Goal: Transaction & Acquisition: Purchase product/service

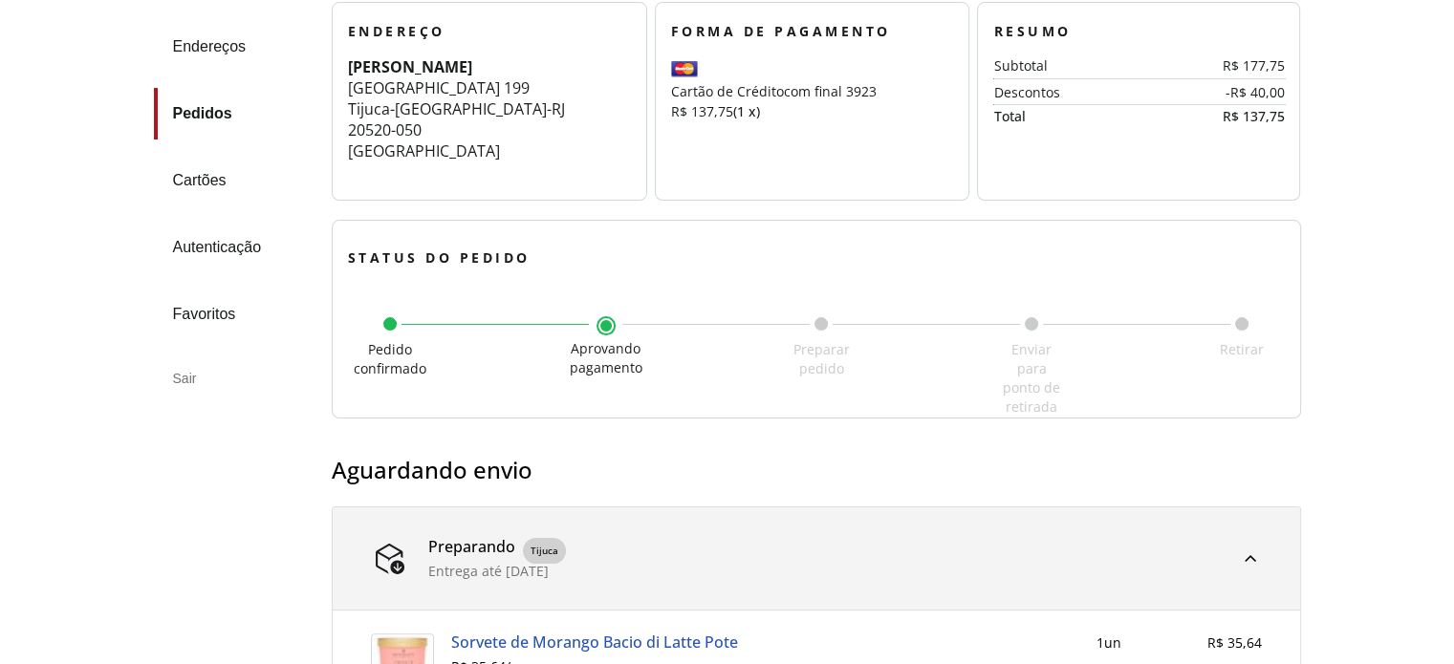
scroll to position [316, 0]
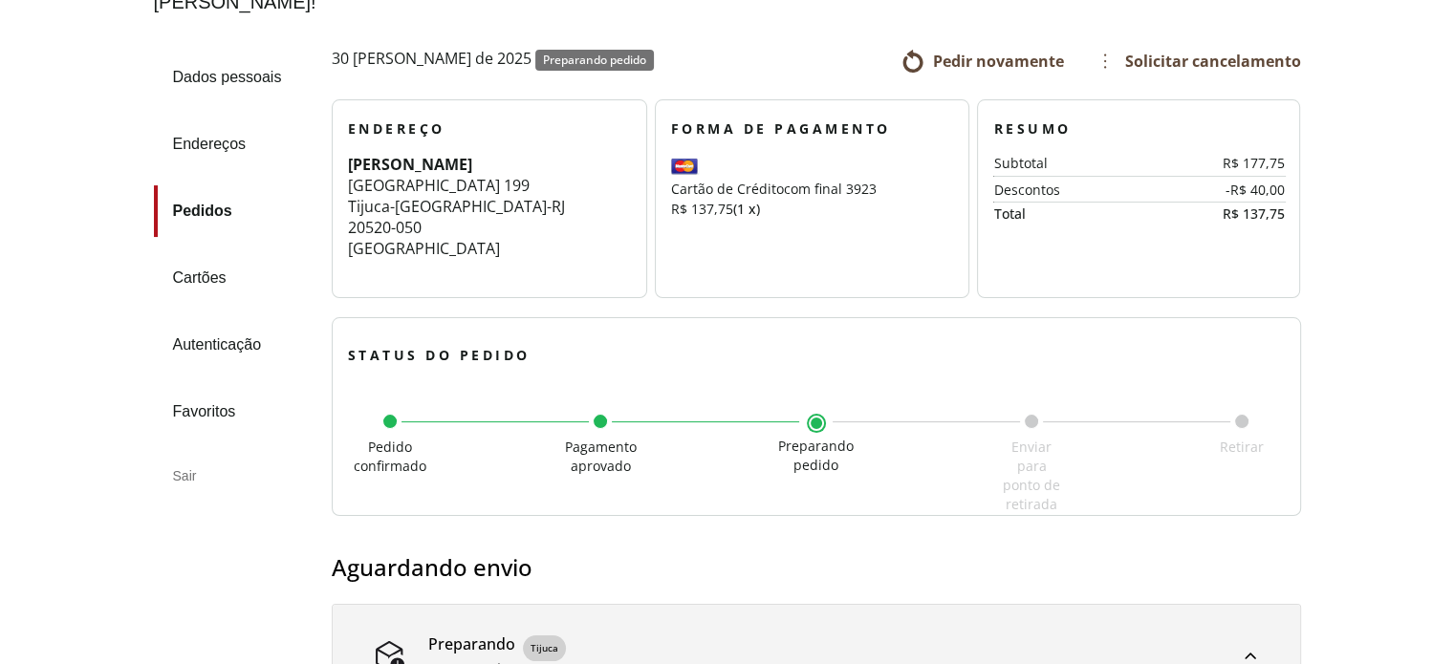
scroll to position [191, 0]
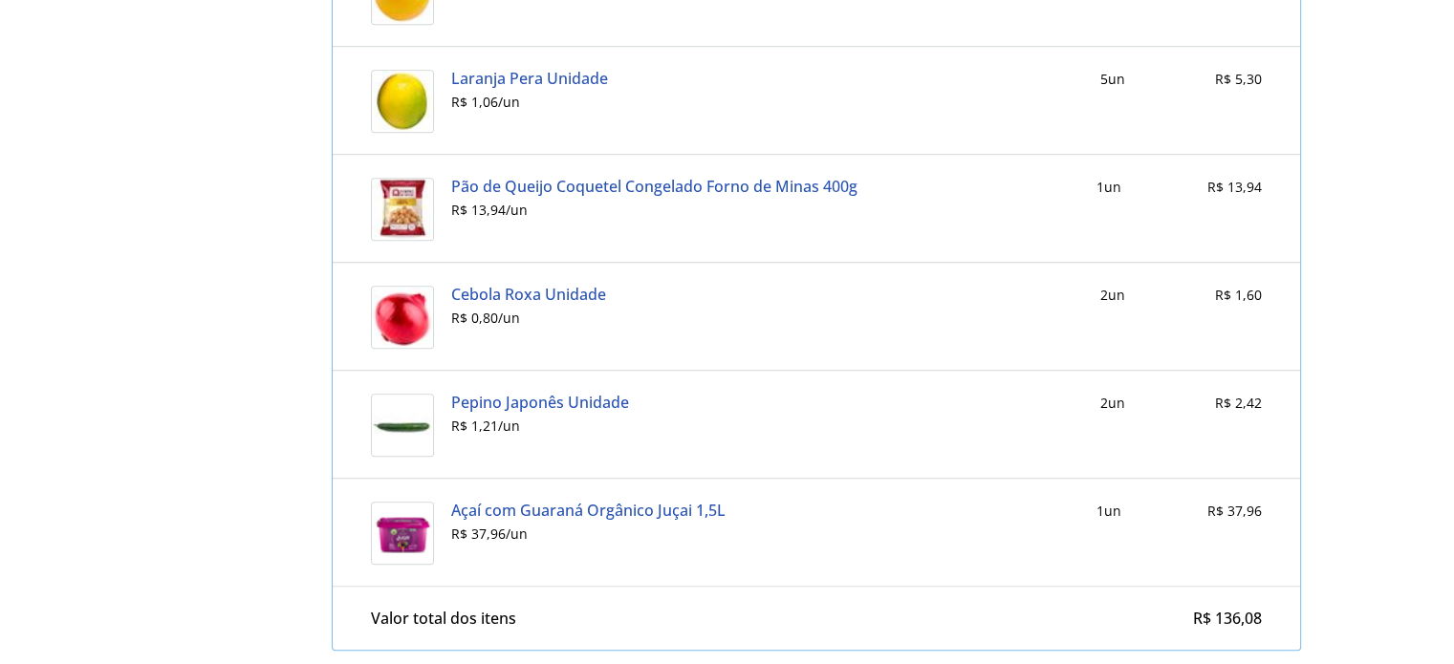
scroll to position [1407, 0]
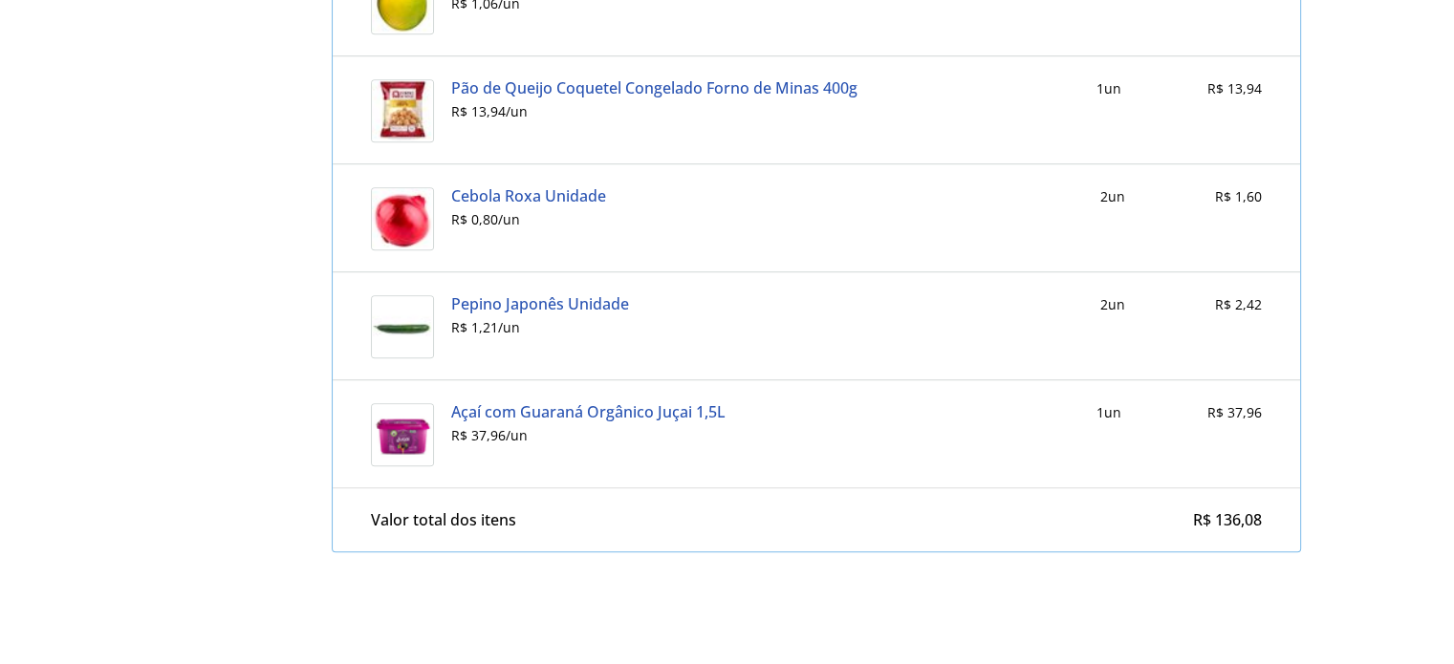
click at [555, 403] on link "Açaí com Guaraná Orgânico Juçai 1,5L" at bounding box center [588, 411] width 274 height 17
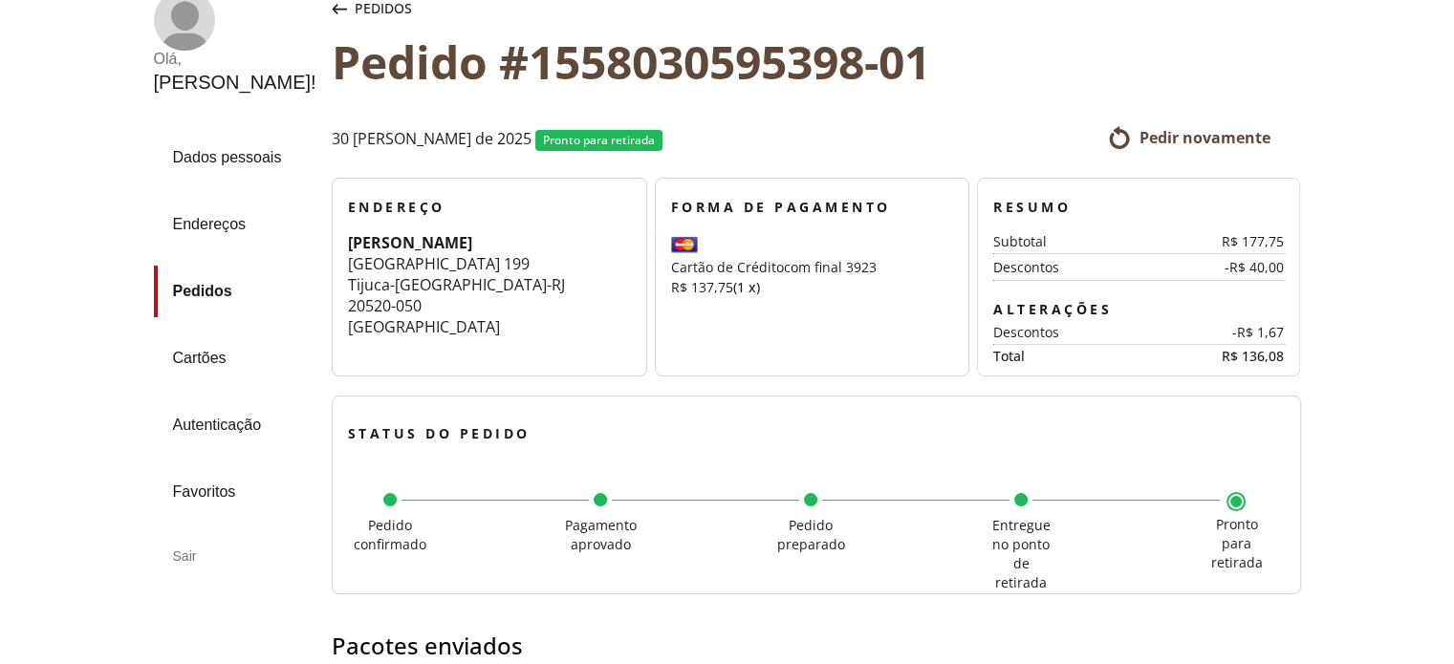
scroll to position [0, 0]
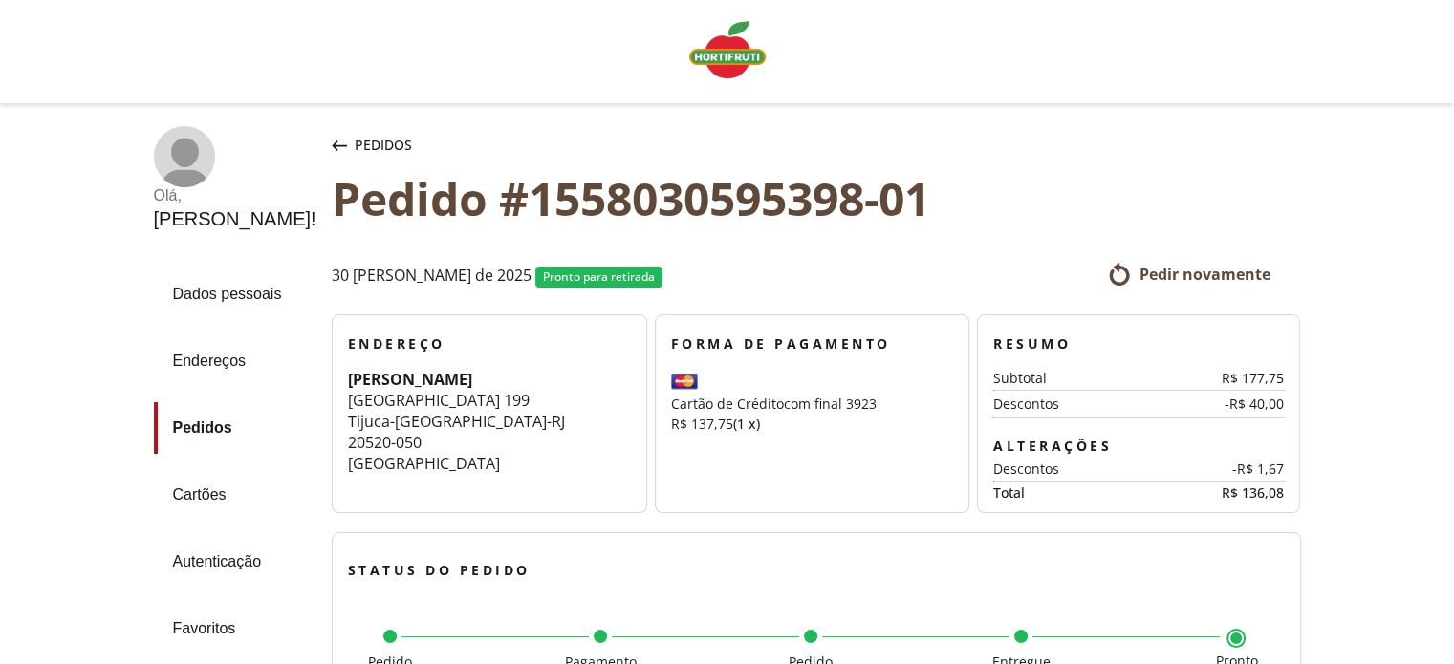
click at [719, 63] on img "Linha de sessão" at bounding box center [727, 49] width 76 height 57
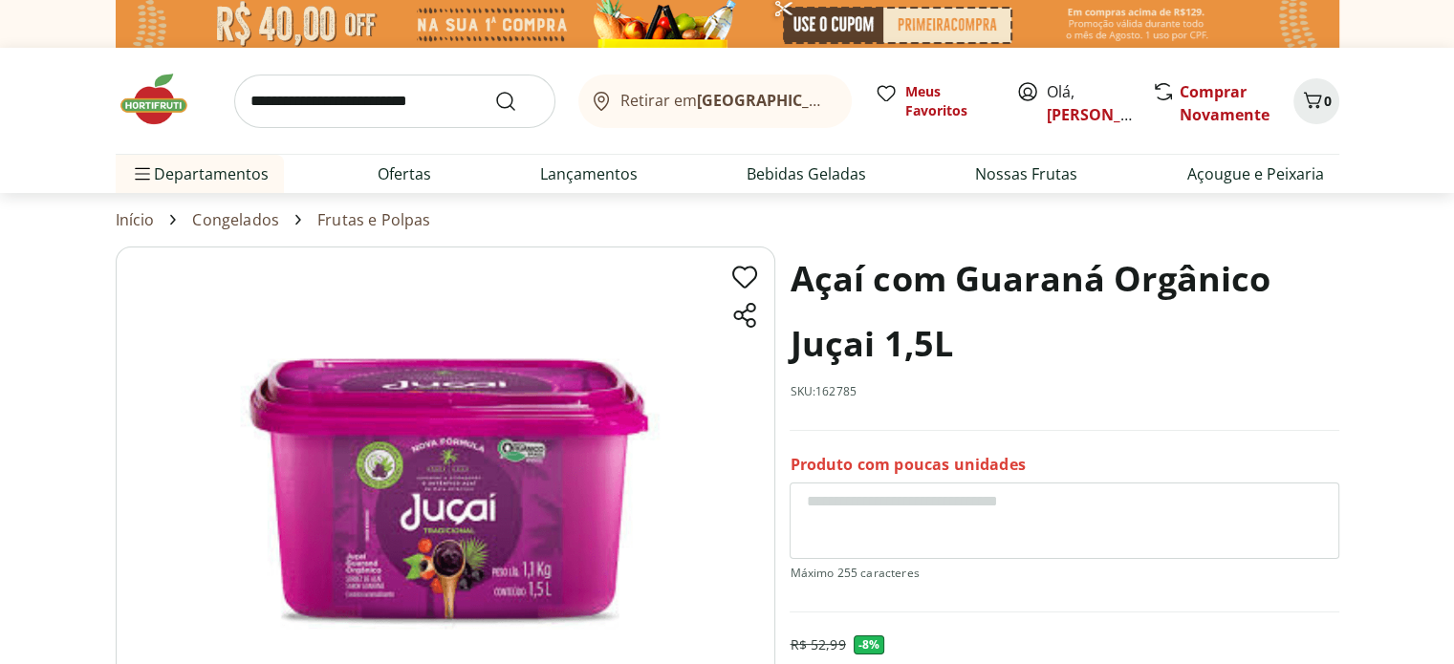
click at [455, 505] on img at bounding box center [446, 478] width 660 height 462
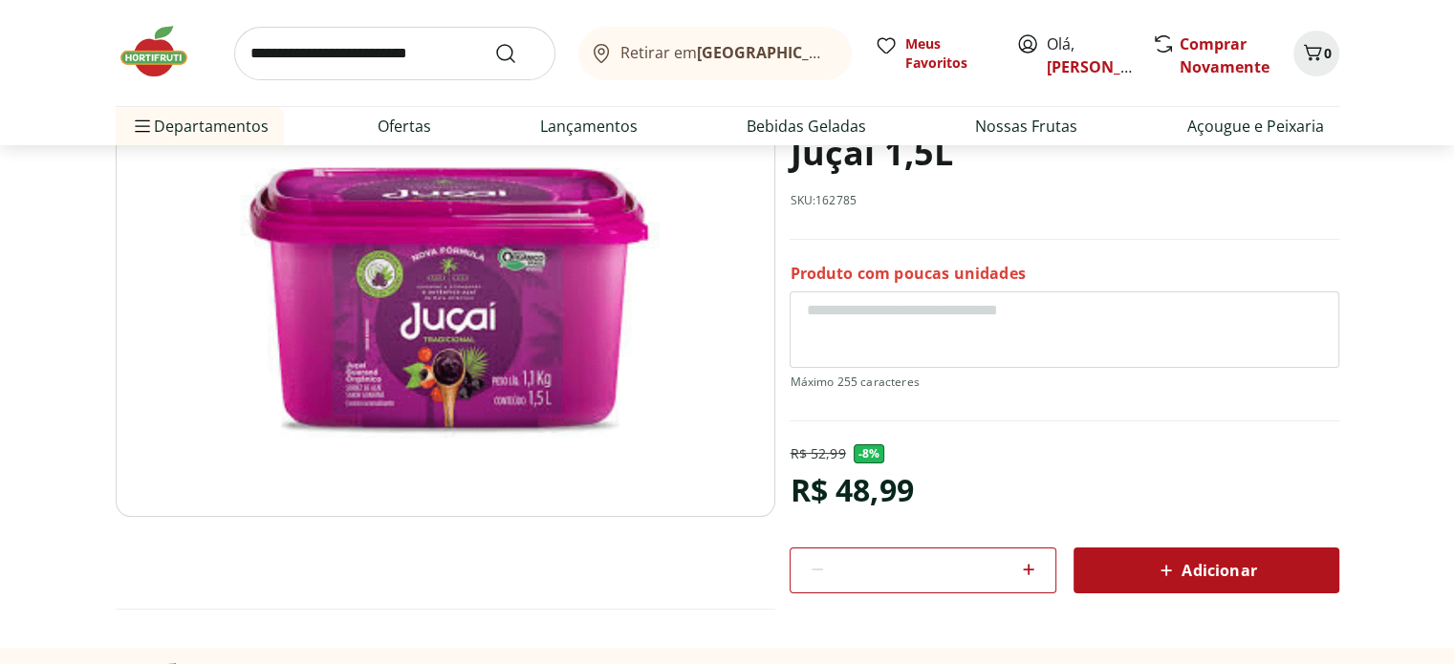
click at [496, 331] on img at bounding box center [446, 286] width 660 height 462
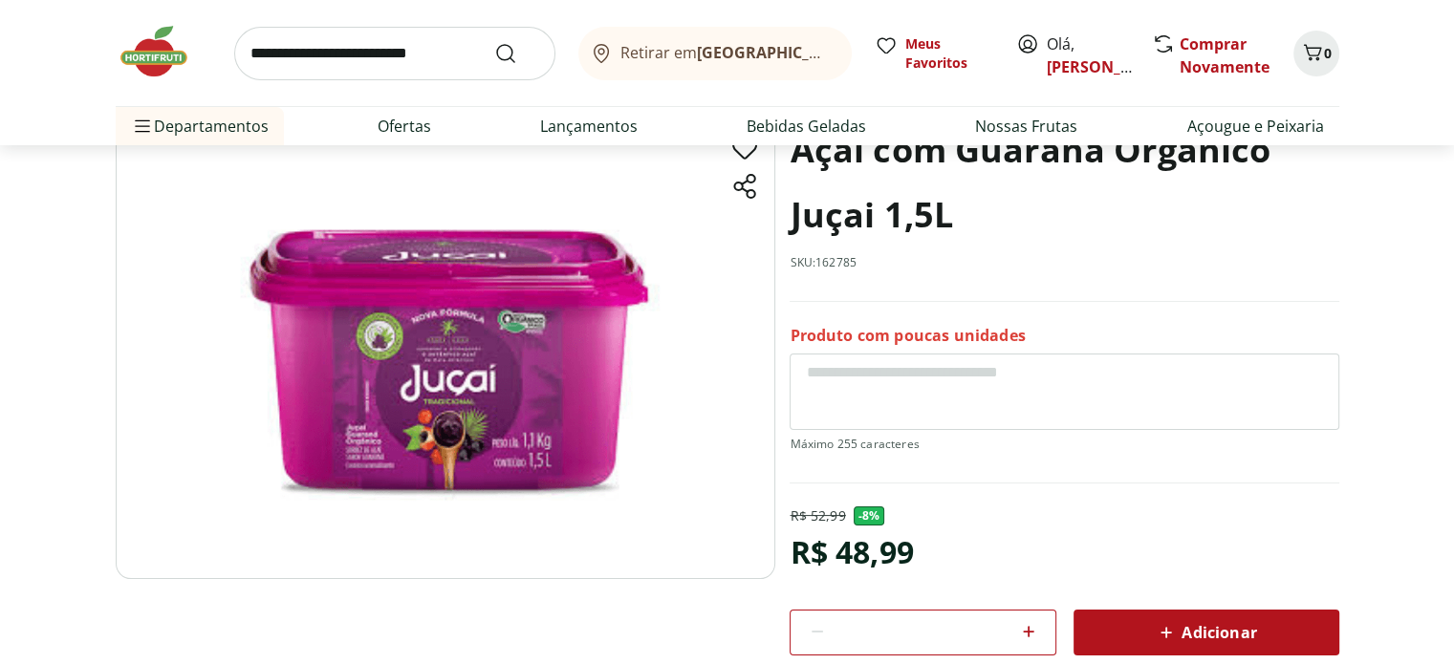
scroll to position [0, 0]
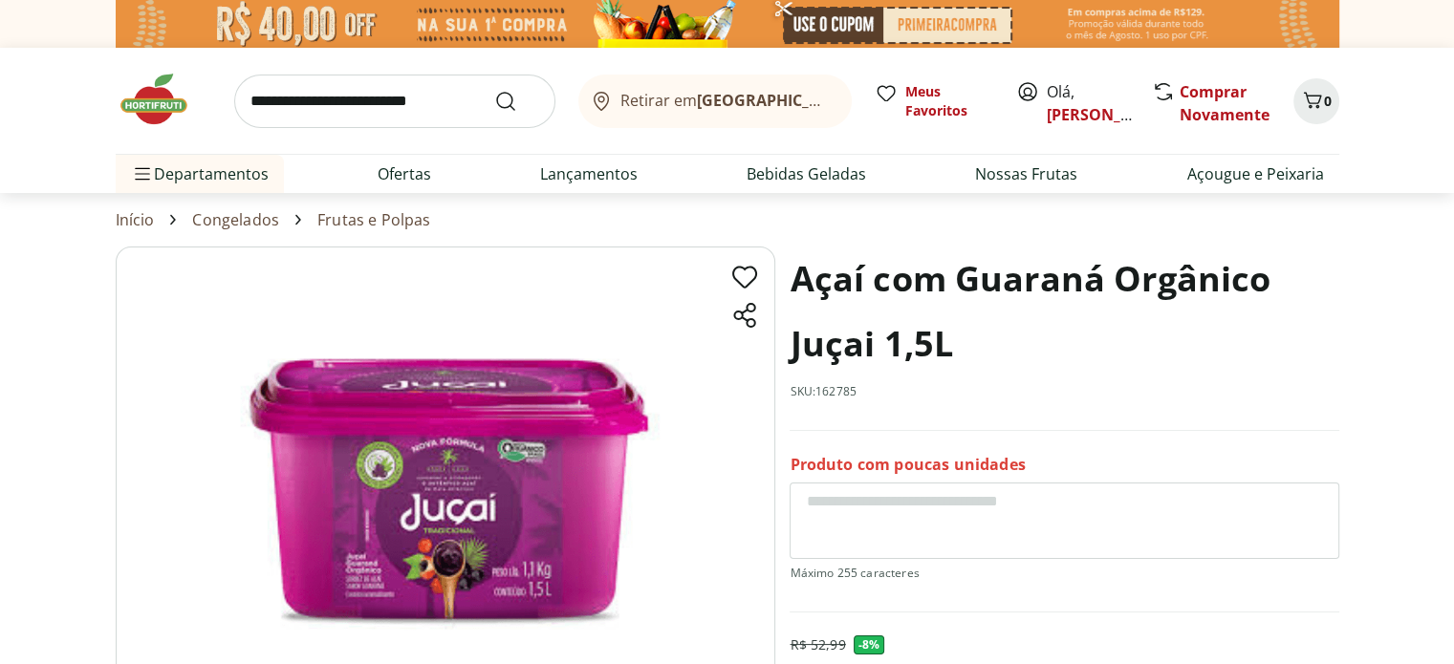
click at [144, 98] on img at bounding box center [164, 99] width 96 height 57
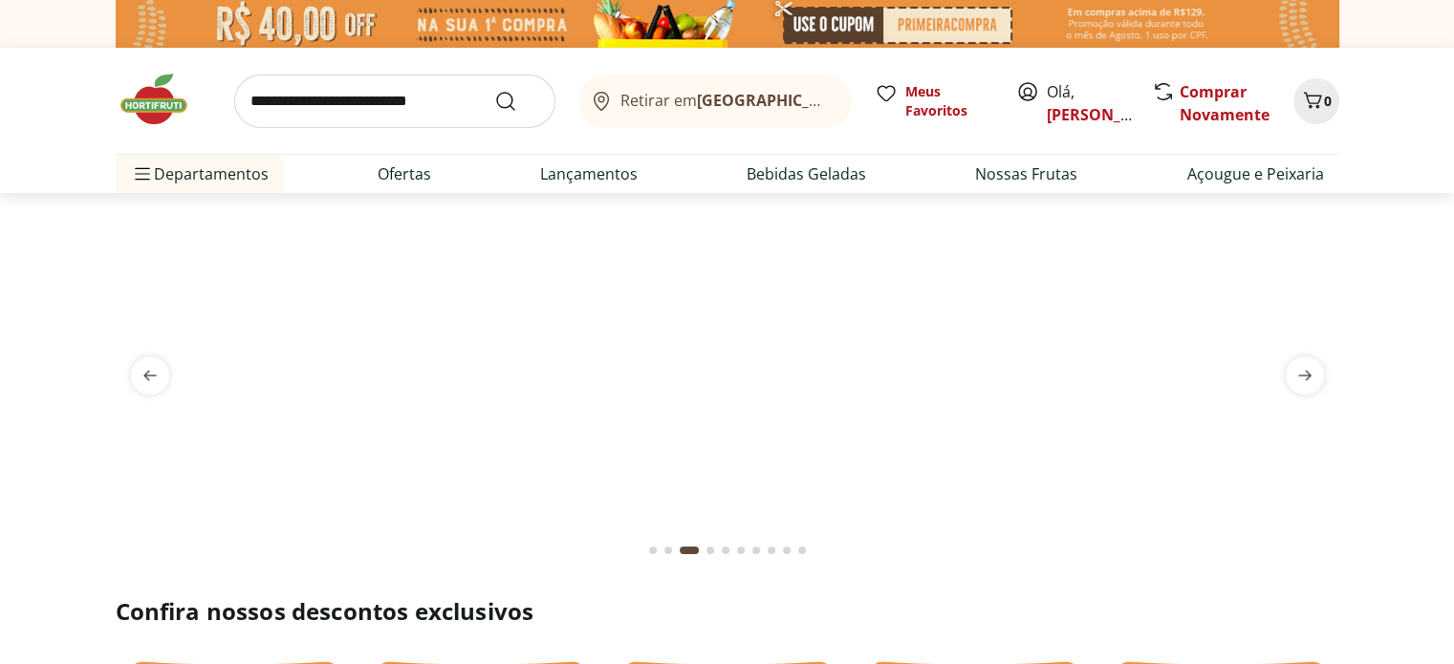
click at [749, 216] on img at bounding box center [728, 216] width 1224 height 0
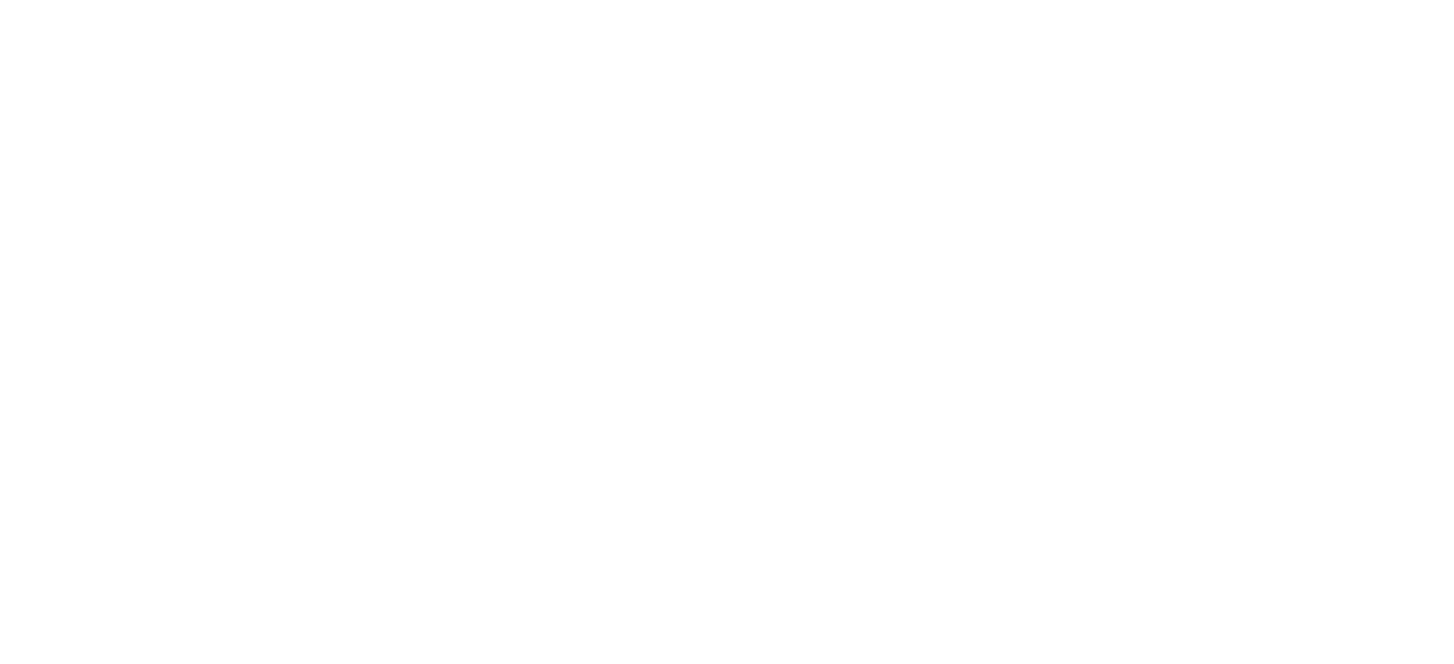
select select "**********"
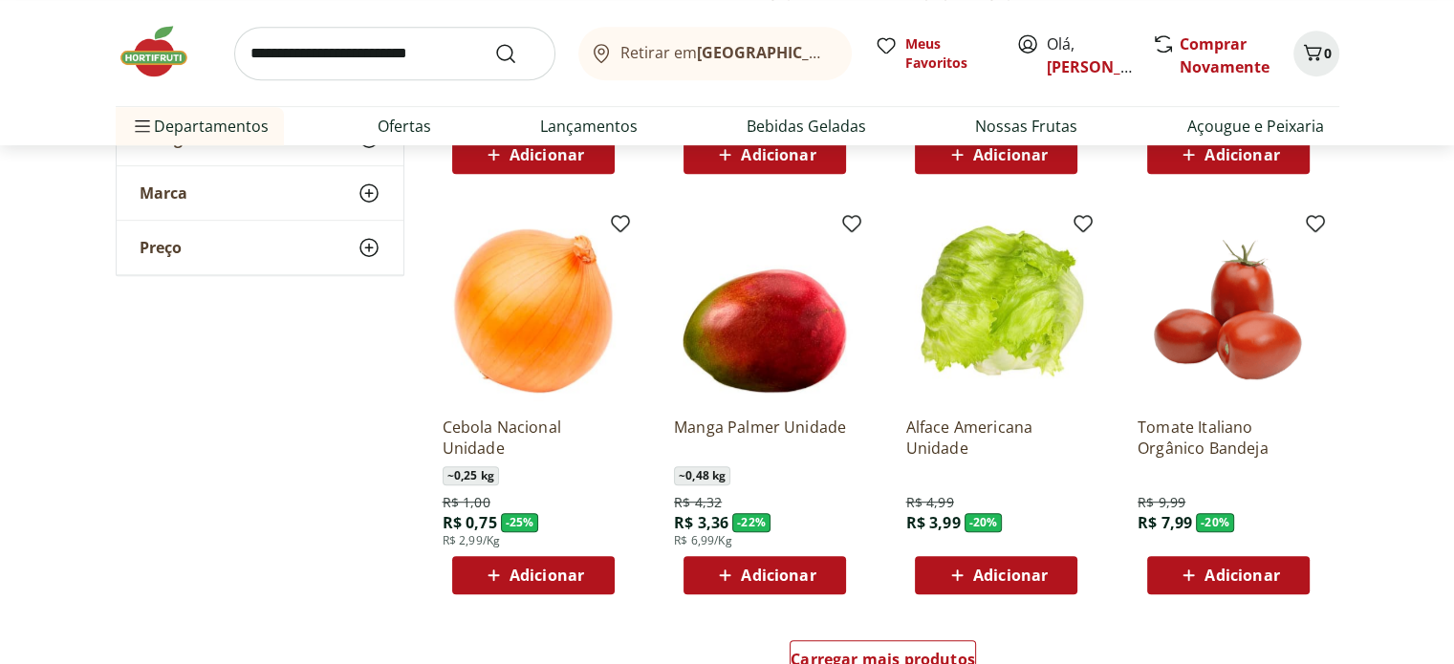
scroll to position [1052, 0]
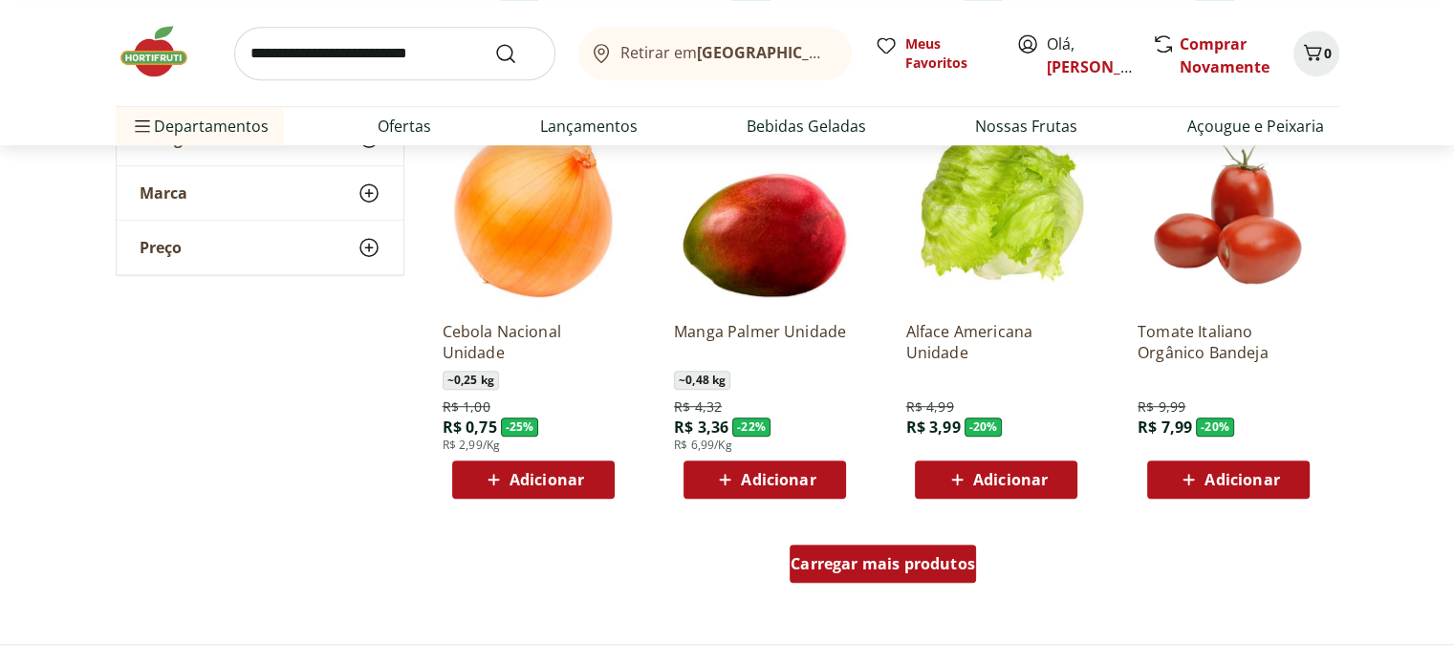
click at [909, 568] on span "Carregar mais produtos" at bounding box center [883, 563] width 184 height 15
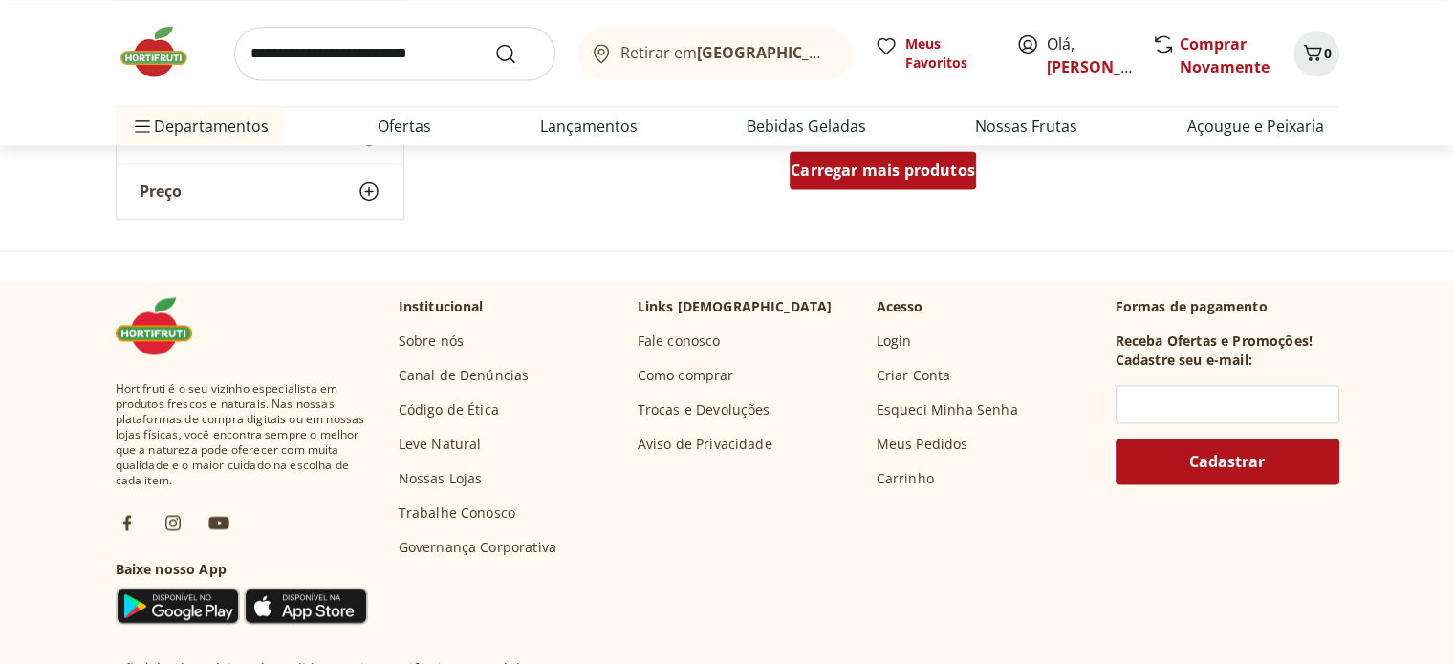
scroll to position [2390, 0]
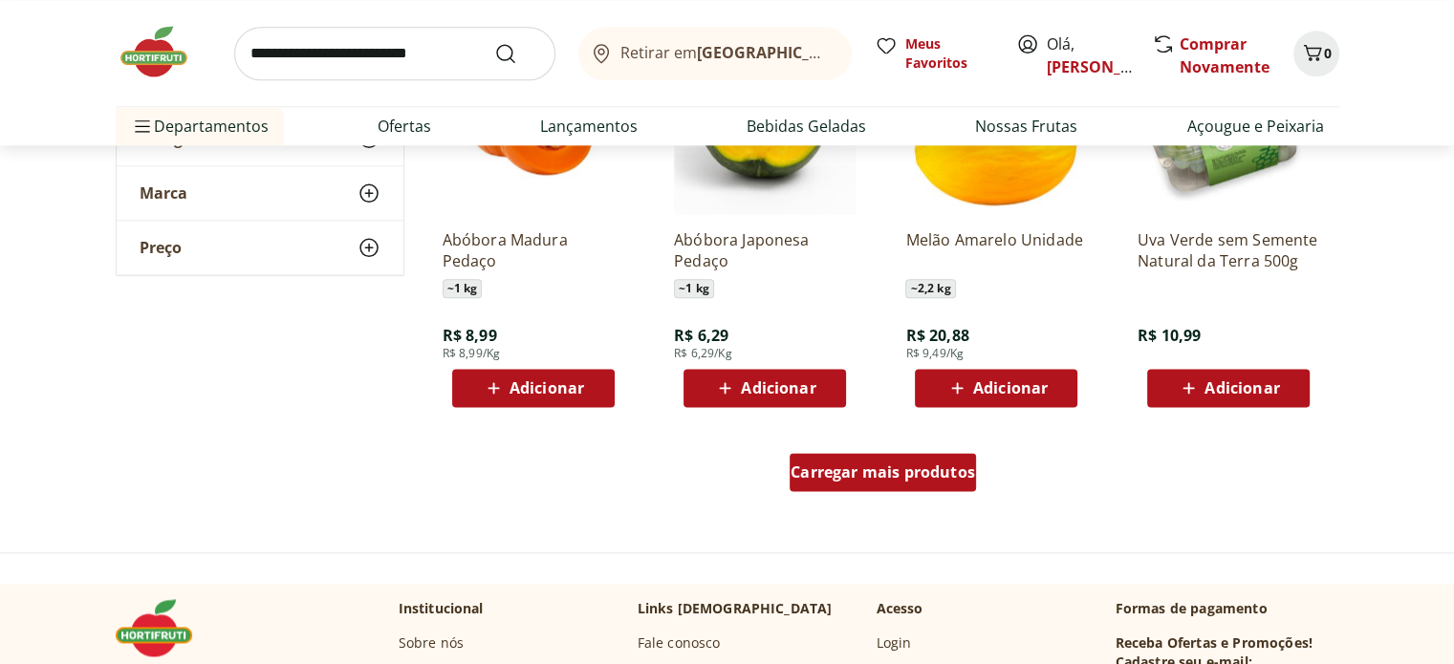
click at [892, 475] on span "Carregar mais produtos" at bounding box center [883, 472] width 184 height 15
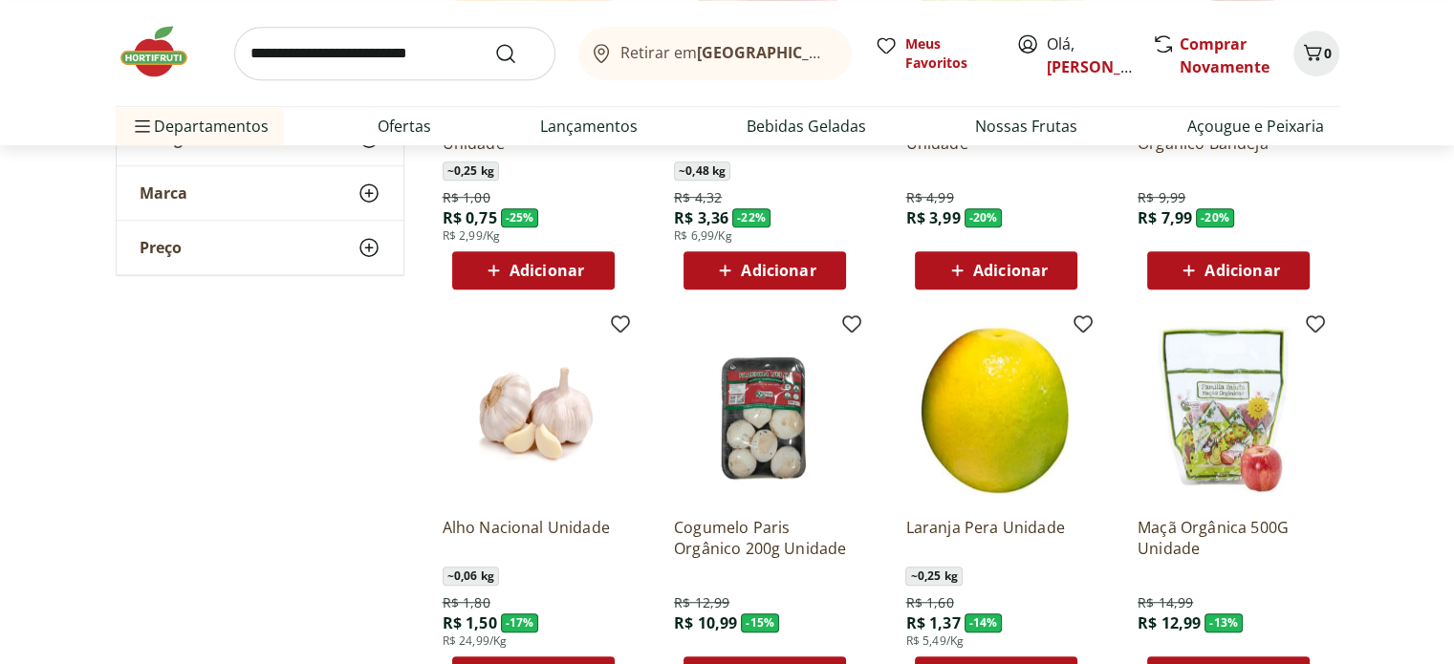
scroll to position [1243, 0]
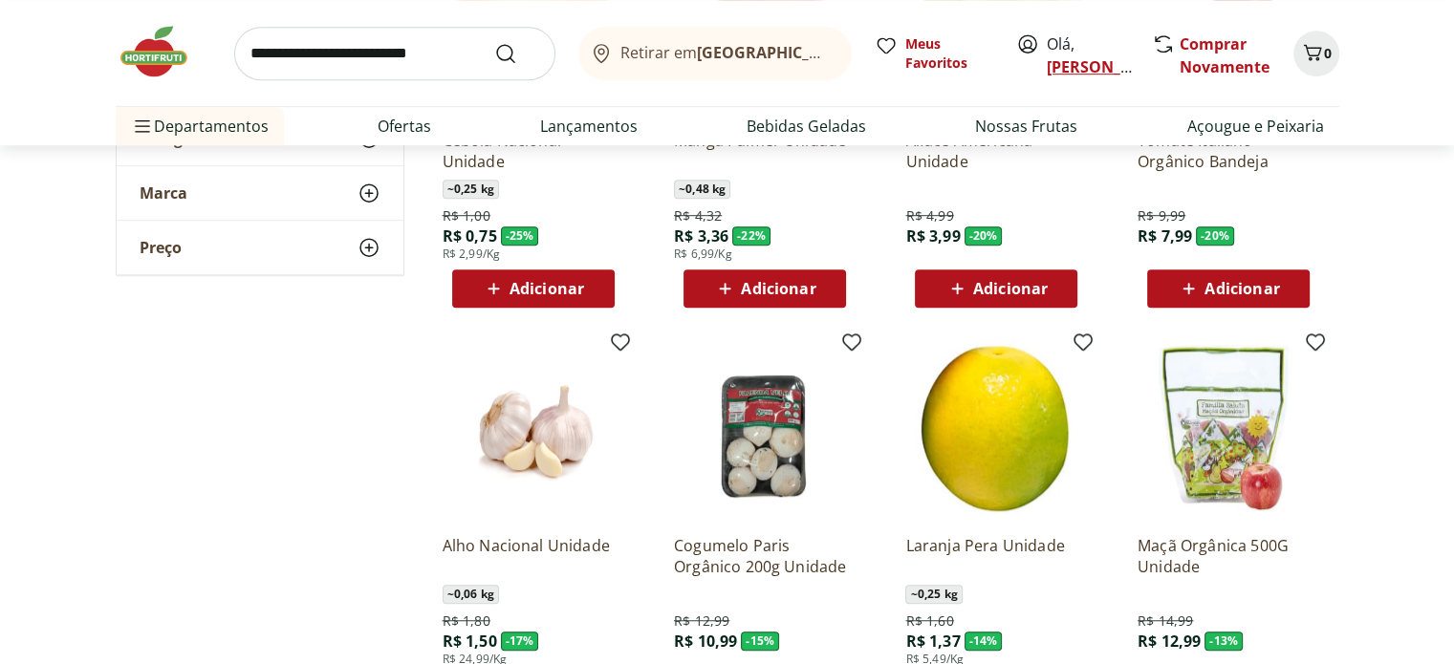
click at [1073, 73] on link "Juliana" at bounding box center [1109, 66] width 124 height 21
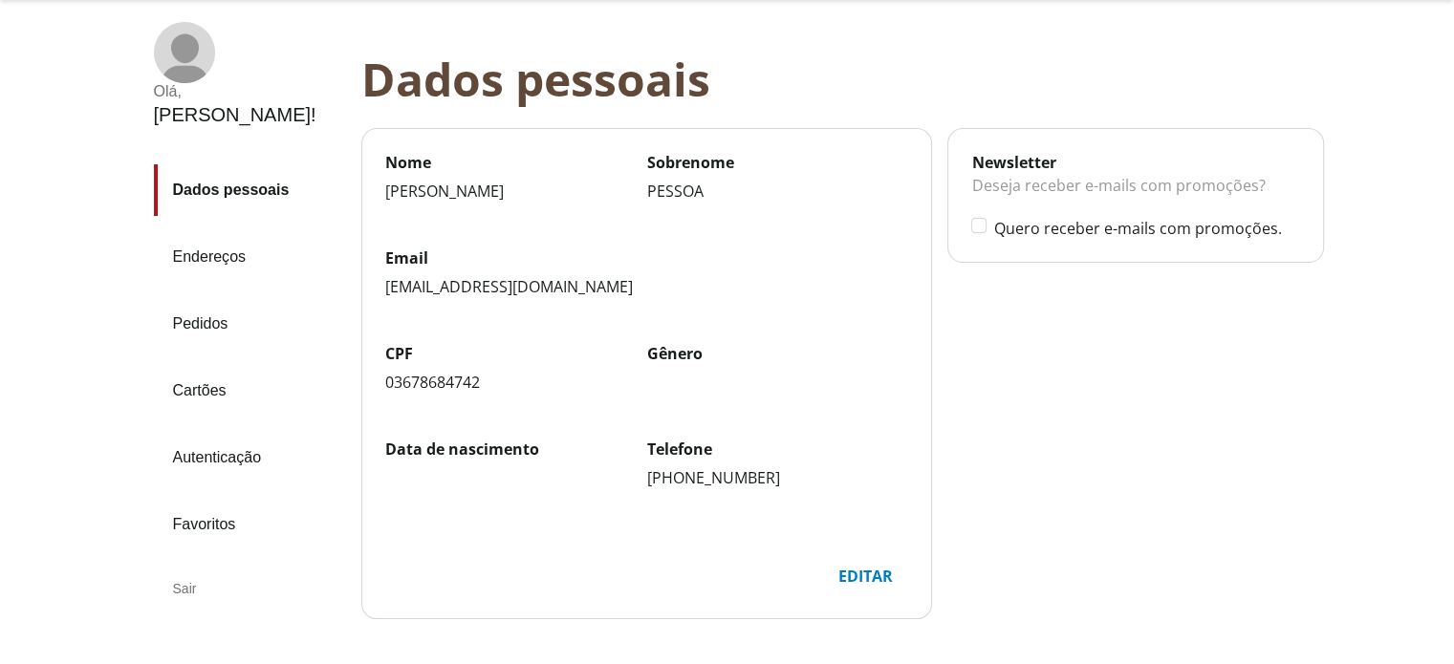
scroll to position [227, 0]
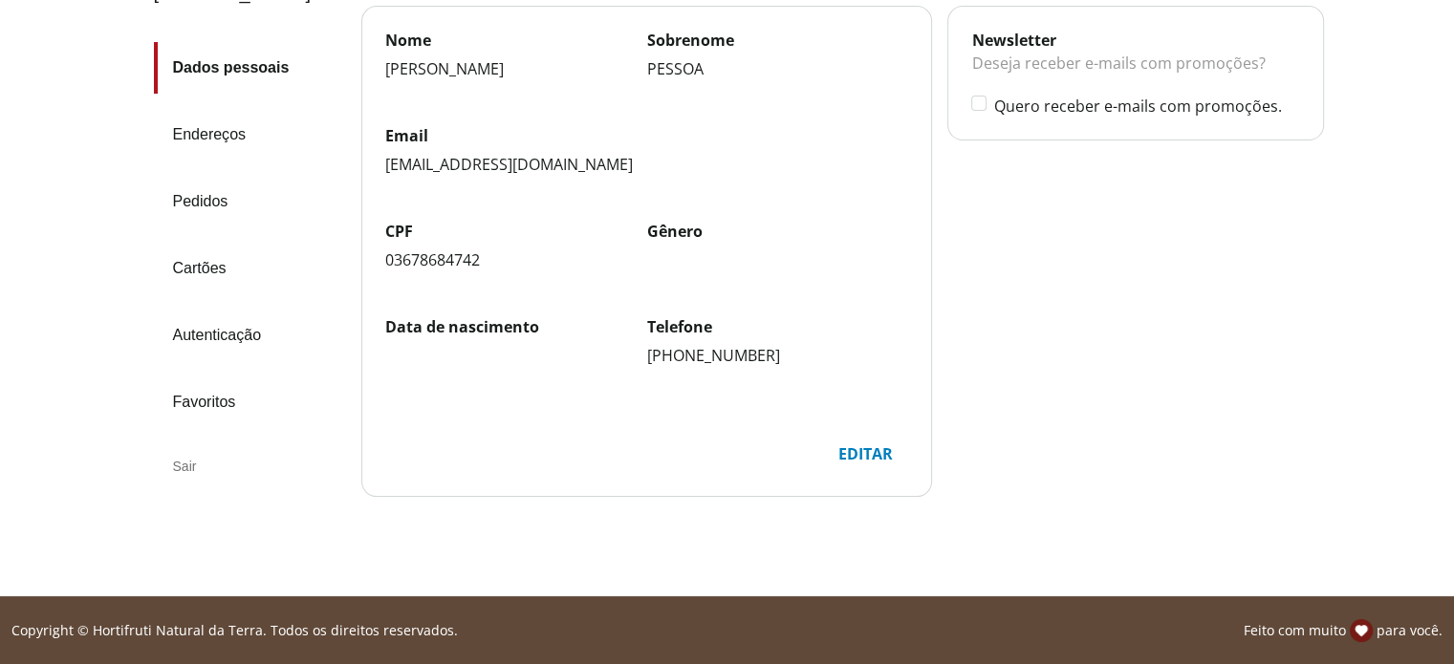
click at [203, 176] on link "Pedidos" at bounding box center [250, 202] width 192 height 52
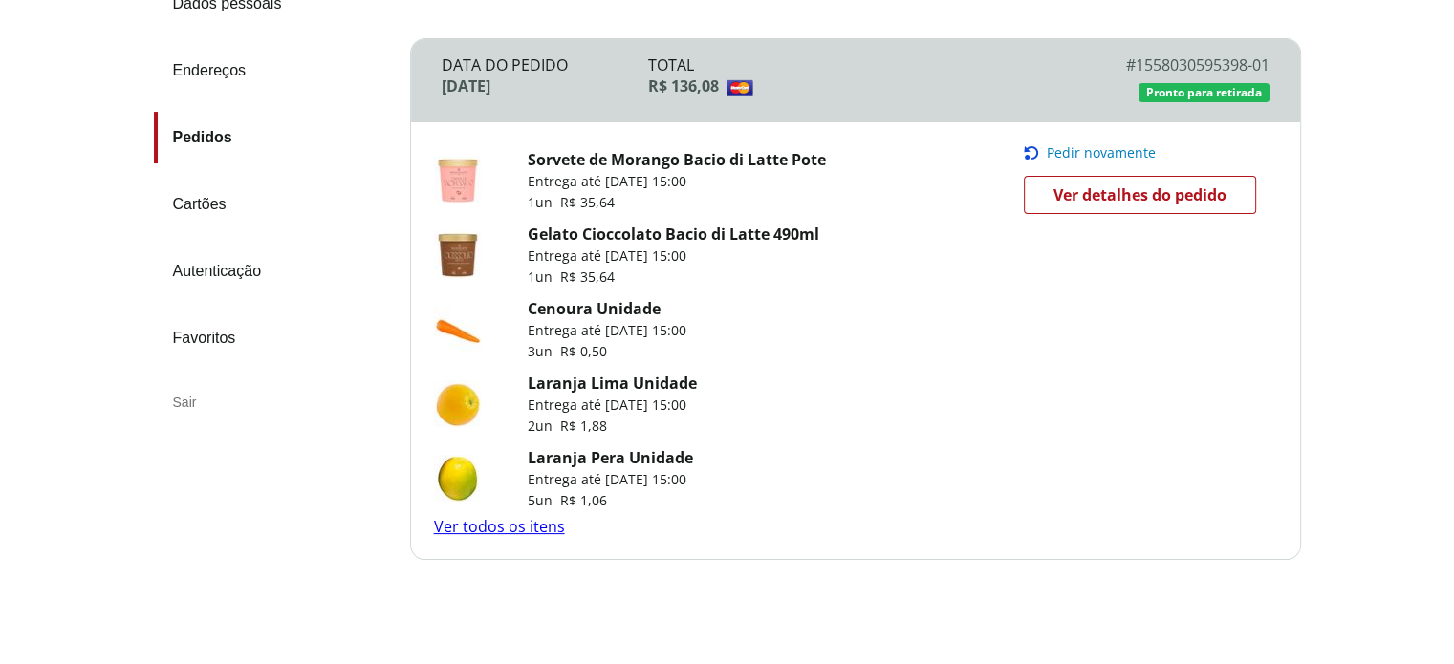
scroll to position [287, 0]
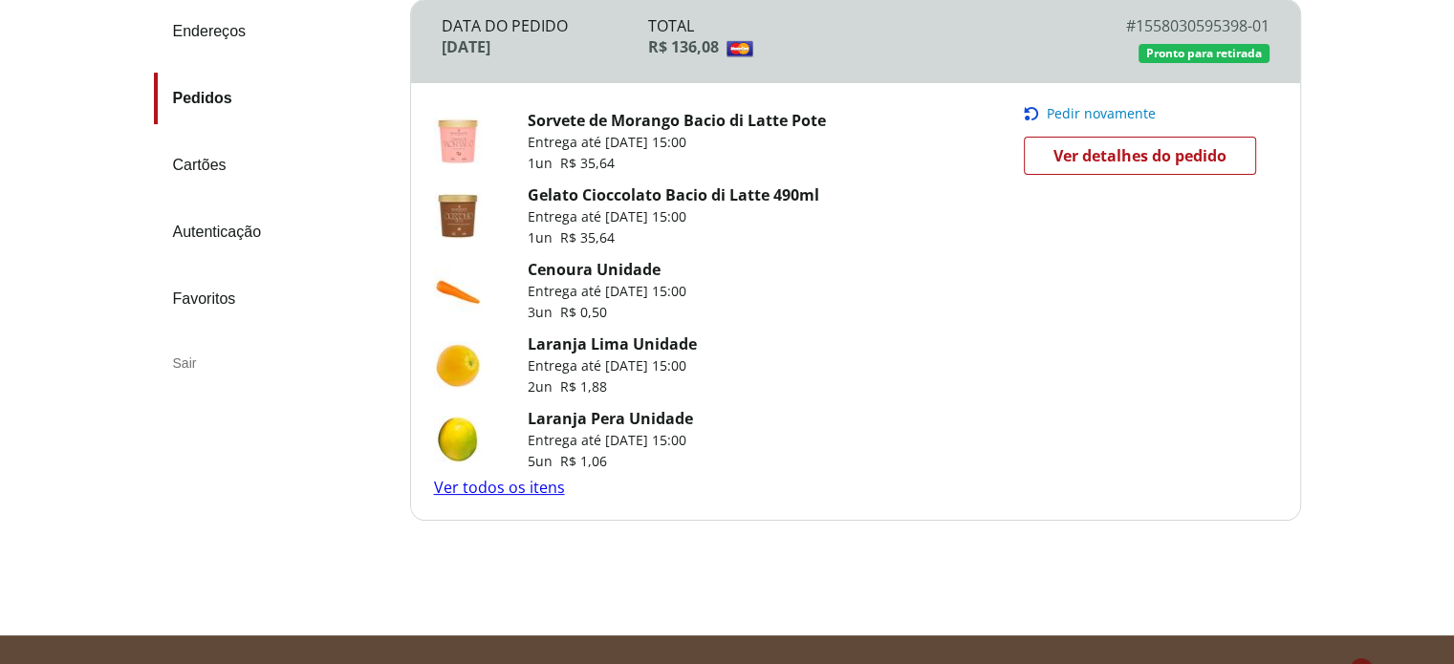
click at [1135, 147] on span "Ver detalhes do pedido" at bounding box center [1139, 155] width 173 height 29
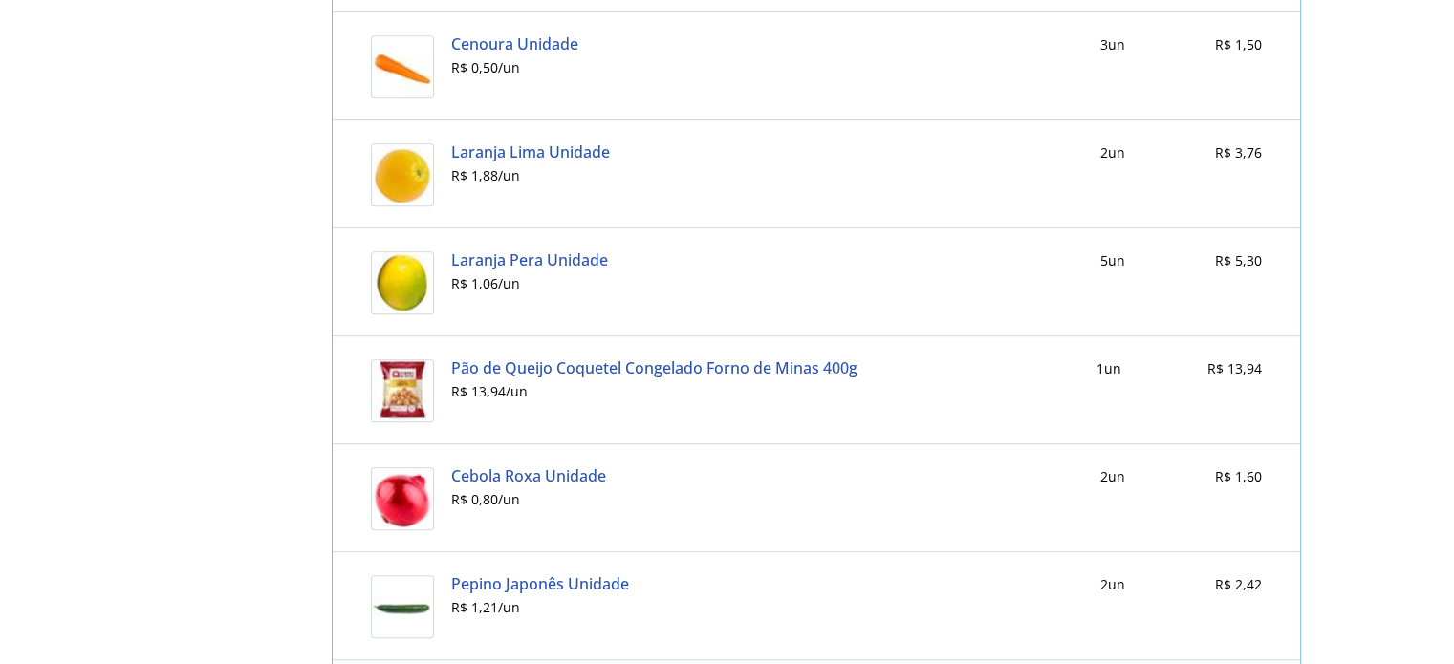
scroll to position [1164, 0]
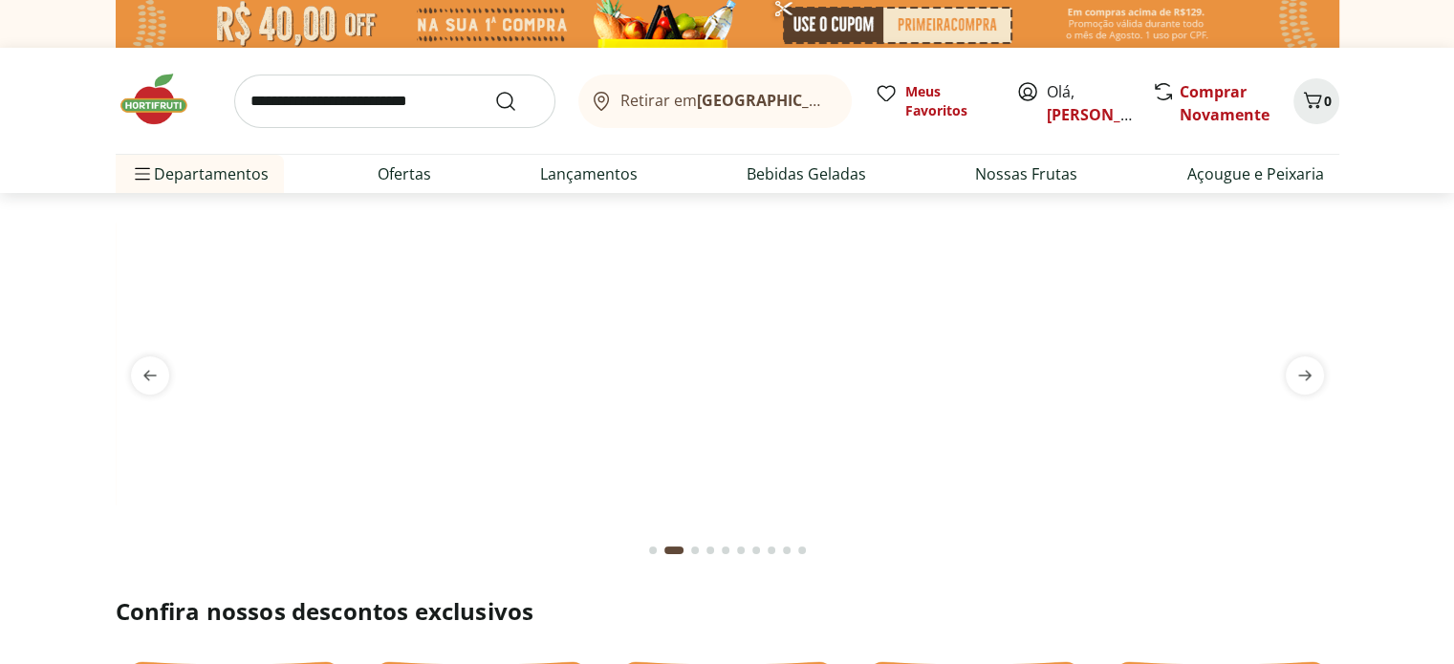
click at [727, 101] on b "Rio de Janeiro/RJ" at bounding box center [858, 100] width 322 height 21
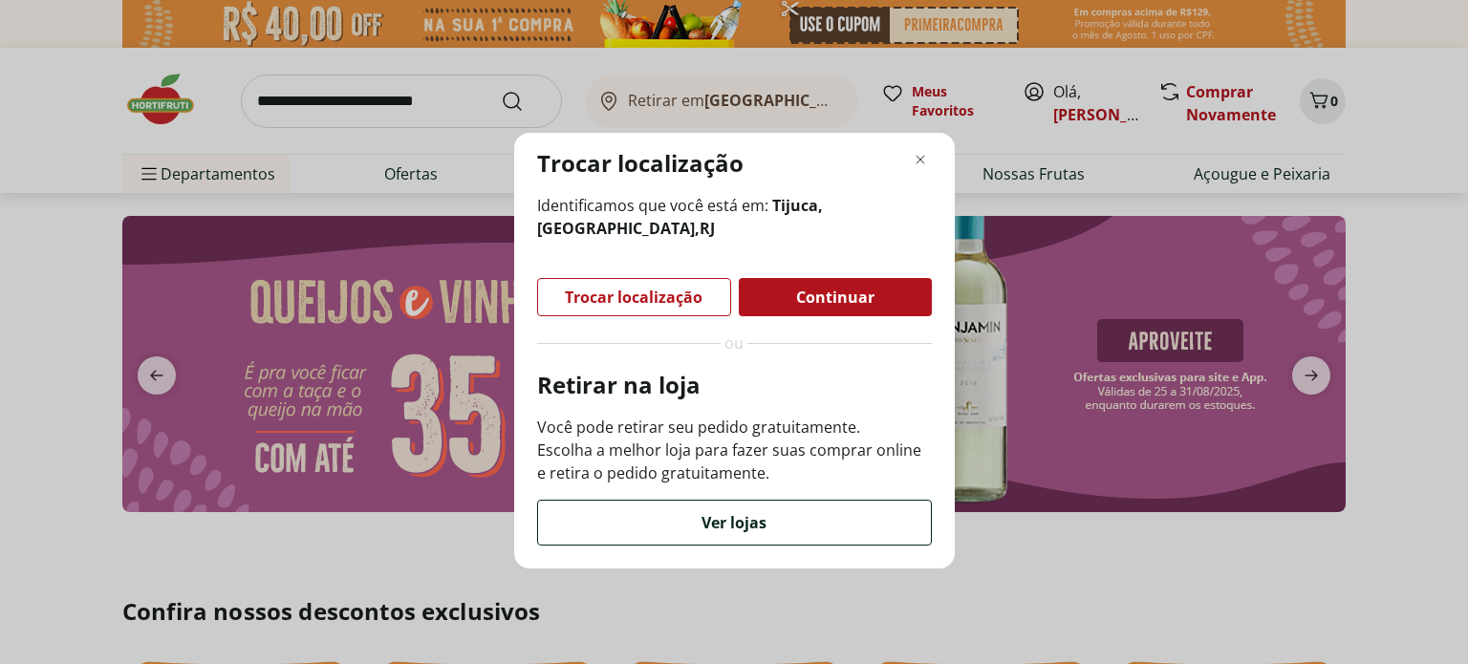
click at [736, 528] on span "Ver lojas" at bounding box center [734, 522] width 65 height 15
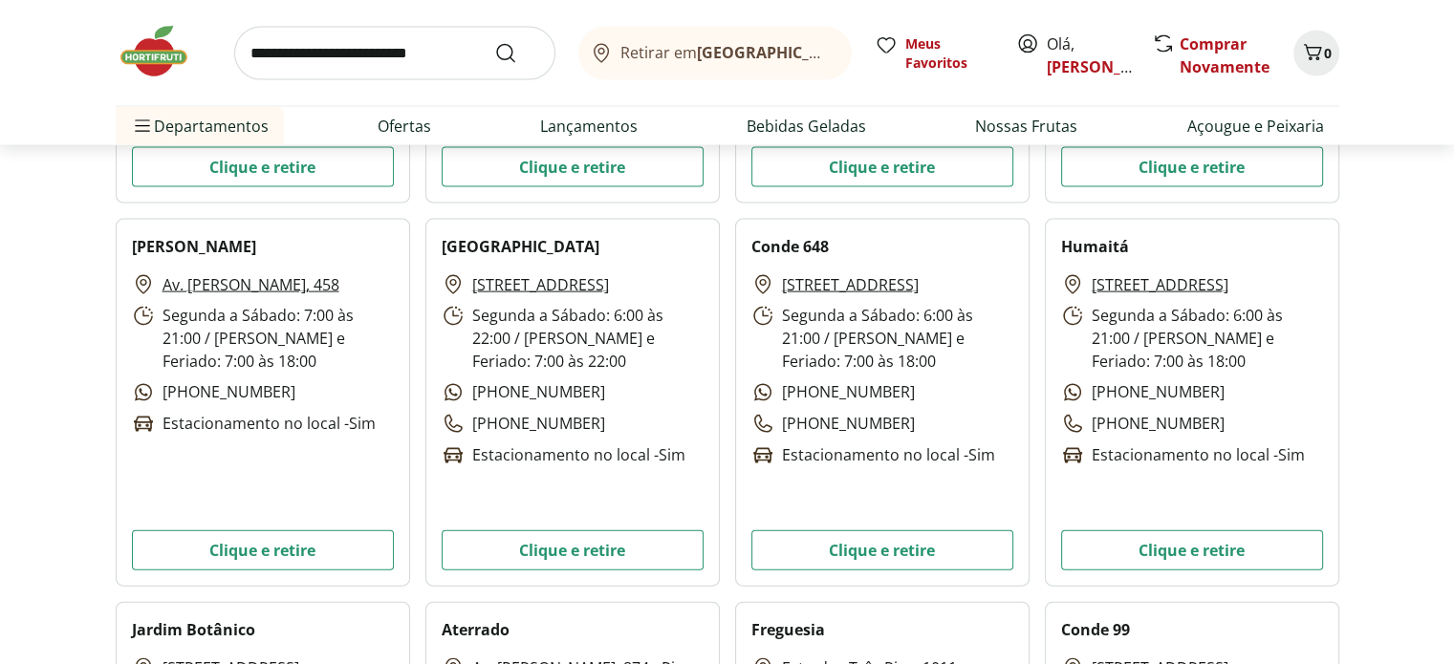
scroll to position [4397, 0]
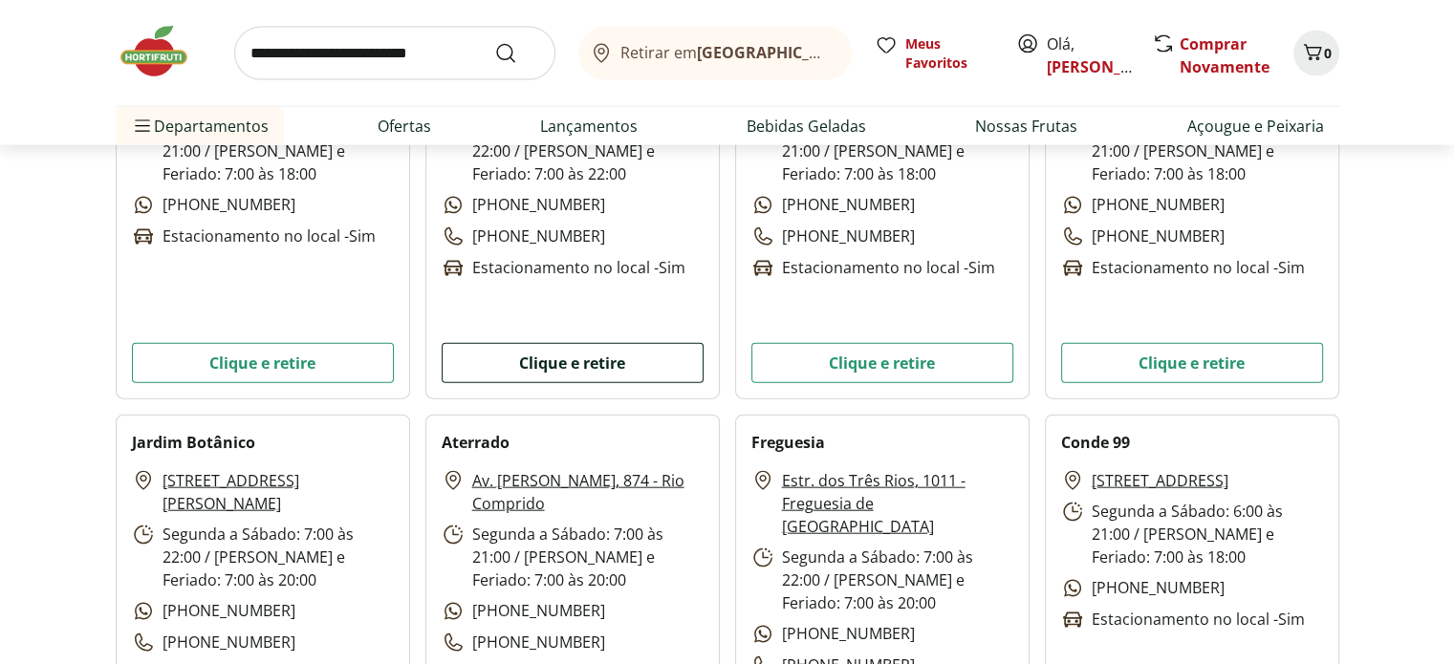
click at [550, 352] on button "Clique e retire" at bounding box center [573, 363] width 262 height 40
click at [570, 362] on button "Clique e retire" at bounding box center [573, 363] width 262 height 40
click at [1215, 54] on span "Comprar Novamente" at bounding box center [1225, 56] width 91 height 46
click at [1218, 40] on link "Comprar Novamente" at bounding box center [1225, 55] width 90 height 44
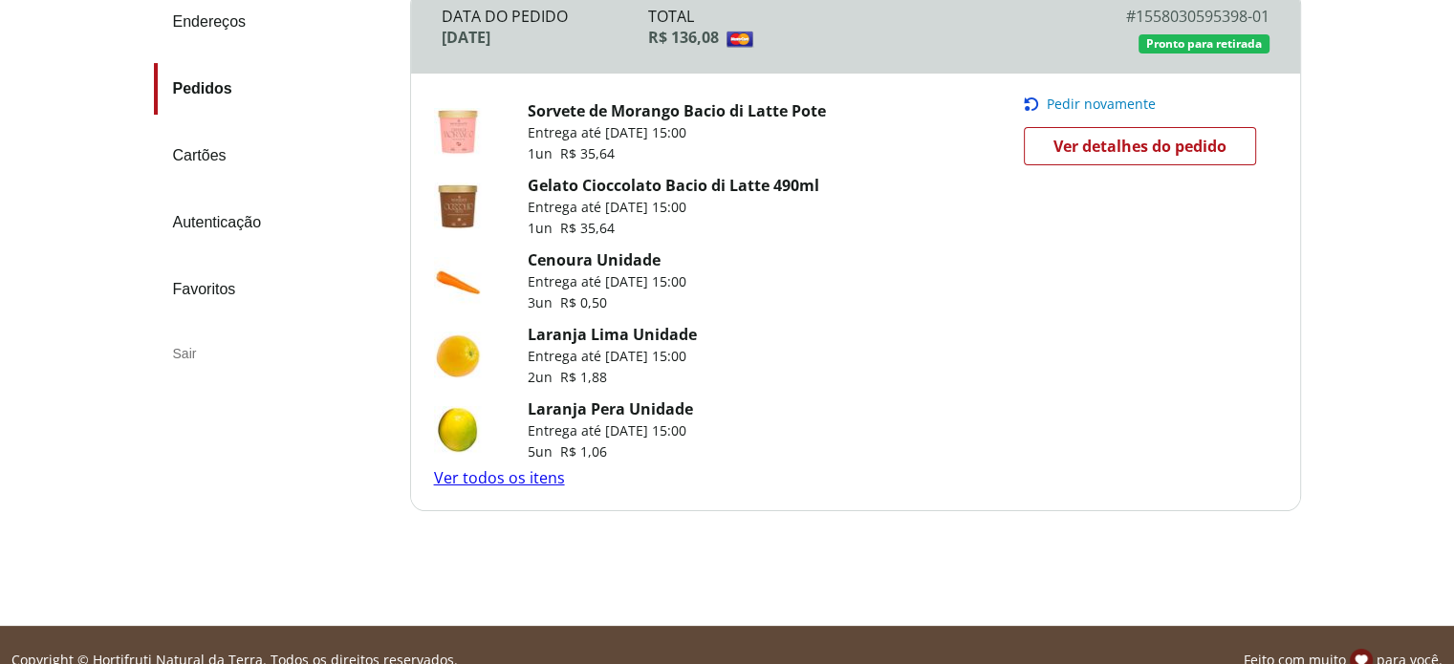
scroll to position [325, 0]
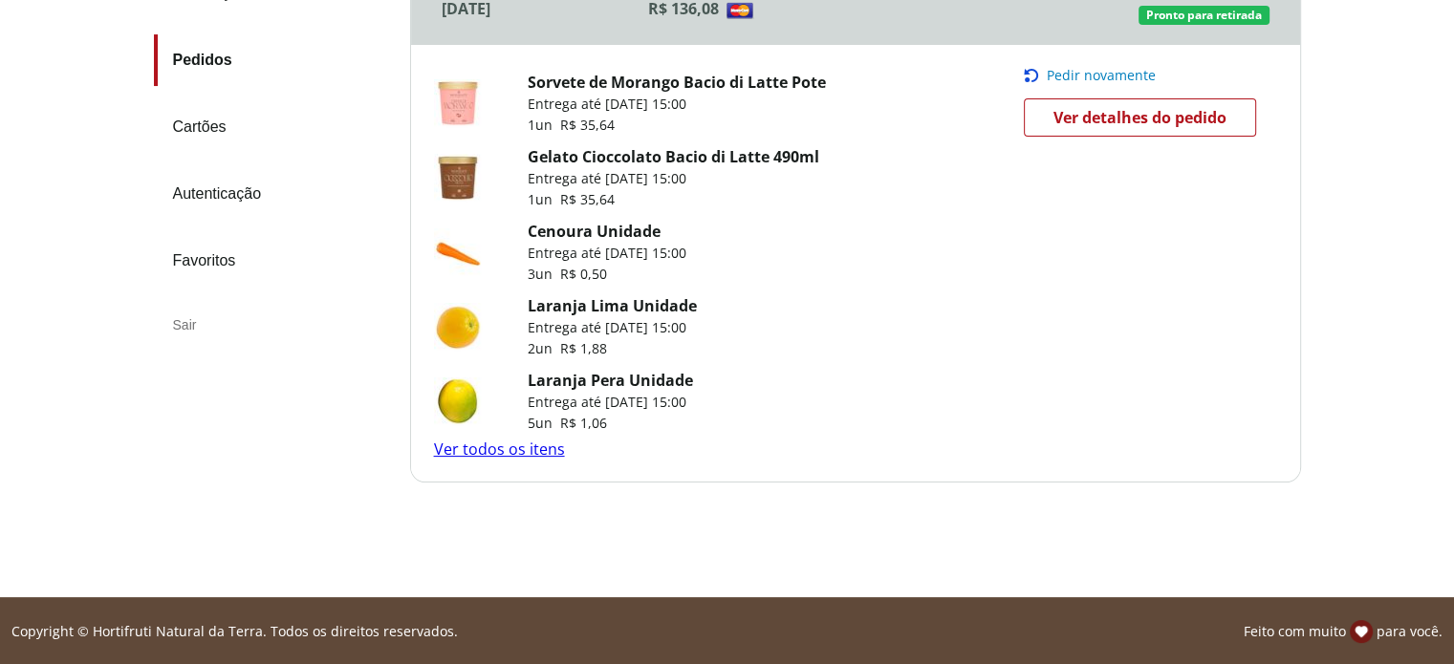
click at [621, 160] on link "Gelato Cioccolato Bacio di Latte 490ml" at bounding box center [674, 156] width 292 height 21
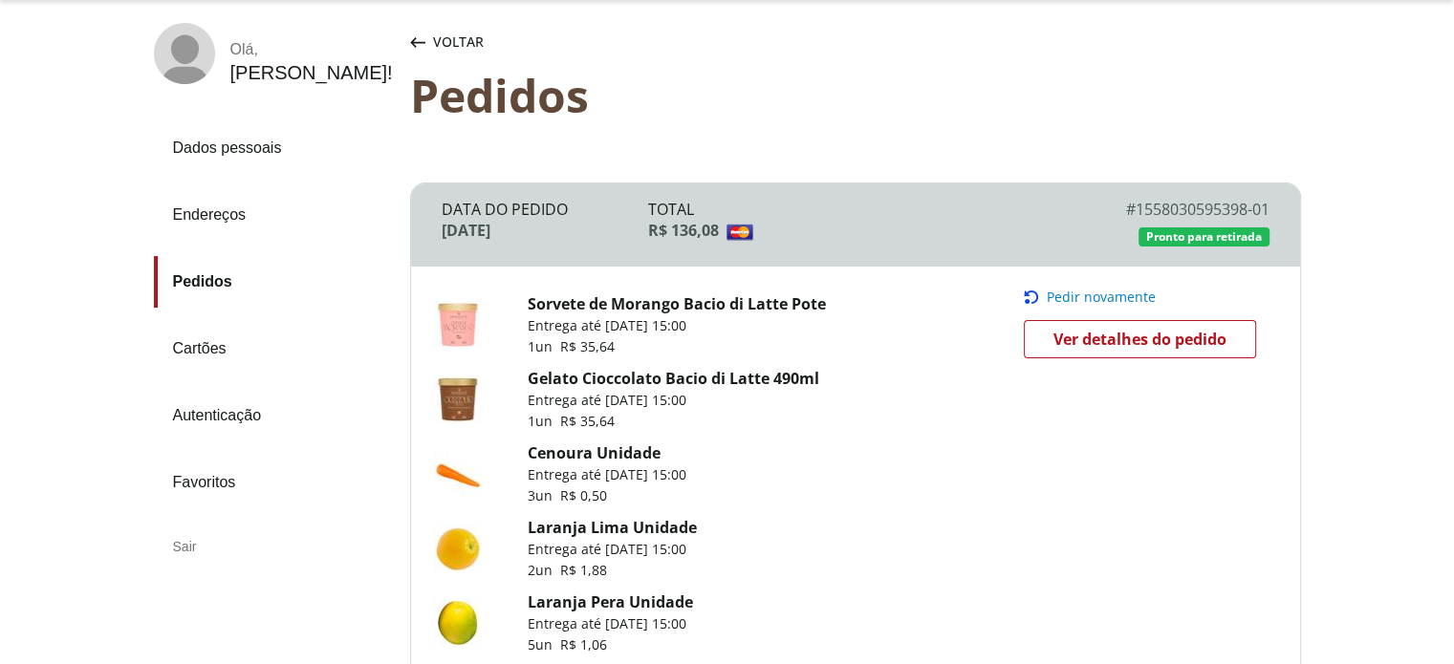
scroll to position [0, 0]
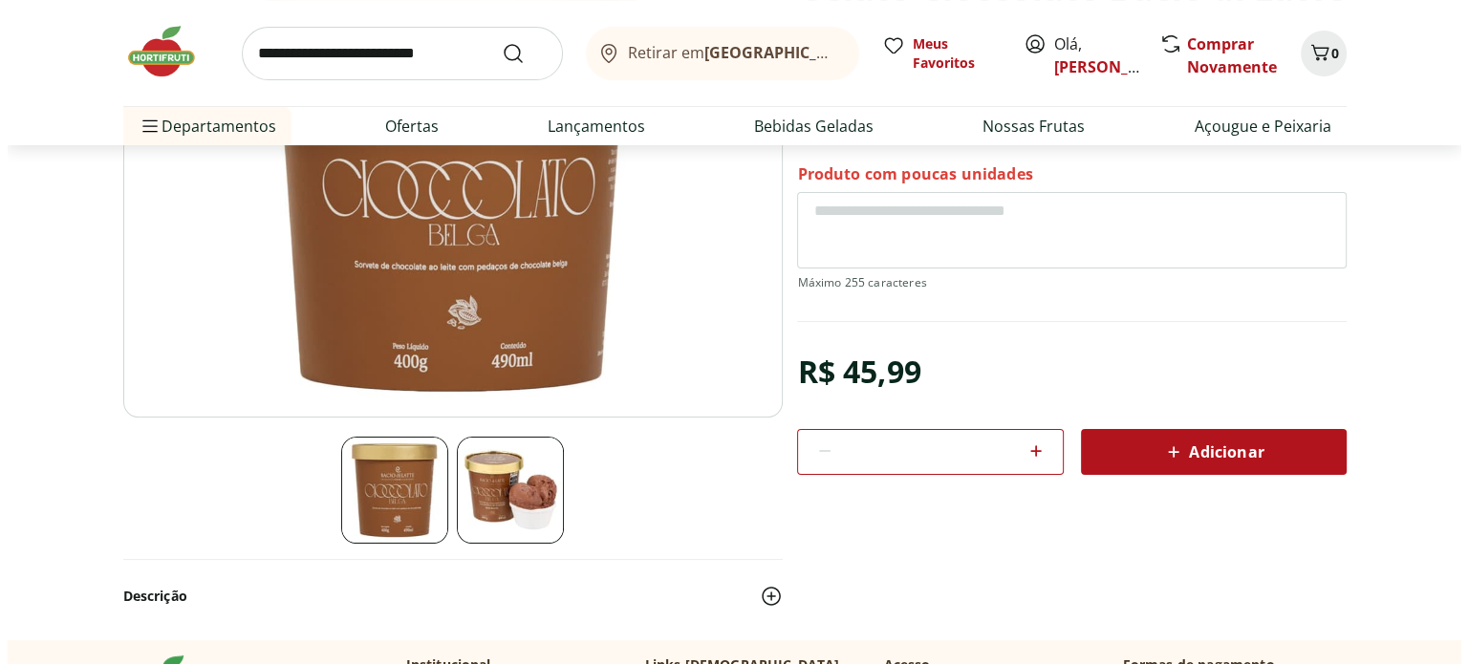
scroll to position [382, 0]
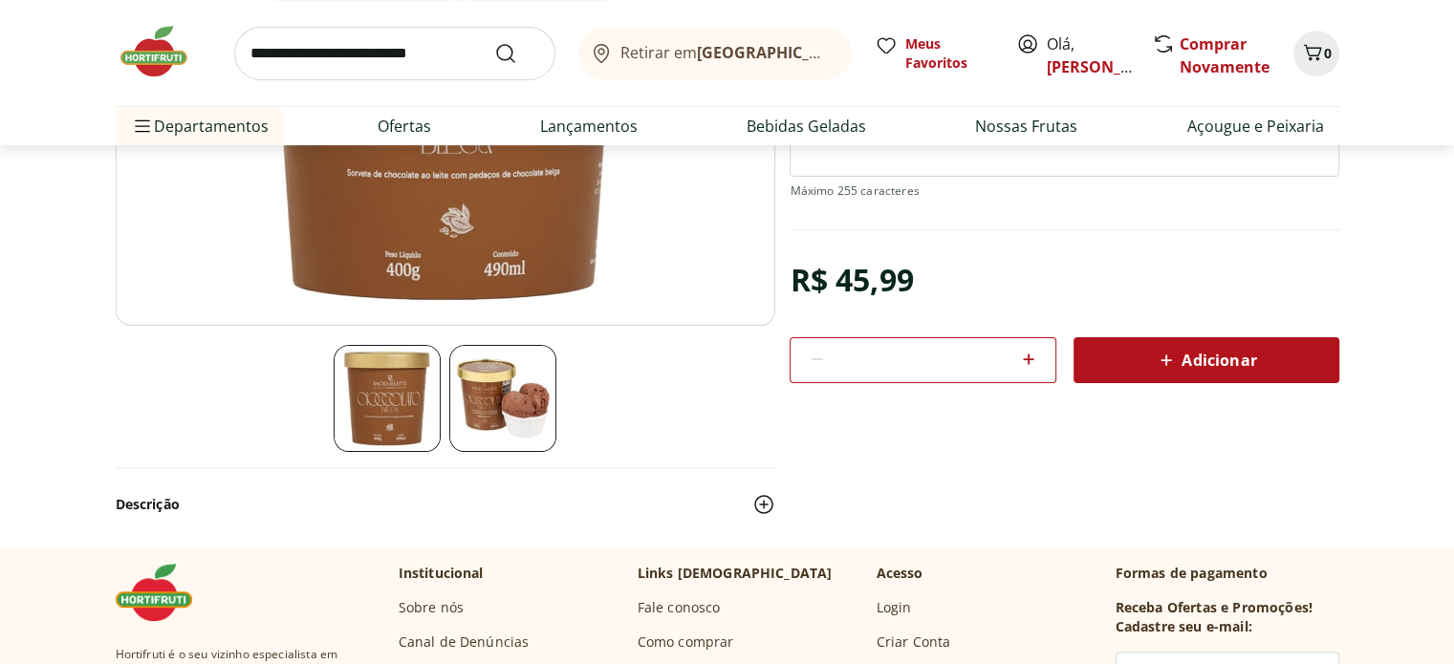
click at [1216, 349] on span "Adicionar" at bounding box center [1205, 360] width 101 height 23
click at [1312, 58] on icon "Carrinho" at bounding box center [1312, 52] width 23 height 23
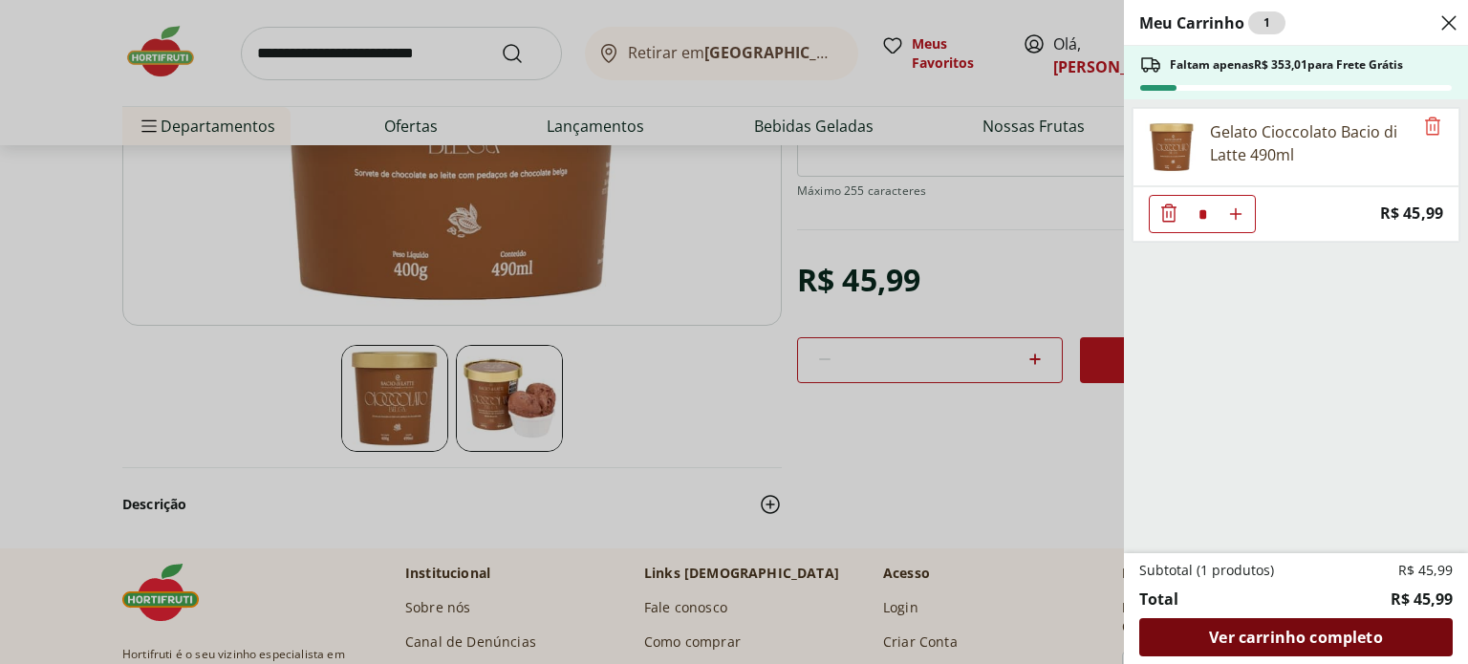
click at [1328, 641] on span "Ver carrinho completo" at bounding box center [1295, 637] width 173 height 15
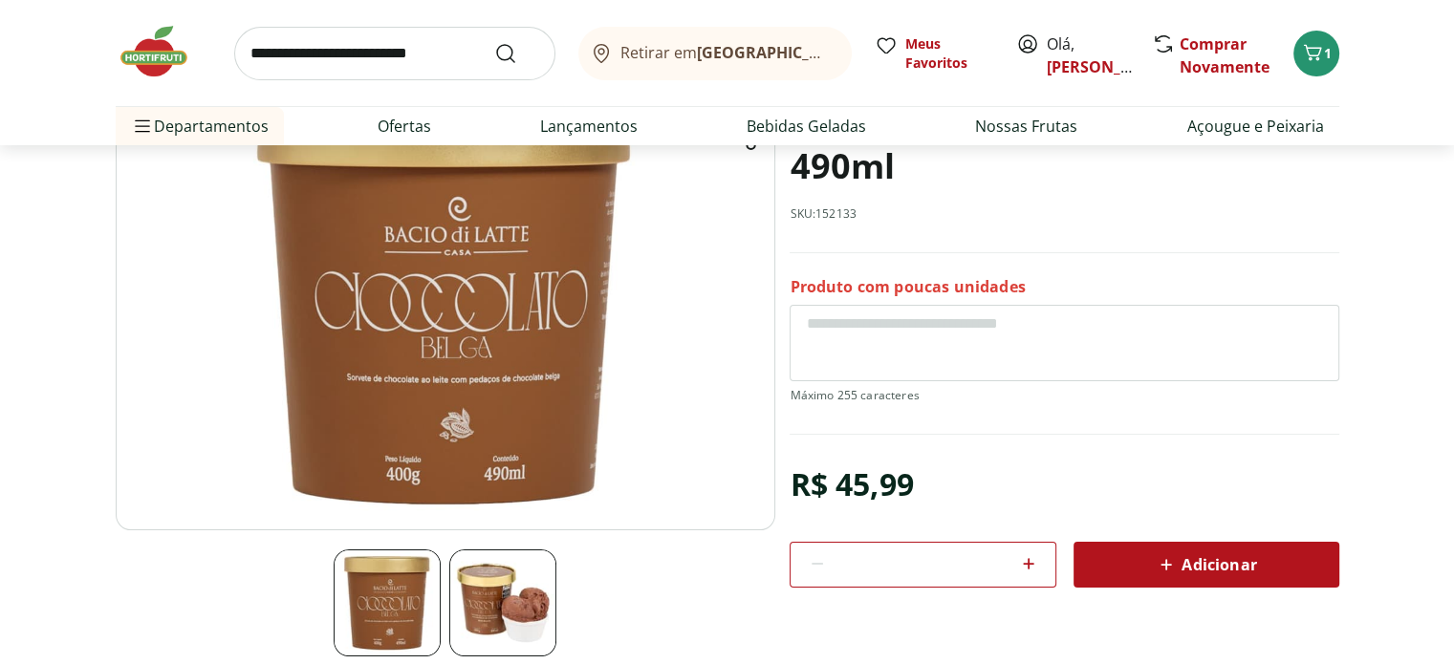
scroll to position [191, 0]
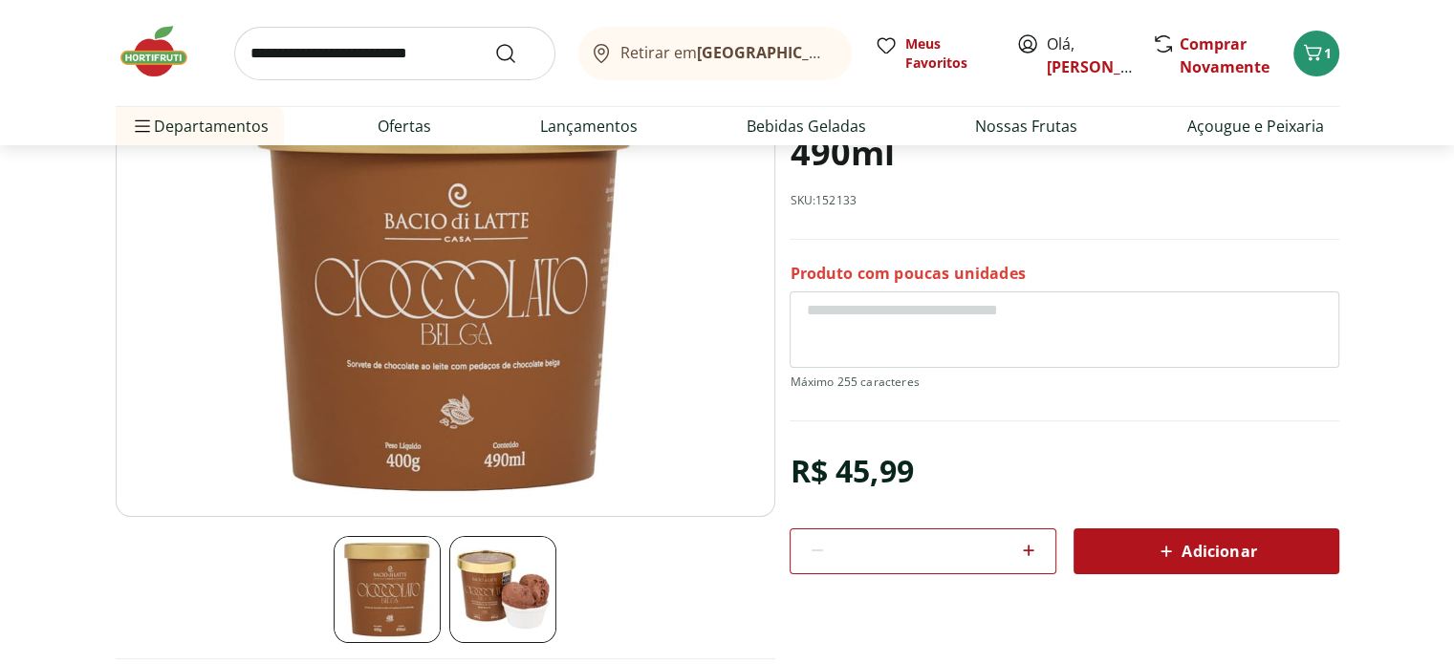
click at [466, 275] on img at bounding box center [446, 286] width 660 height 462
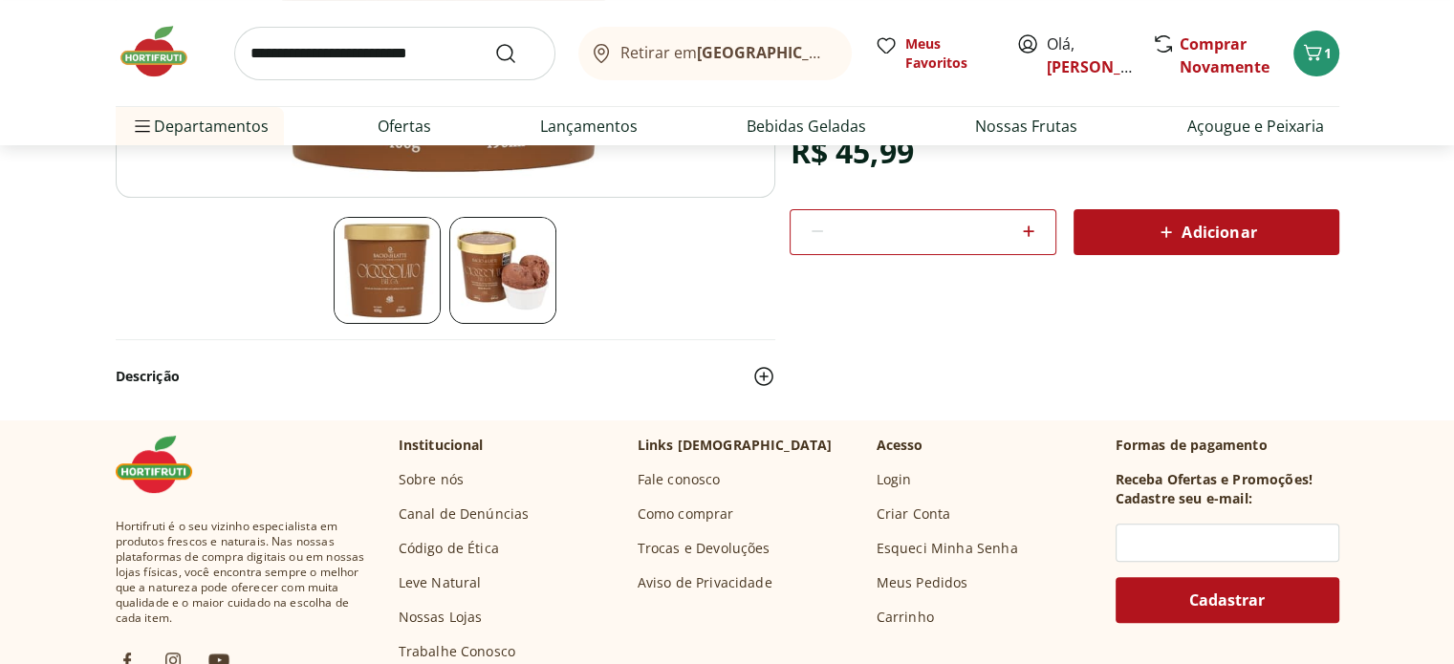
scroll to position [478, 0]
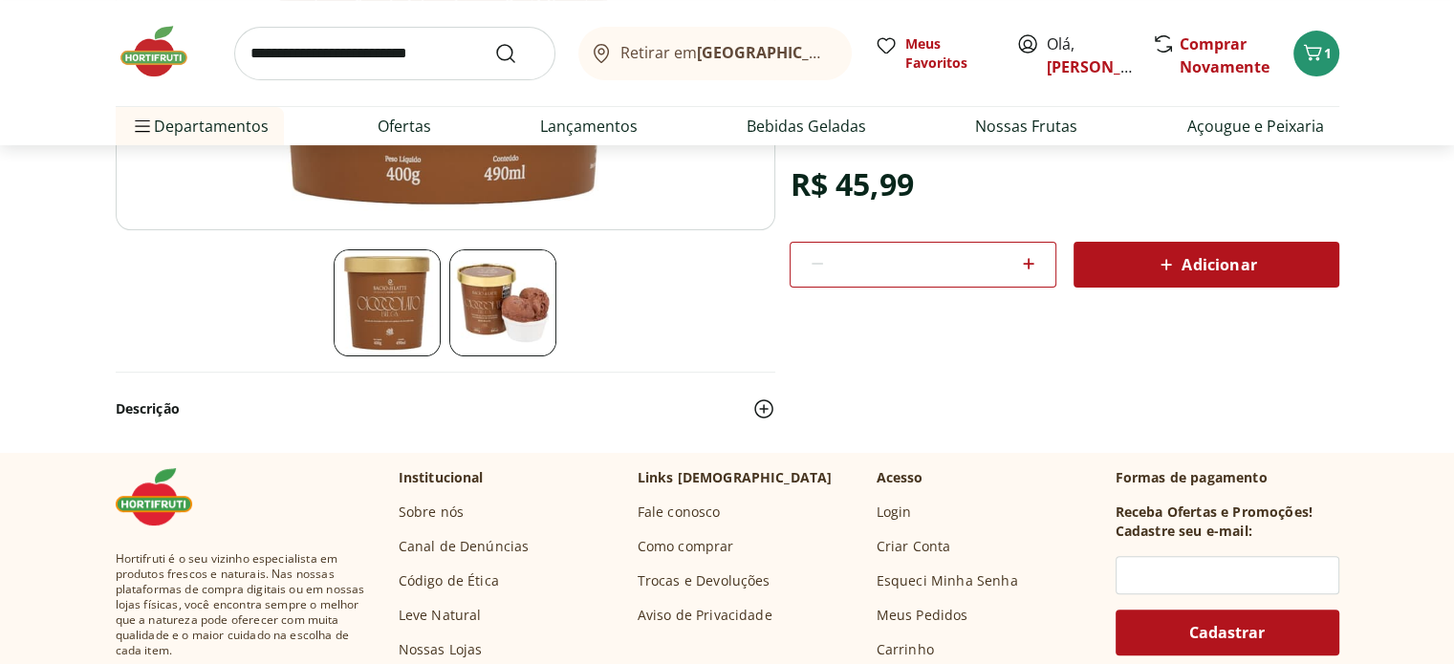
click at [493, 313] on img at bounding box center [502, 302] width 107 height 107
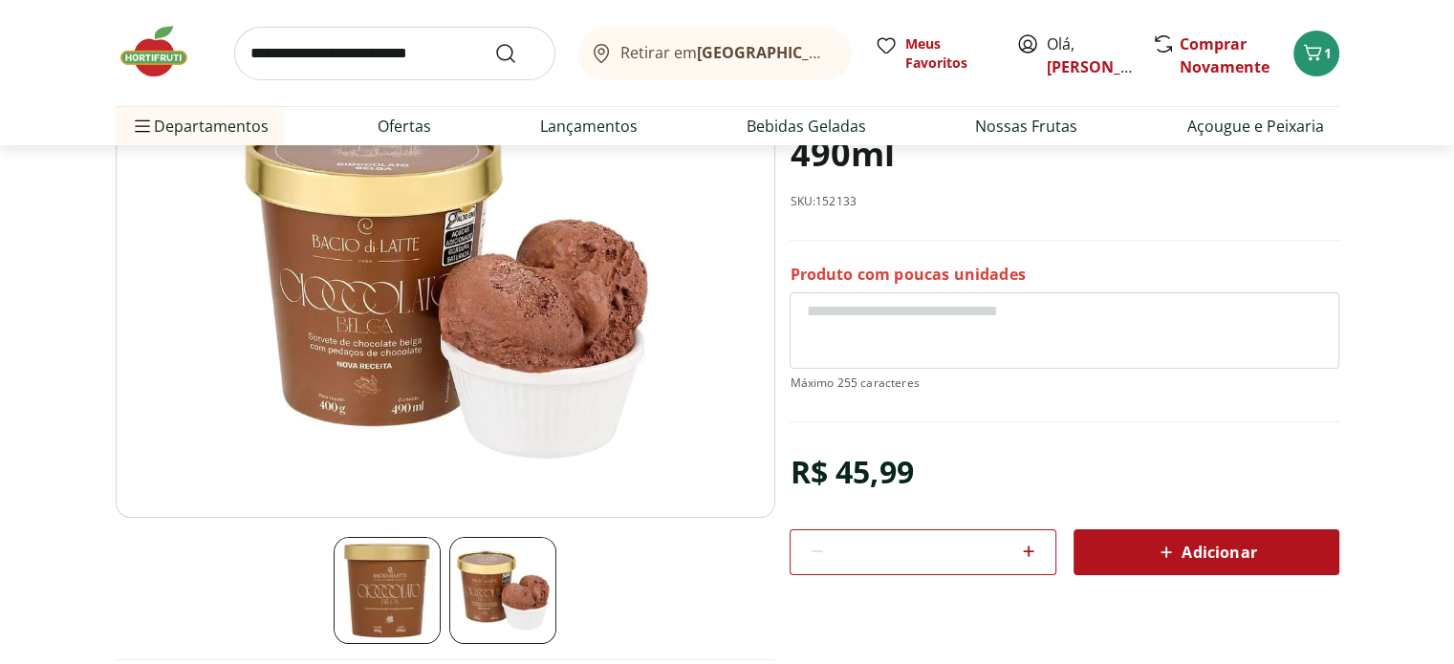
scroll to position [0, 0]
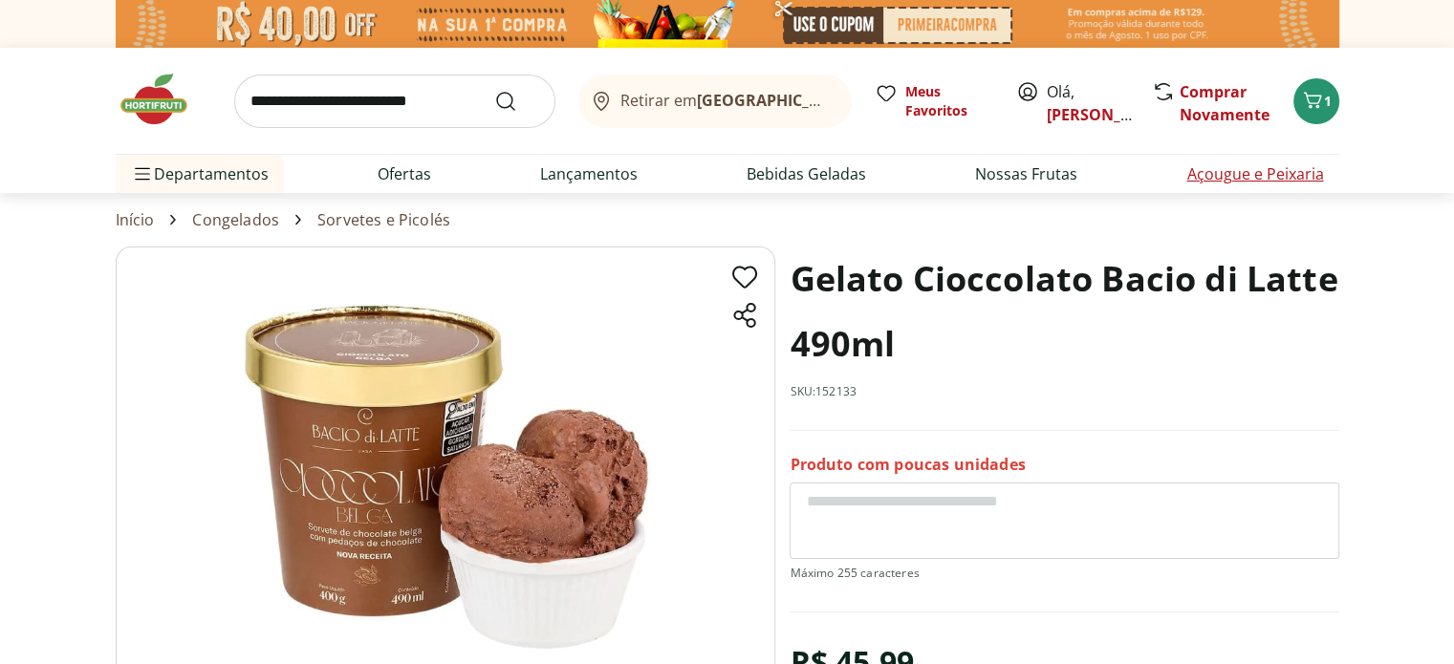
click at [1236, 183] on link "Açougue e Peixaria" at bounding box center [1254, 174] width 137 height 23
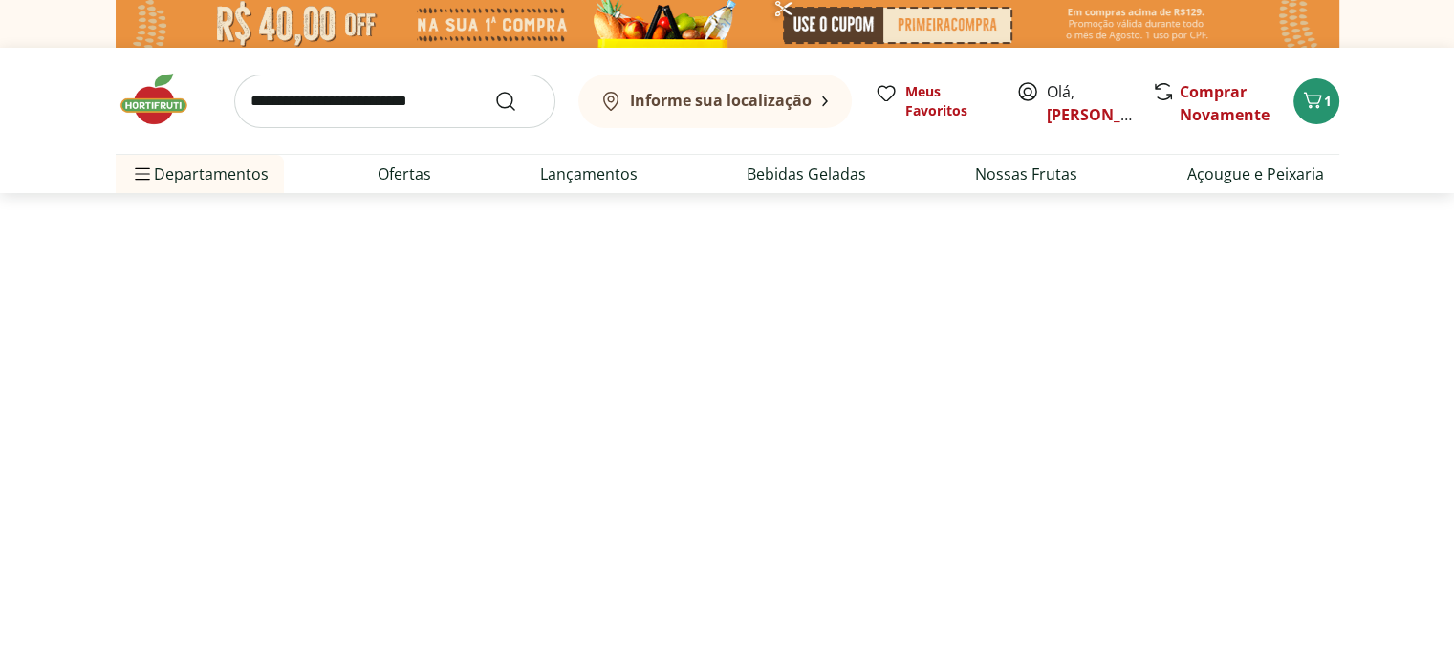
select select "**********"
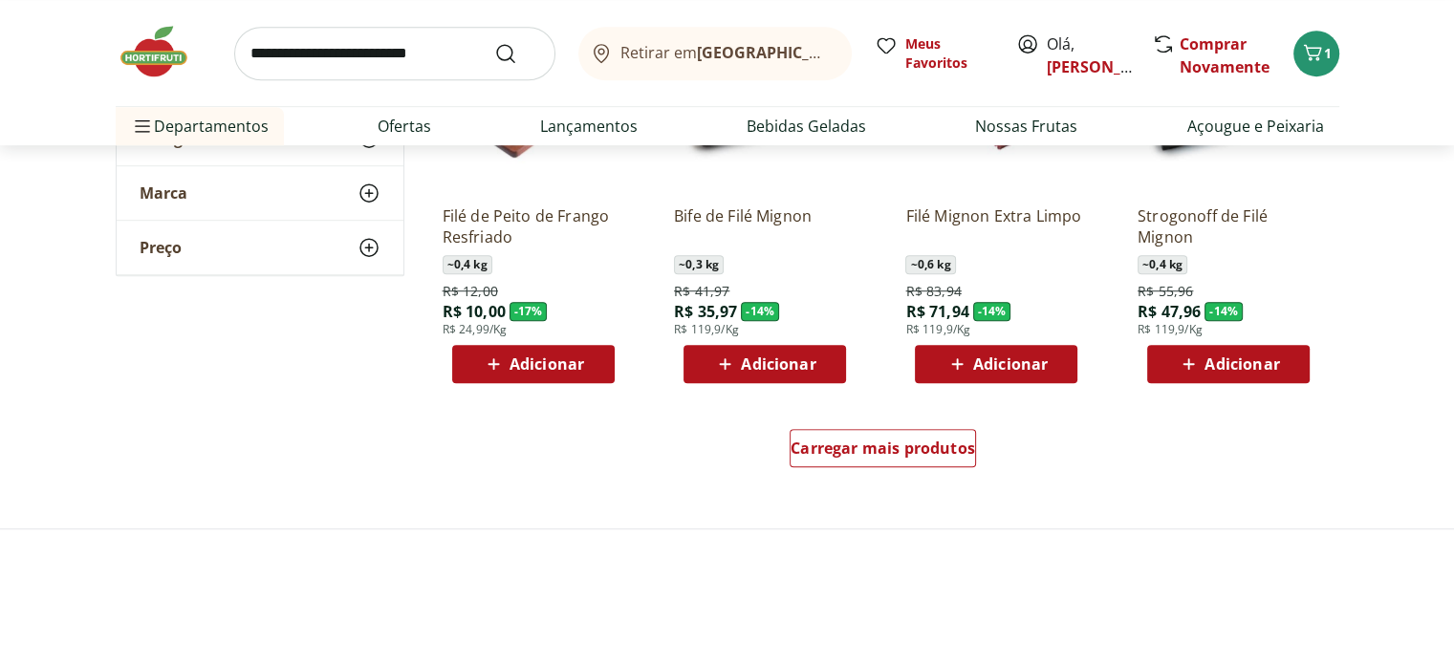
scroll to position [1243, 0]
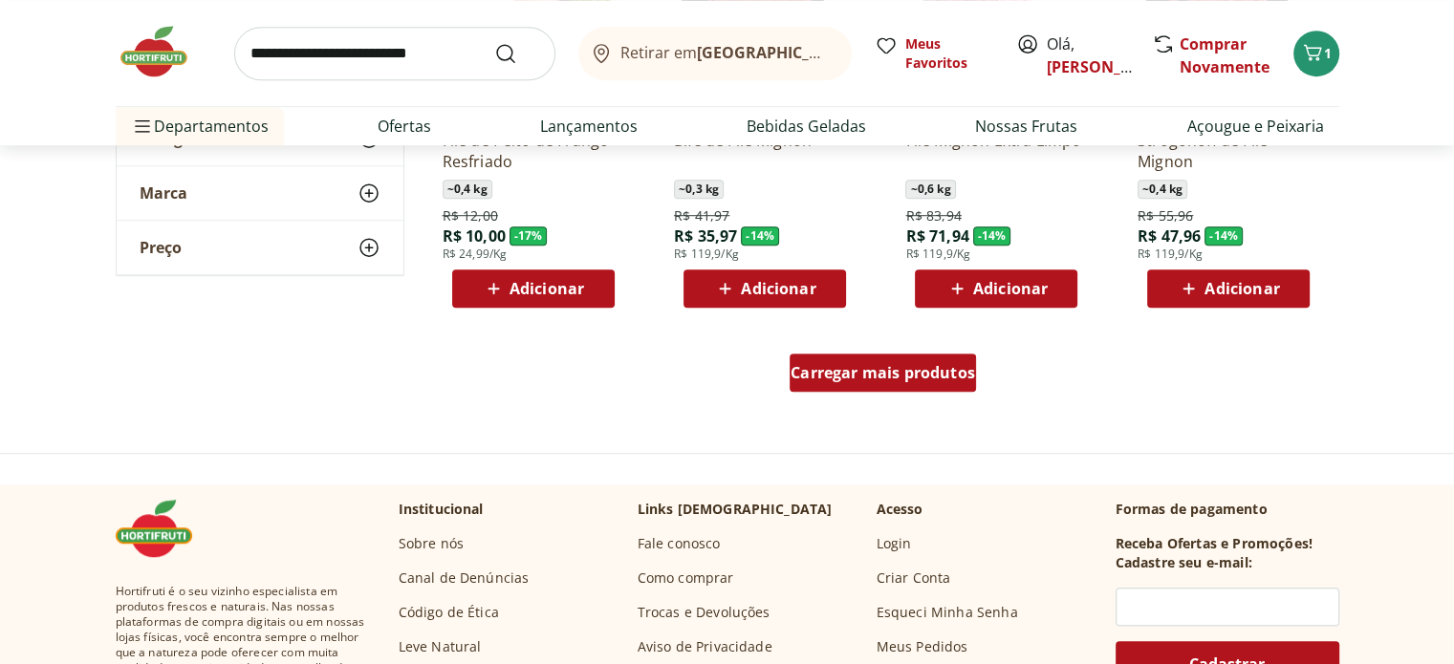
click at [866, 394] on link "Carregar mais produtos" at bounding box center [883, 377] width 186 height 46
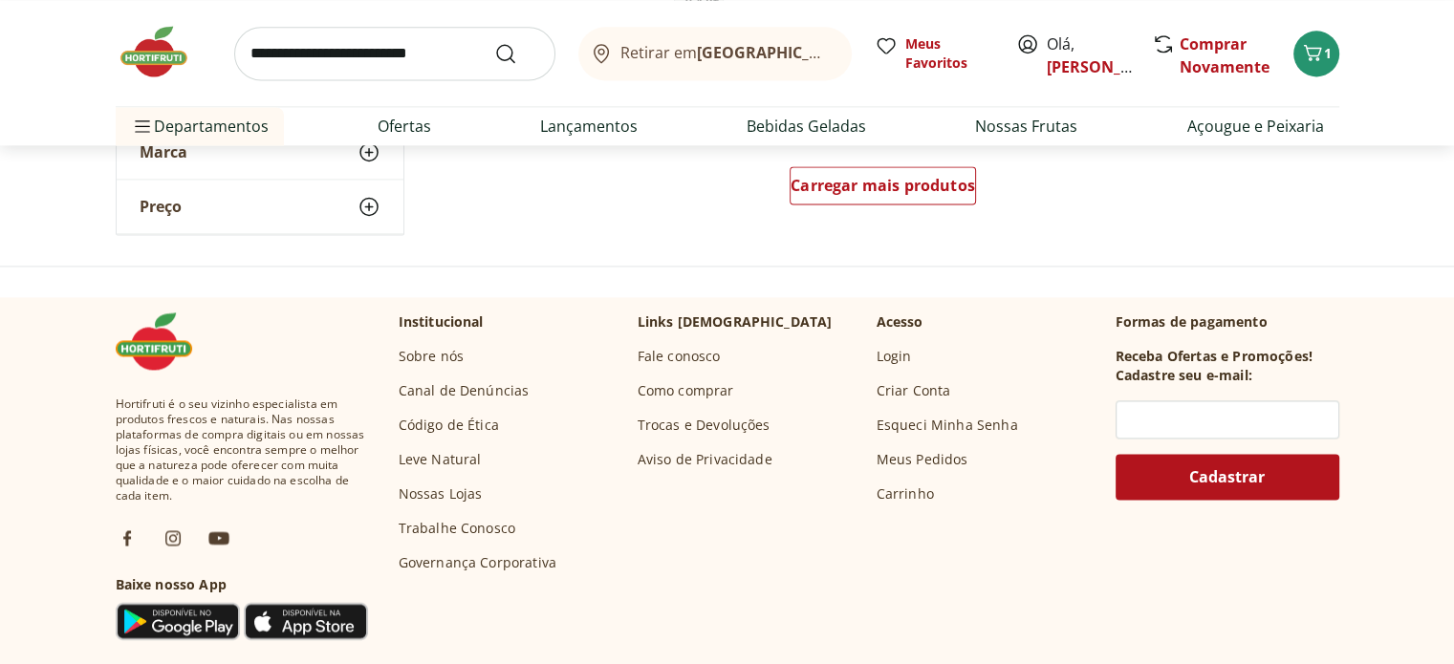
scroll to position [2485, 0]
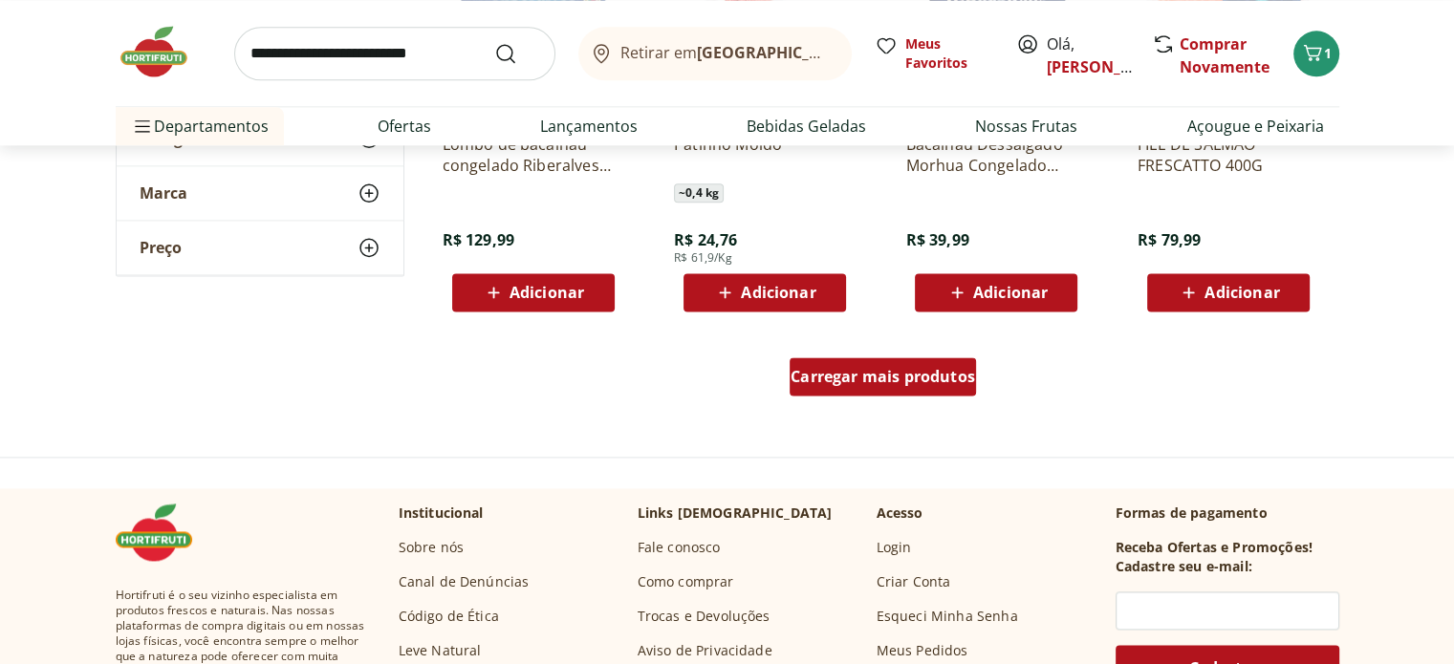
click at [881, 375] on span "Carregar mais produtos" at bounding box center [883, 376] width 184 height 15
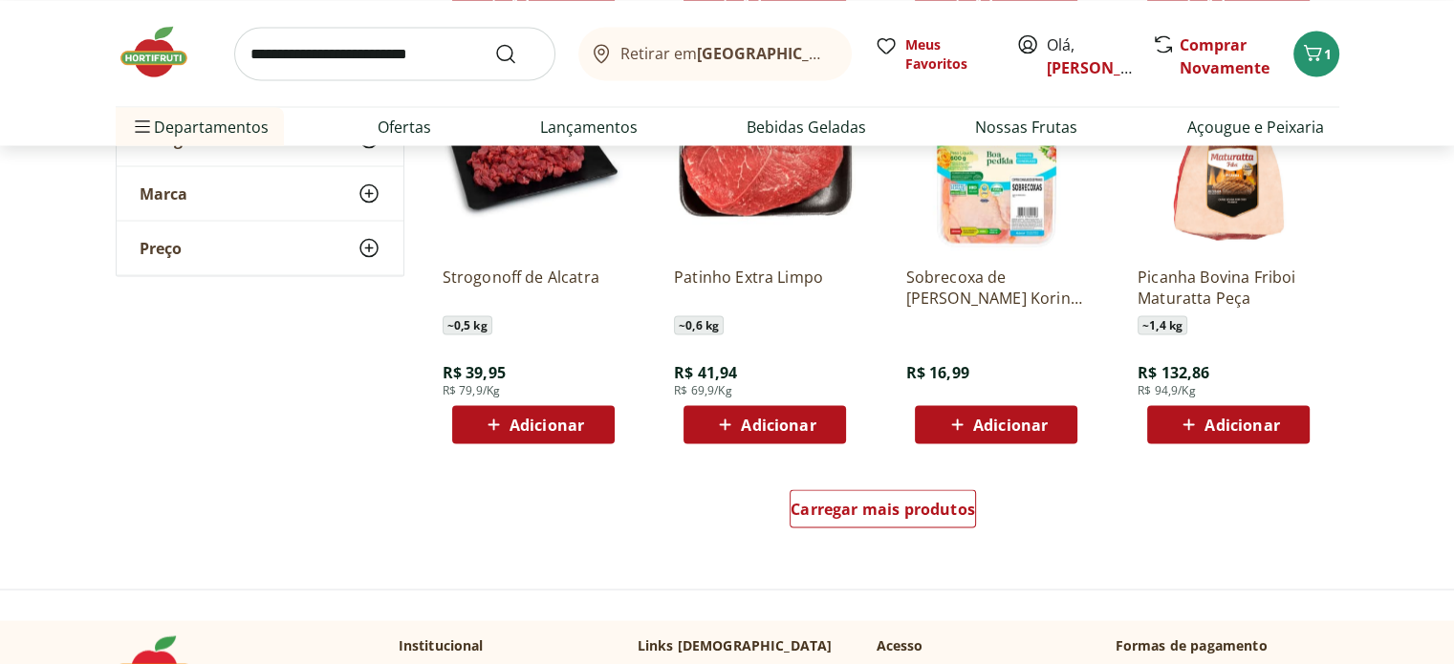
scroll to position [3632, 0]
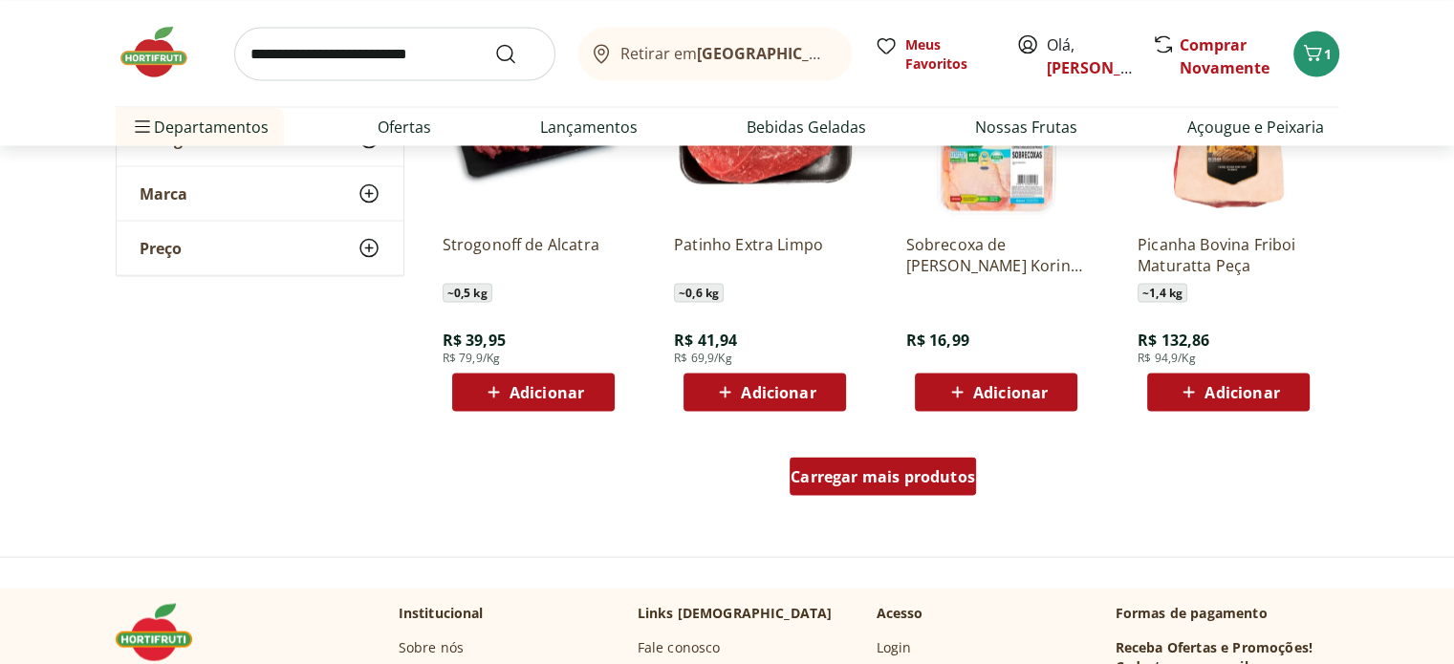
click at [902, 468] on span "Carregar mais produtos" at bounding box center [883, 475] width 184 height 15
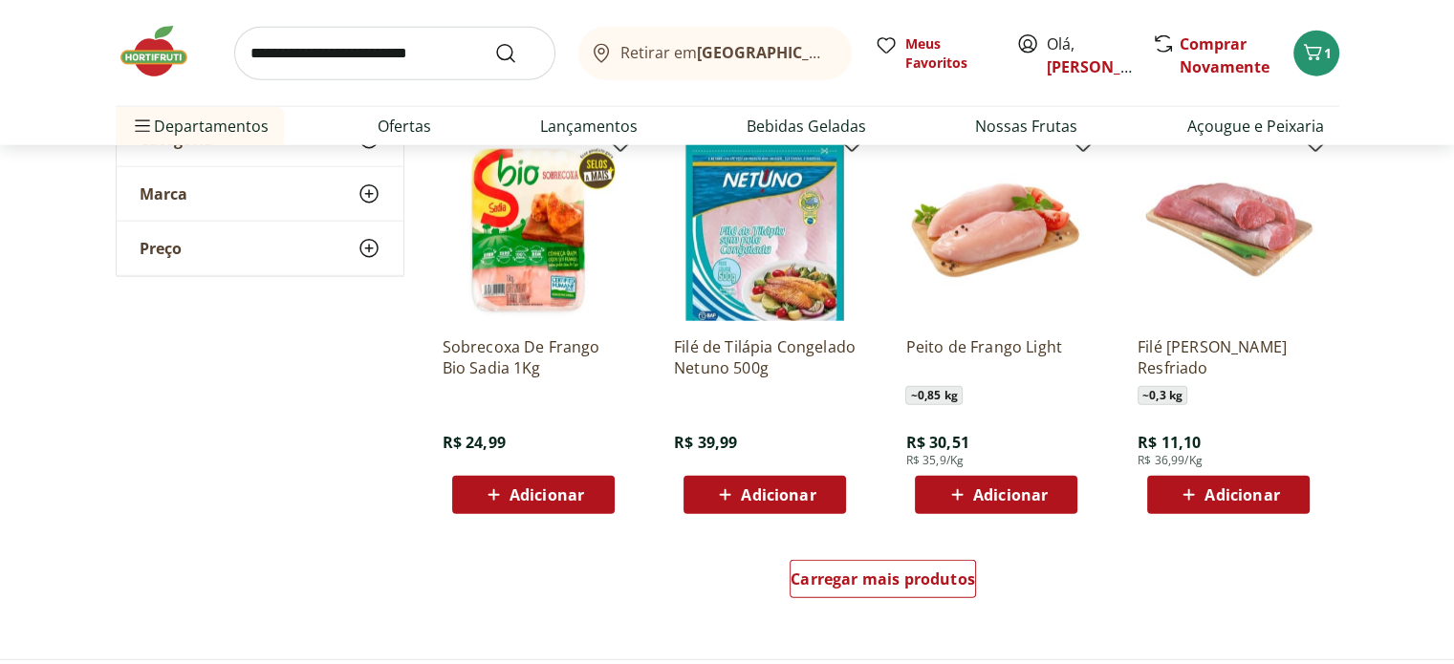
scroll to position [4780, 0]
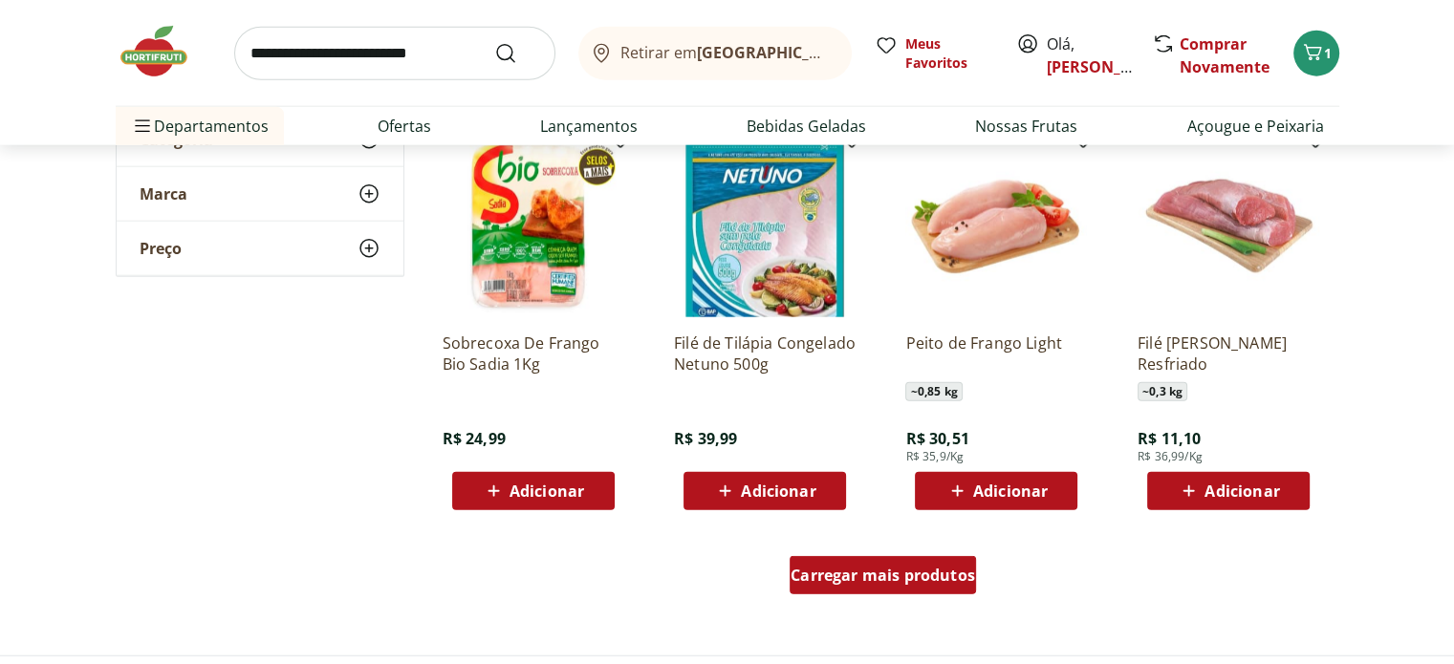
click at [887, 579] on span "Carregar mais produtos" at bounding box center [883, 575] width 184 height 15
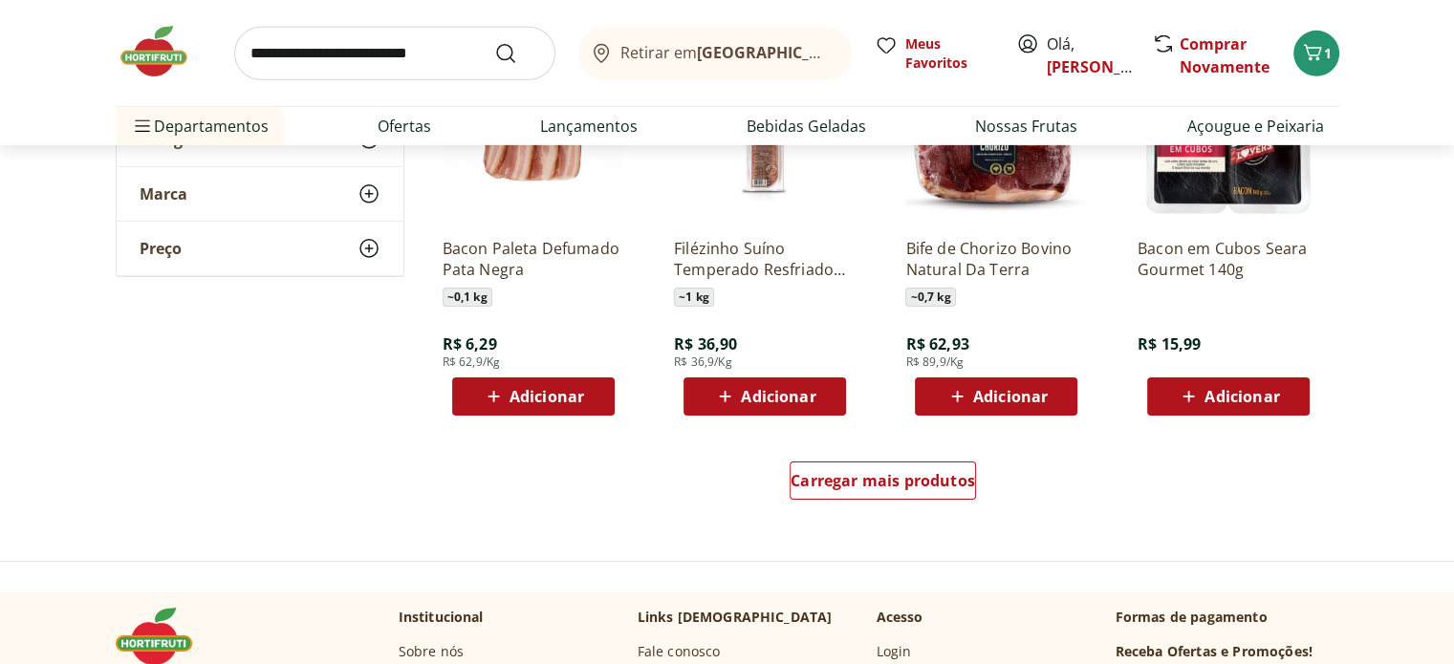
scroll to position [6213, 0]
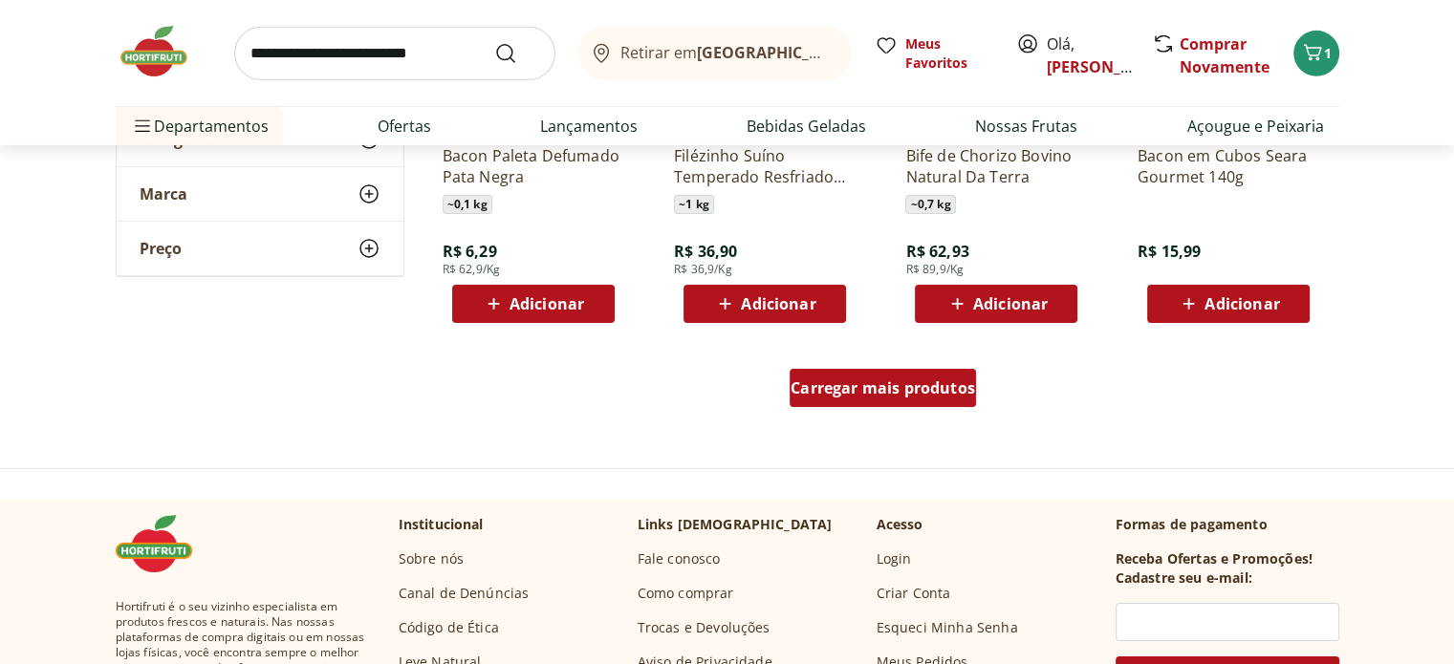
click at [881, 404] on div "Carregar mais produtos" at bounding box center [883, 388] width 186 height 38
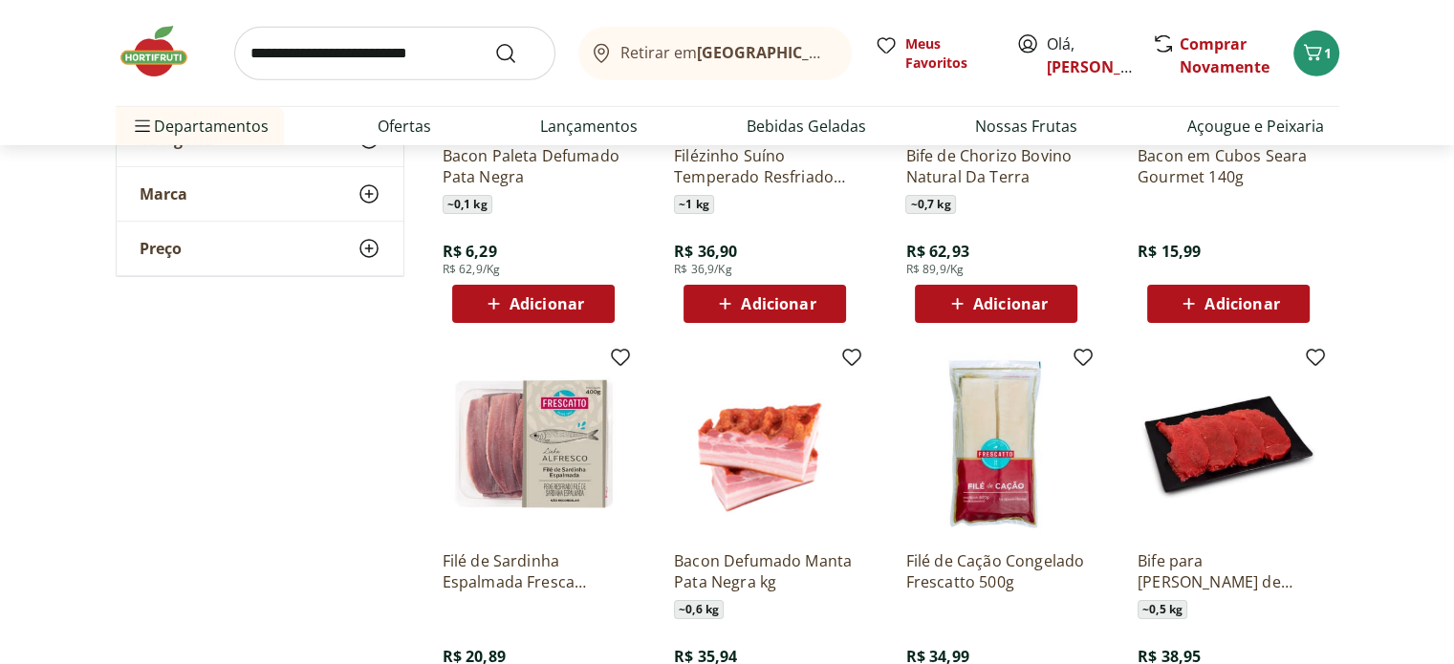
scroll to position [6309, 0]
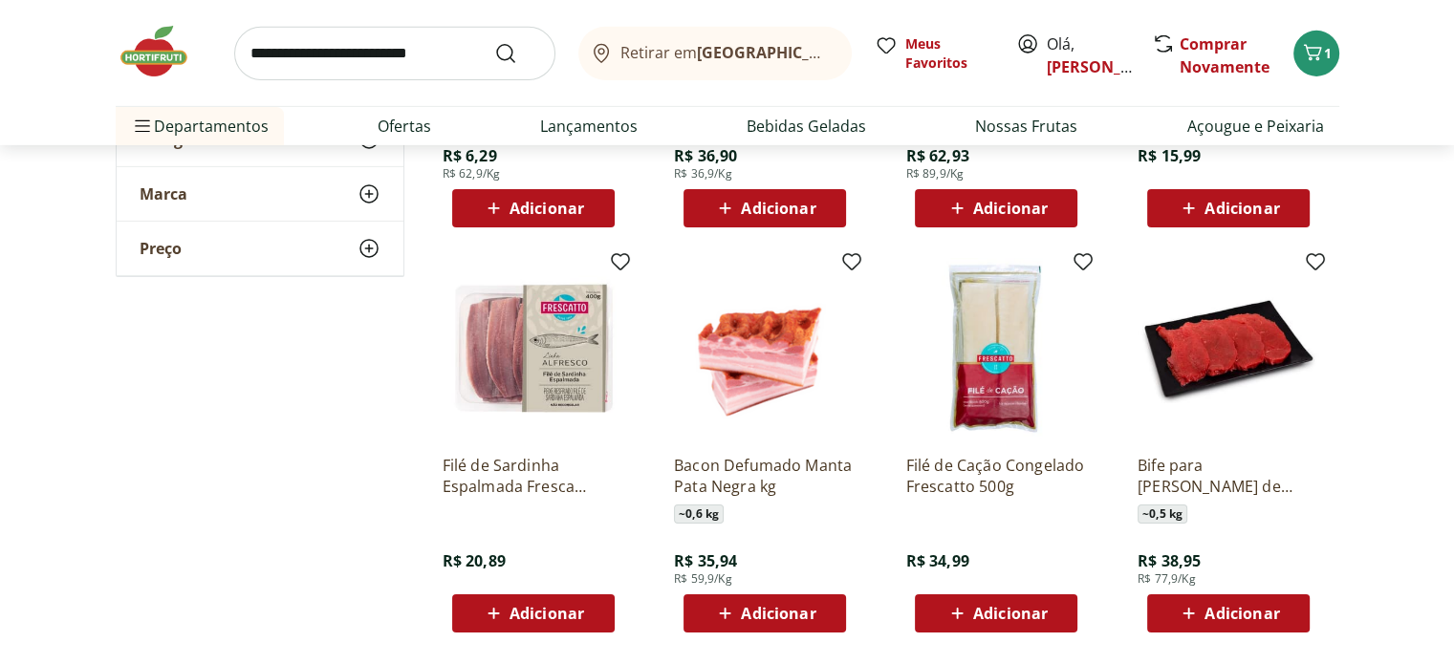
click at [522, 343] on img at bounding box center [534, 349] width 182 height 182
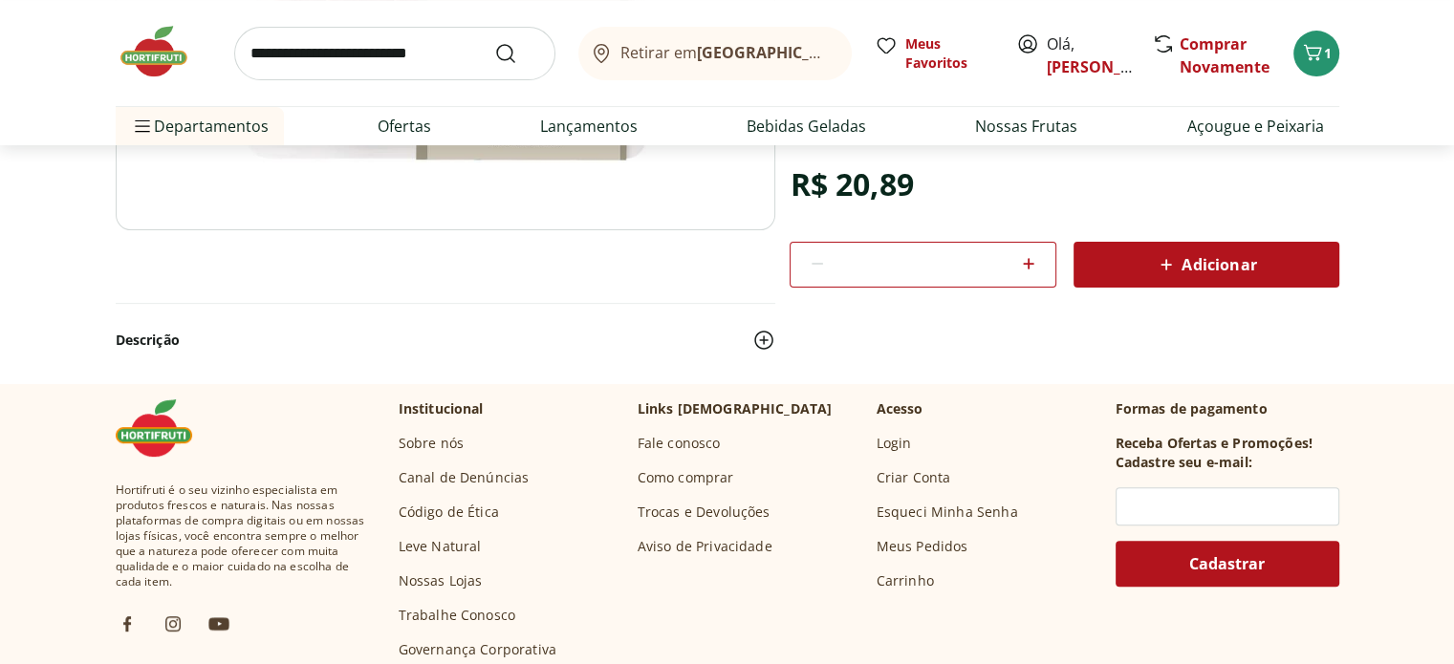
scroll to position [191, 0]
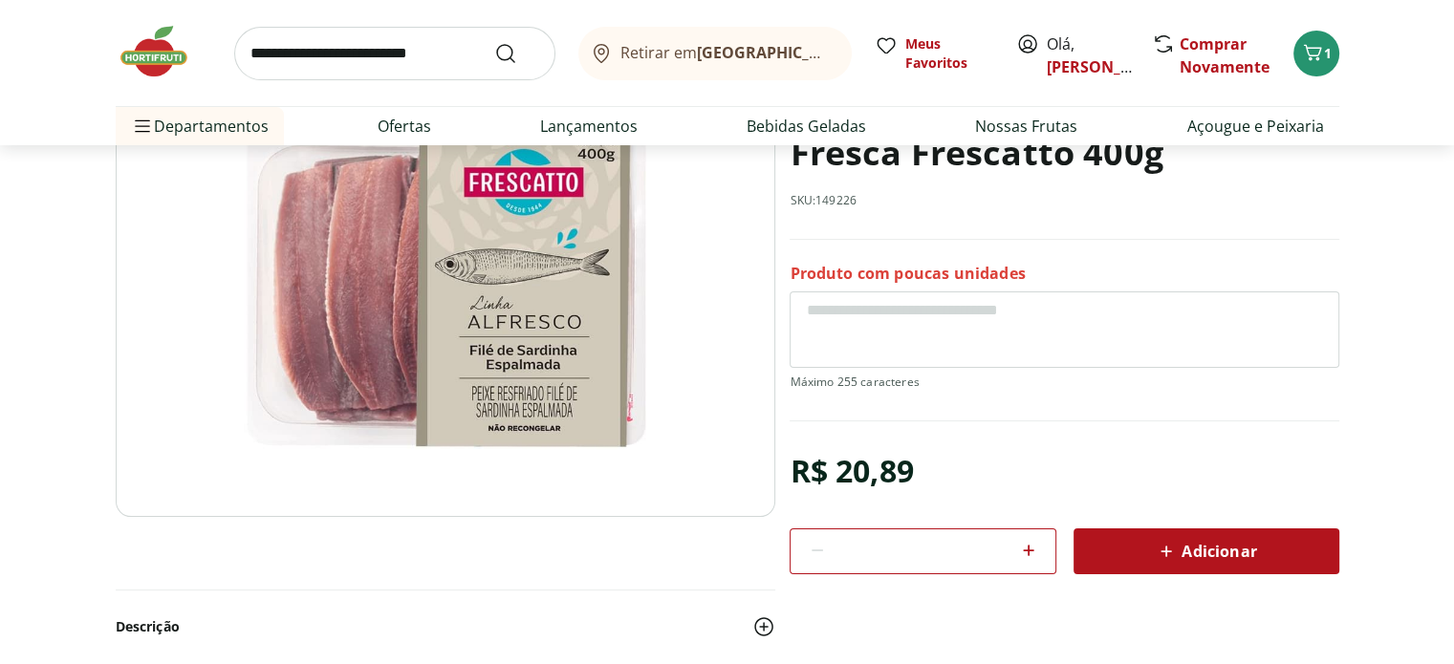
click at [1212, 551] on span "Adicionar" at bounding box center [1205, 551] width 101 height 23
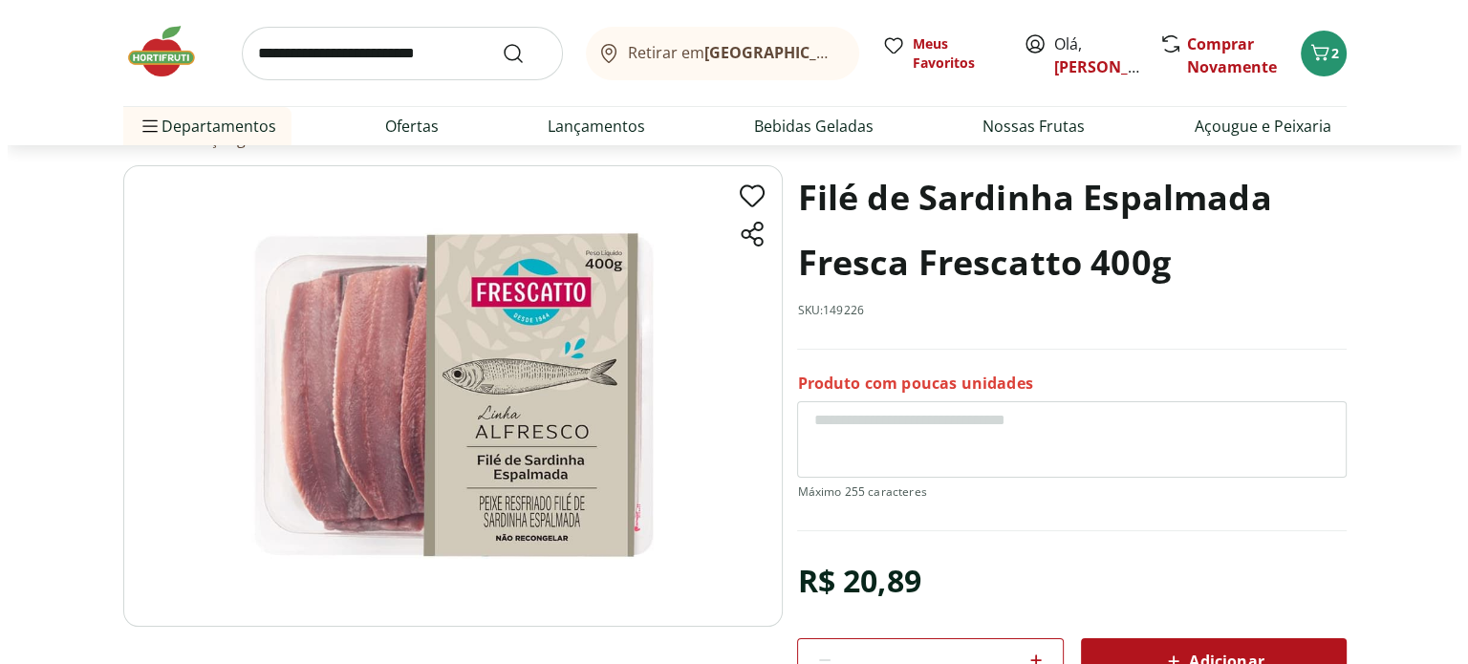
scroll to position [0, 0]
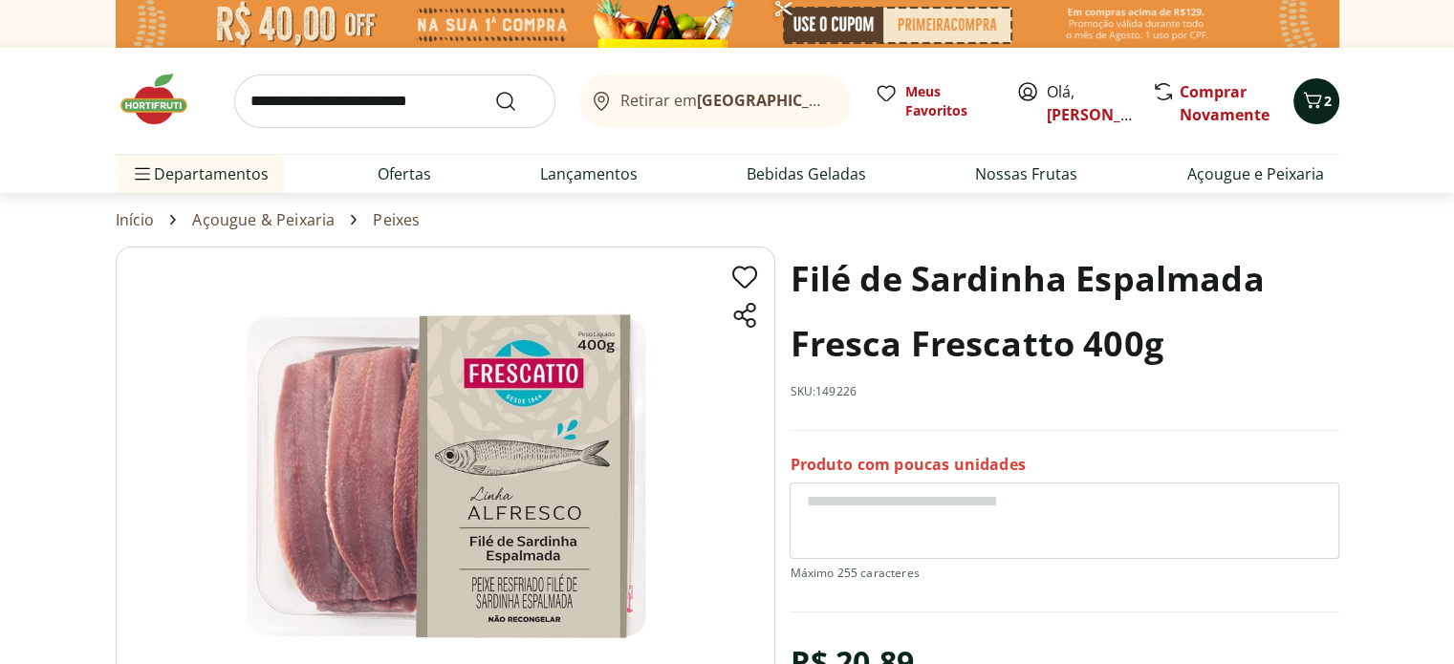
click at [1319, 98] on icon "Carrinho" at bounding box center [1312, 100] width 18 height 16
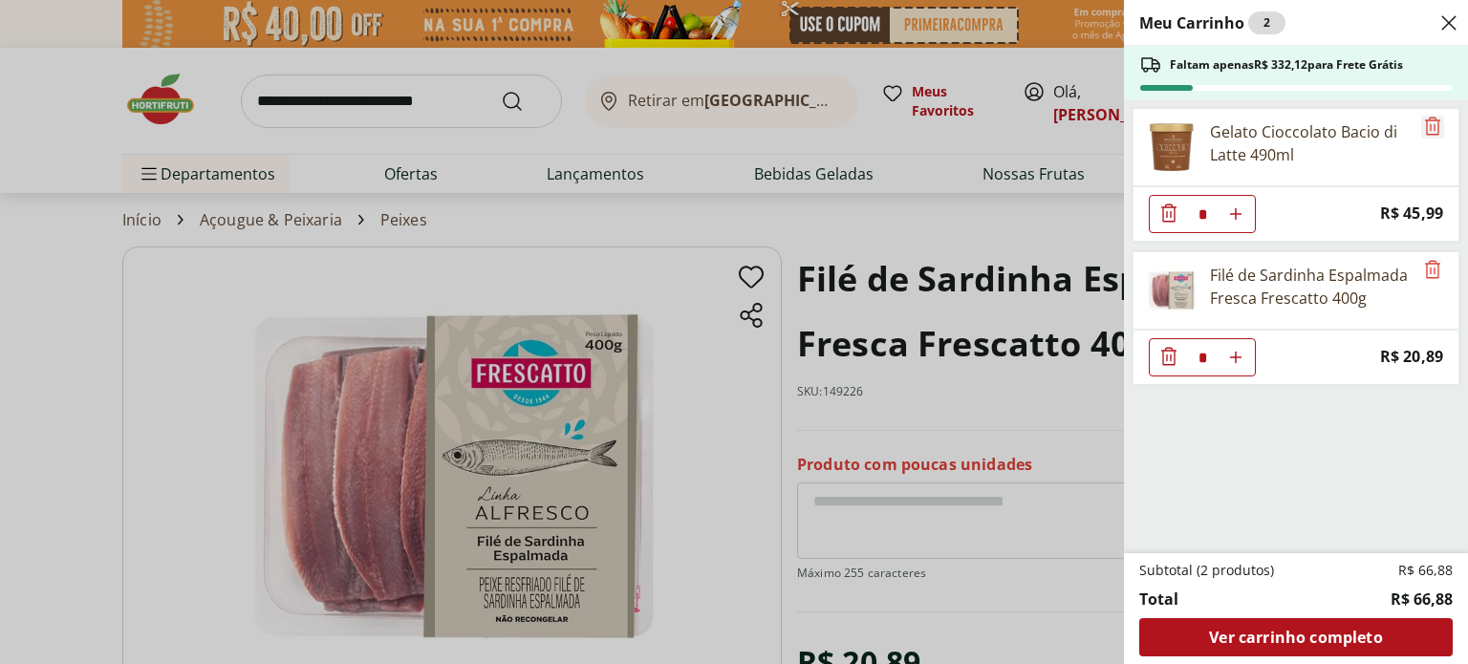
click at [1421, 127] on icon "Remove" at bounding box center [1432, 126] width 23 height 23
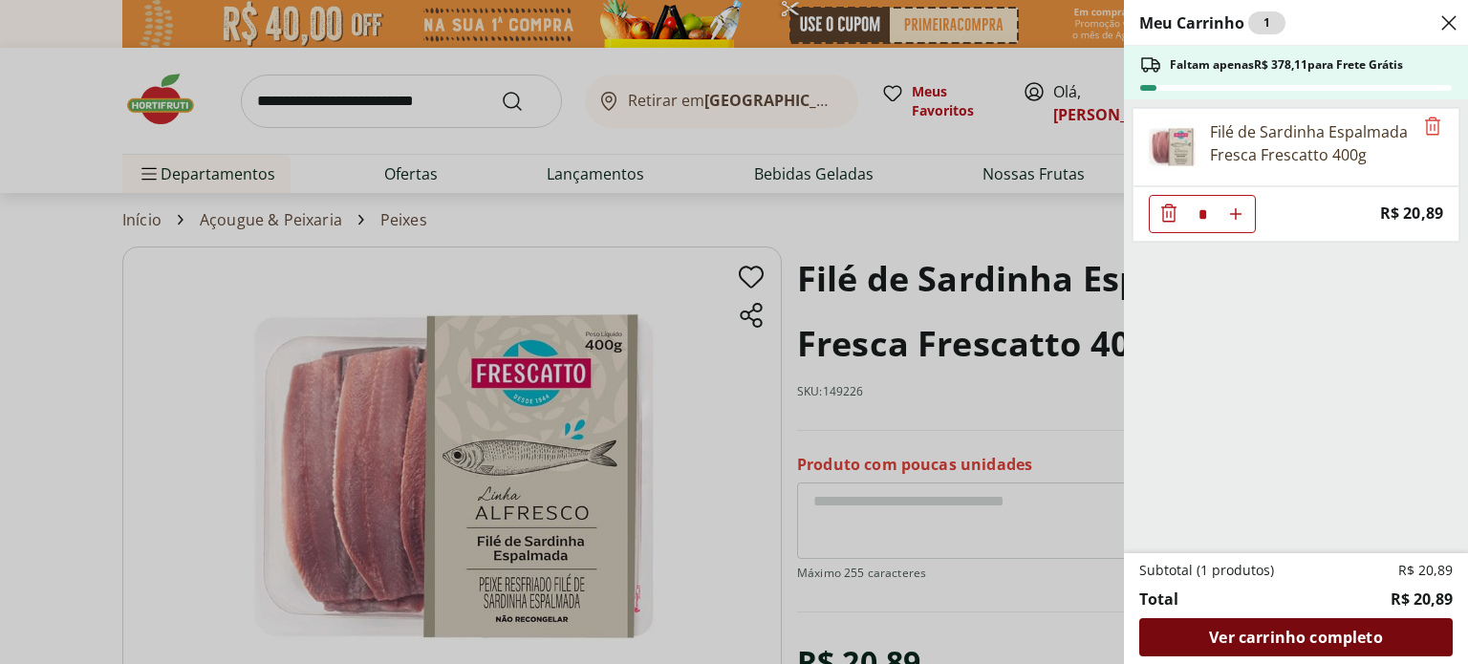
click at [1297, 635] on span "Ver carrinho completo" at bounding box center [1295, 637] width 173 height 15
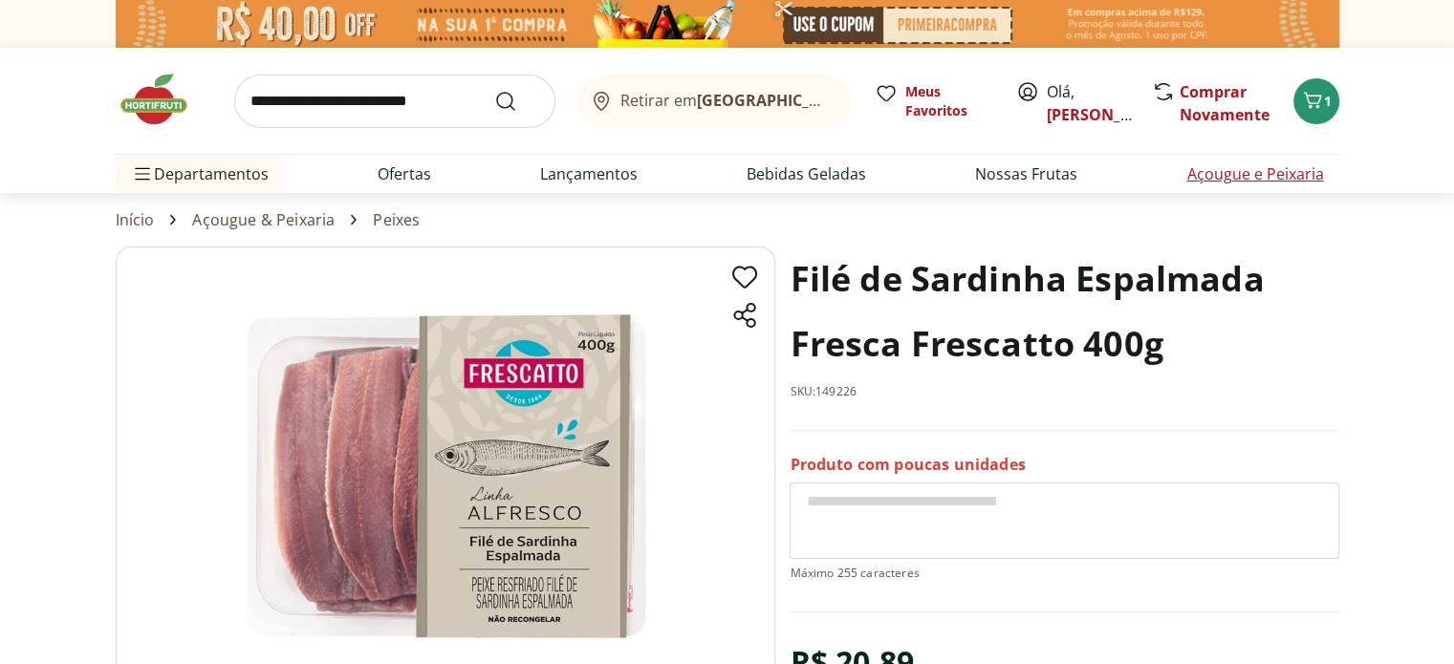
click at [1245, 175] on link "Açougue e Peixaria" at bounding box center [1254, 174] width 137 height 23
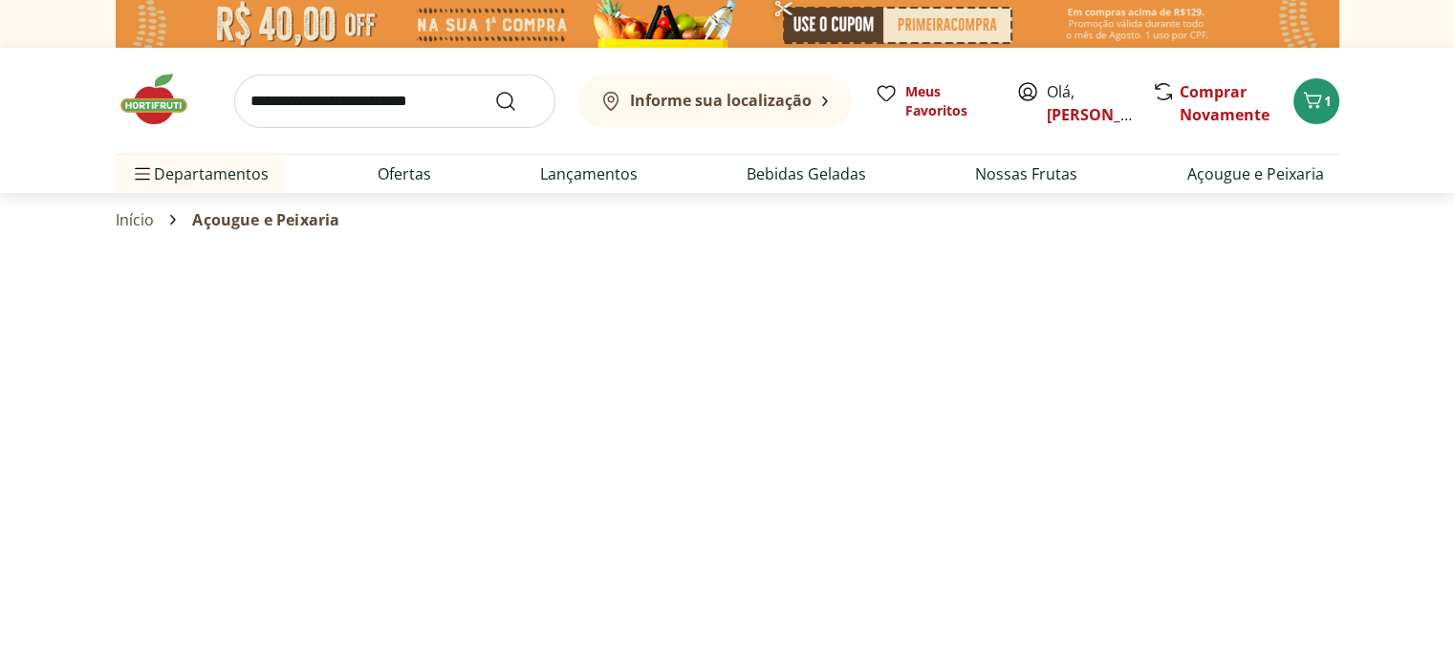
select select "**********"
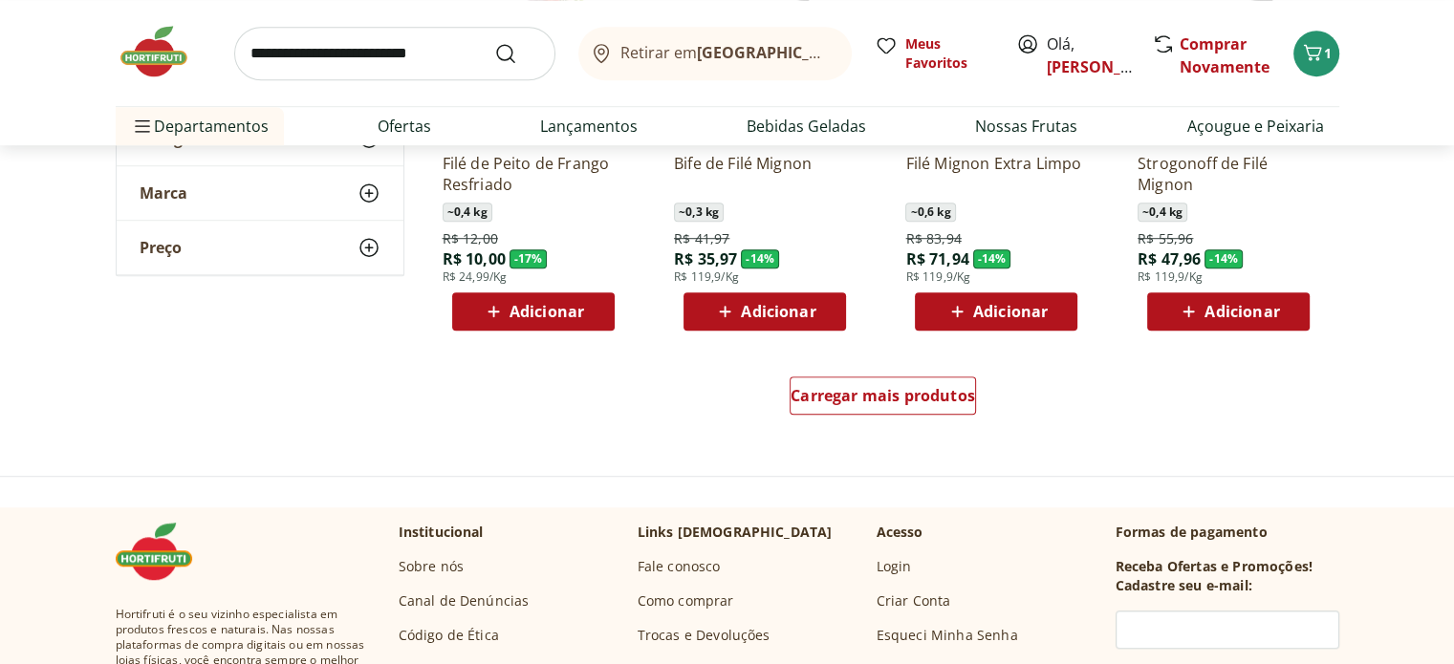
scroll to position [1243, 0]
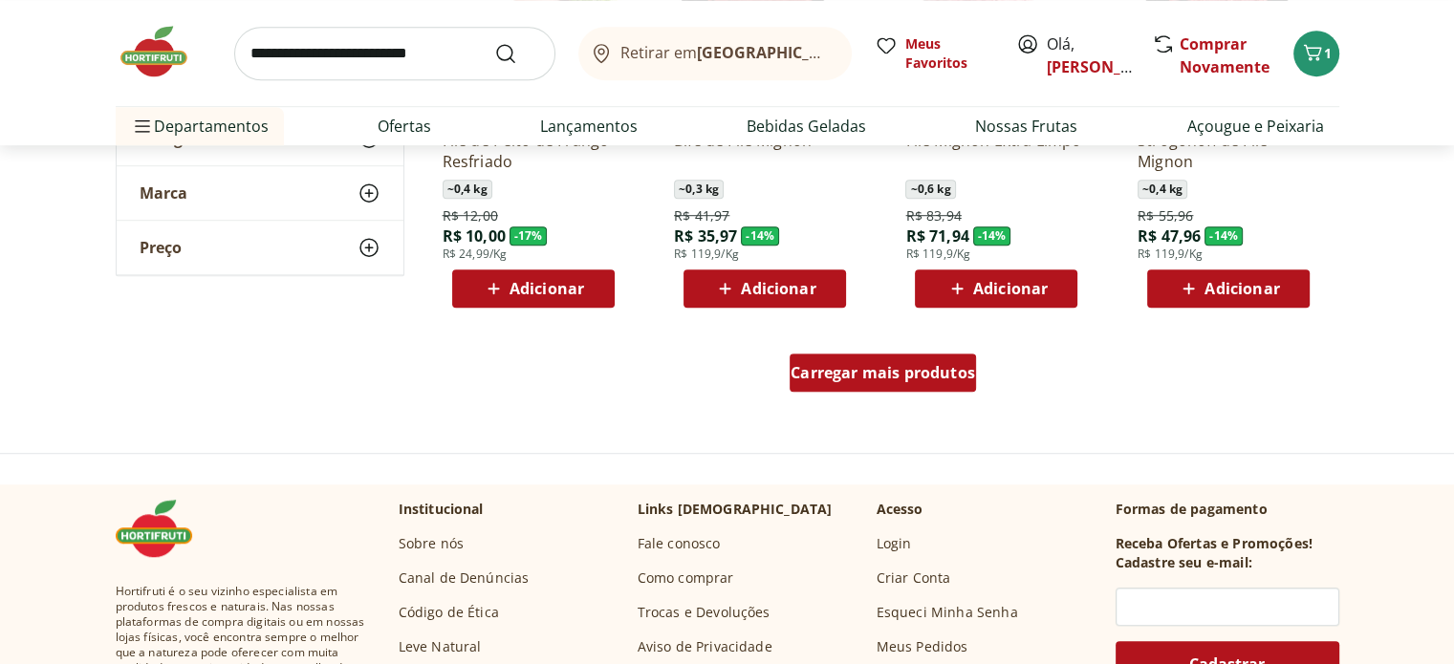
click at [912, 370] on span "Carregar mais produtos" at bounding box center [883, 372] width 184 height 15
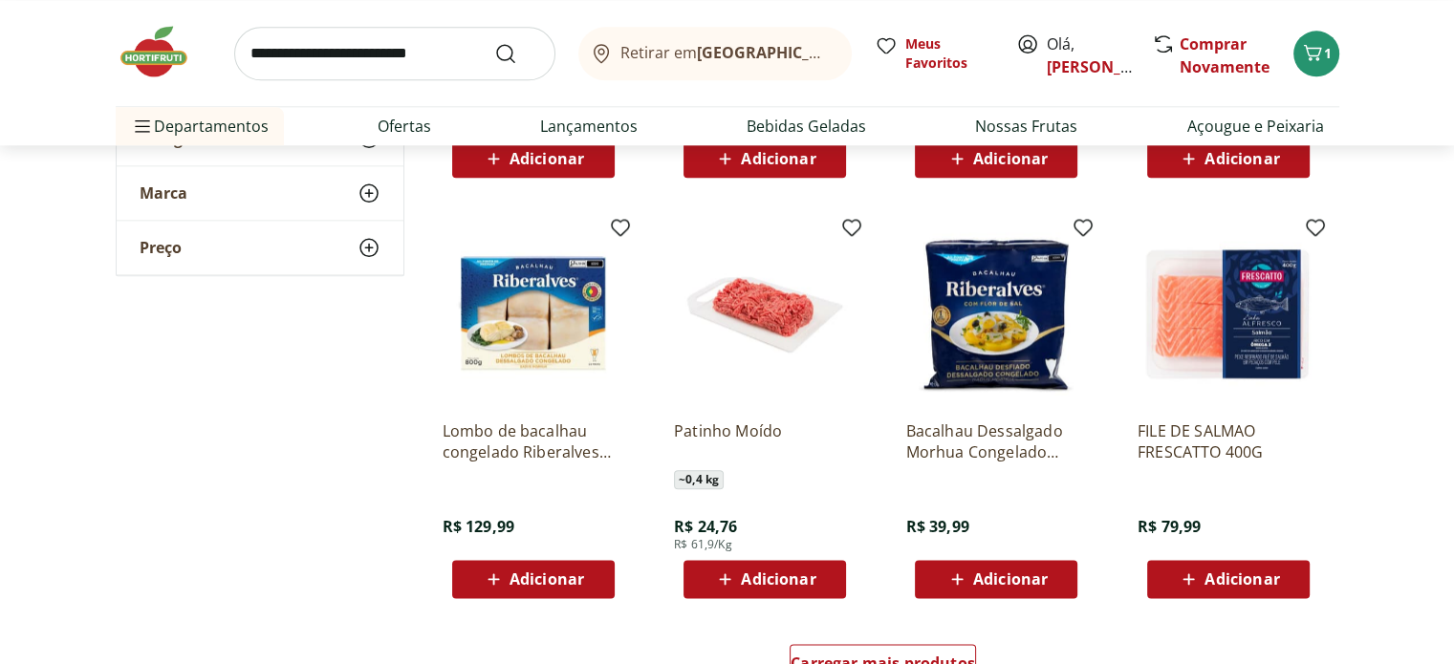
scroll to position [2390, 0]
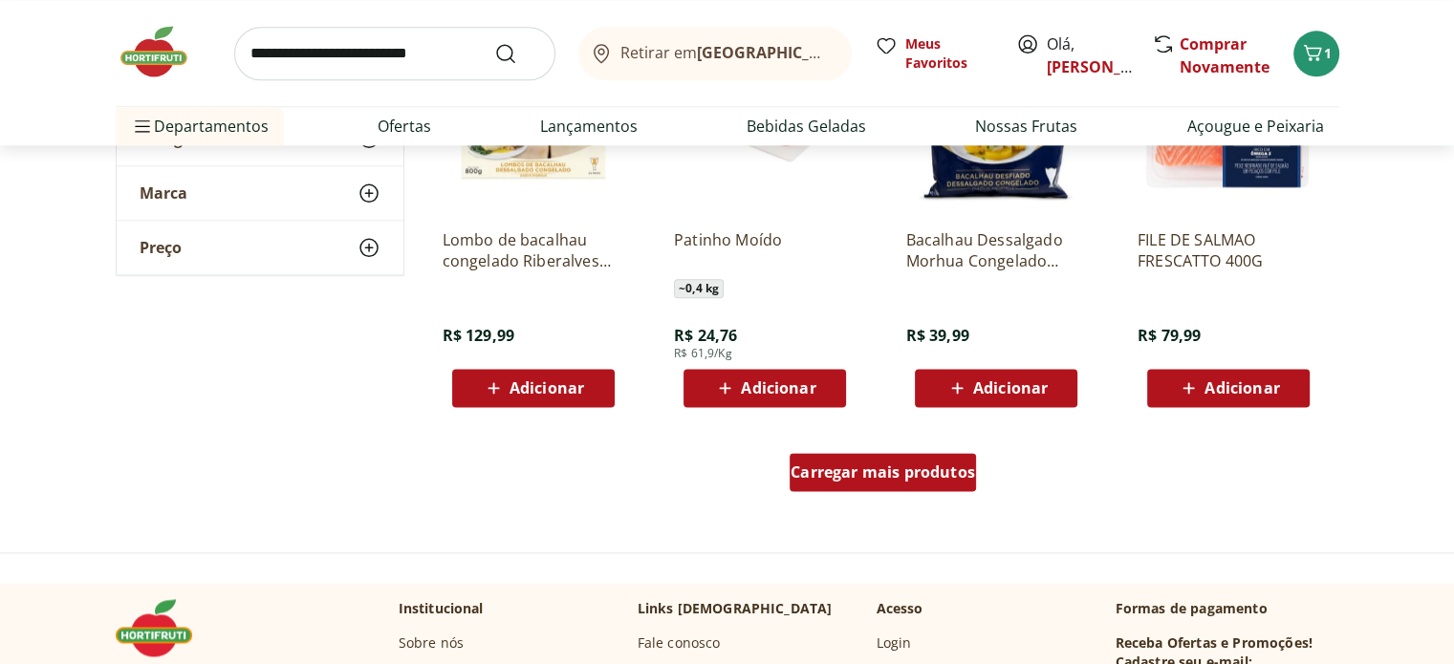
click at [883, 475] on span "Carregar mais produtos" at bounding box center [883, 472] width 184 height 15
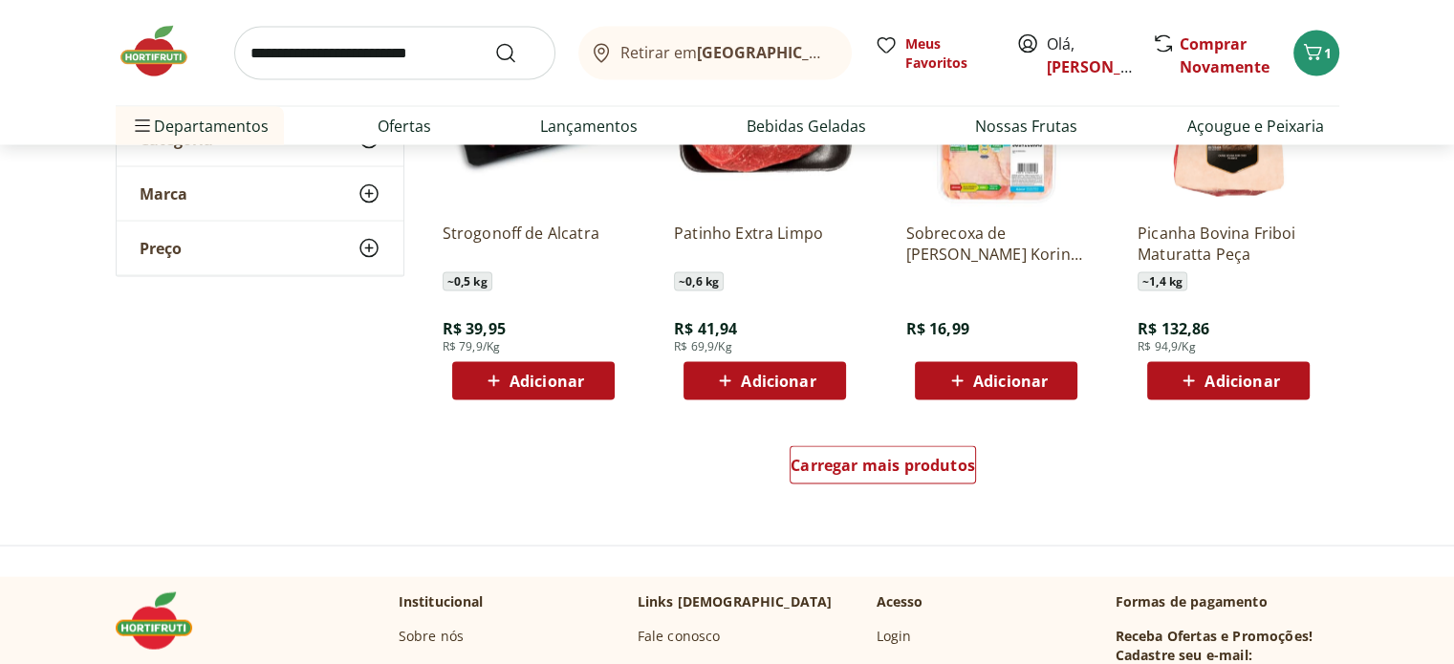
scroll to position [3632, 0]
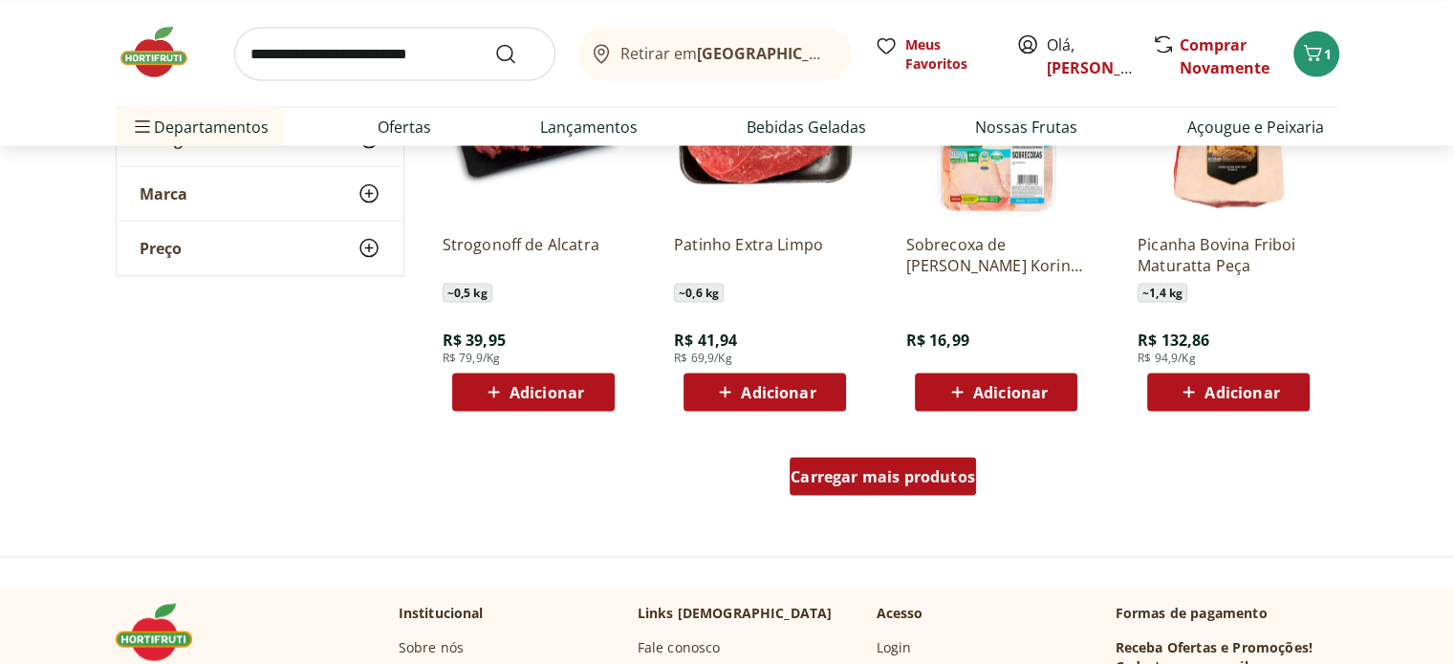
click at [879, 478] on span "Carregar mais produtos" at bounding box center [883, 475] width 184 height 15
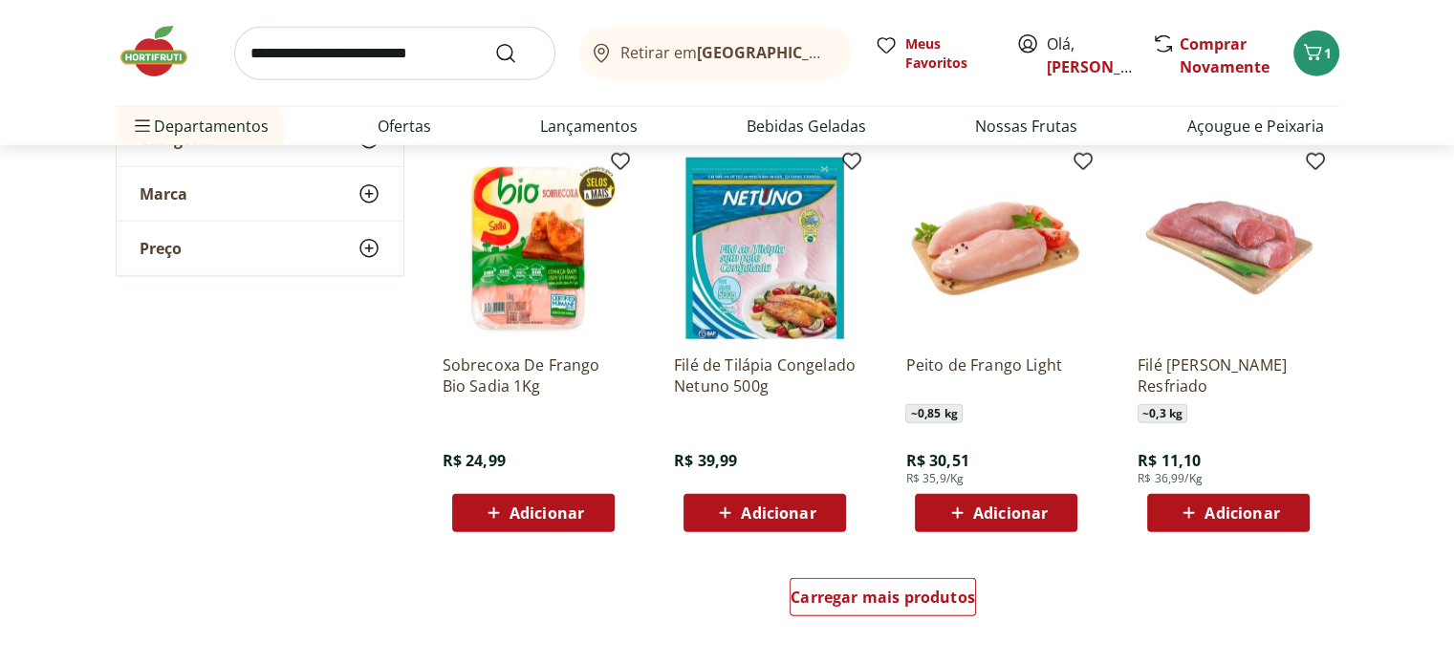
scroll to position [4780, 0]
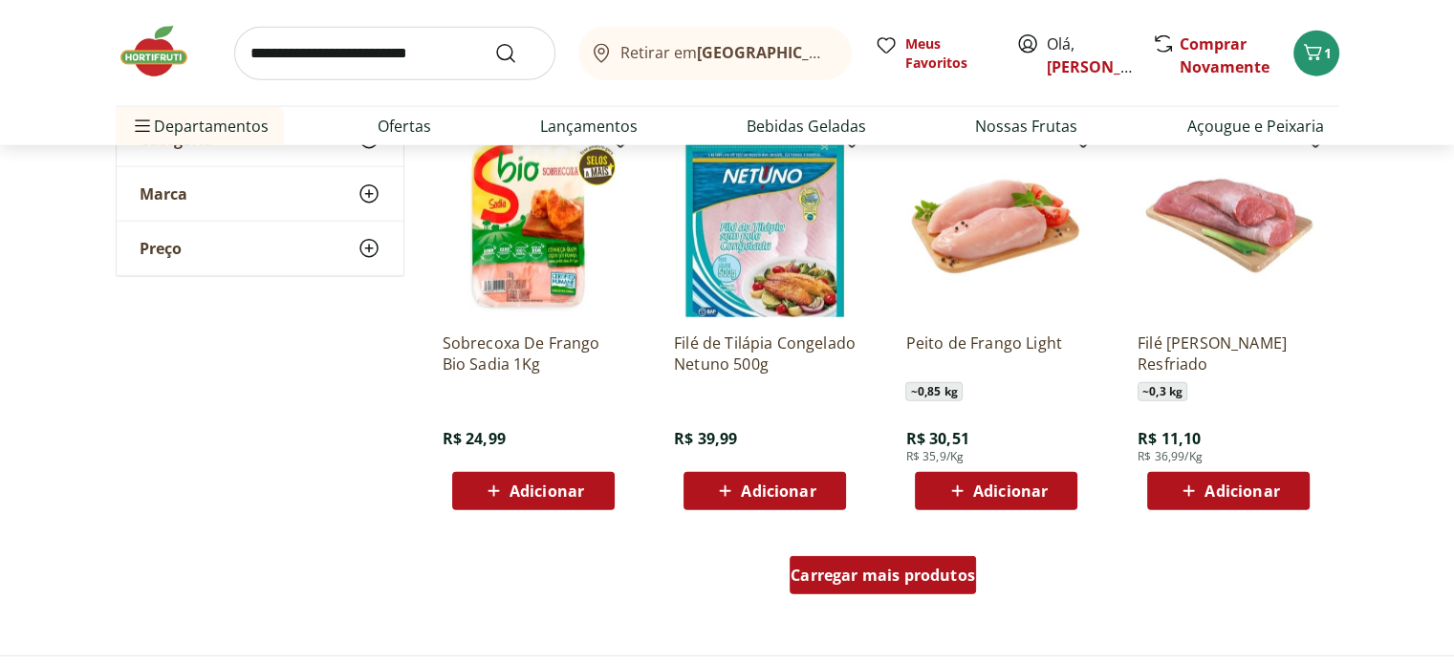
click at [903, 587] on div "Carregar mais produtos" at bounding box center [883, 575] width 186 height 38
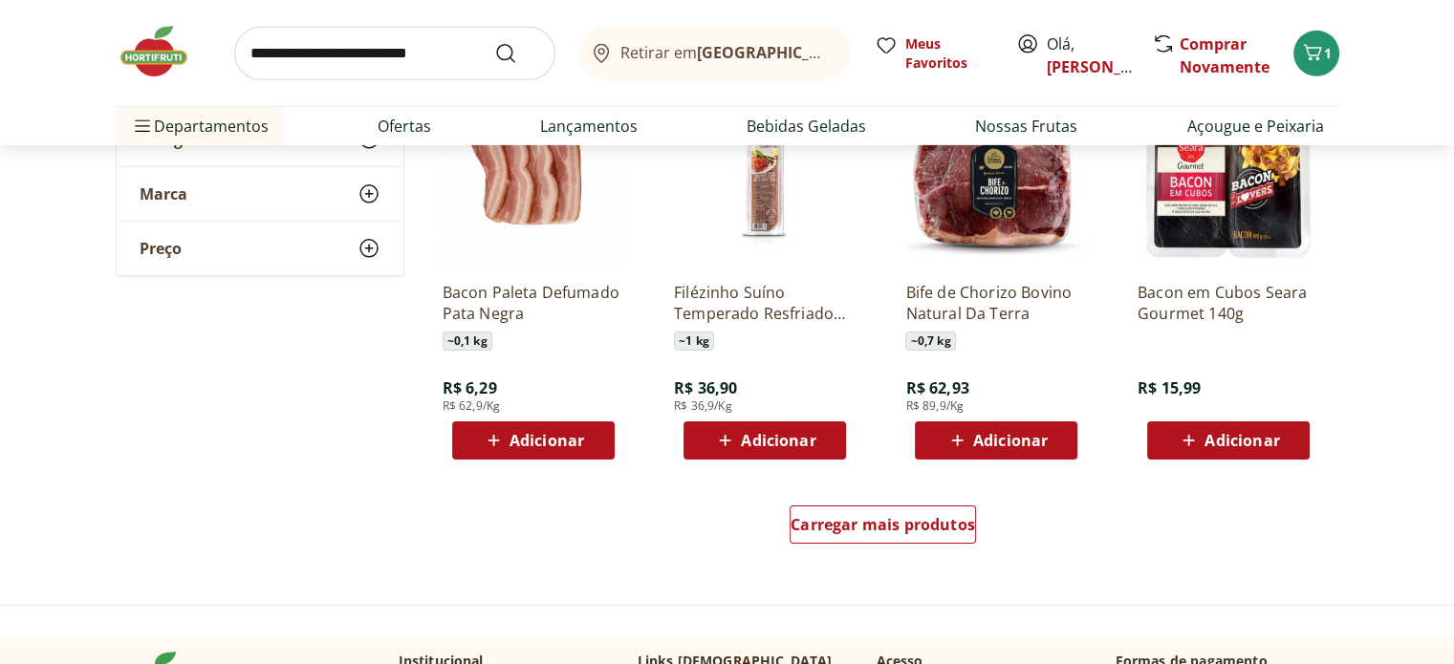
scroll to position [6118, 0]
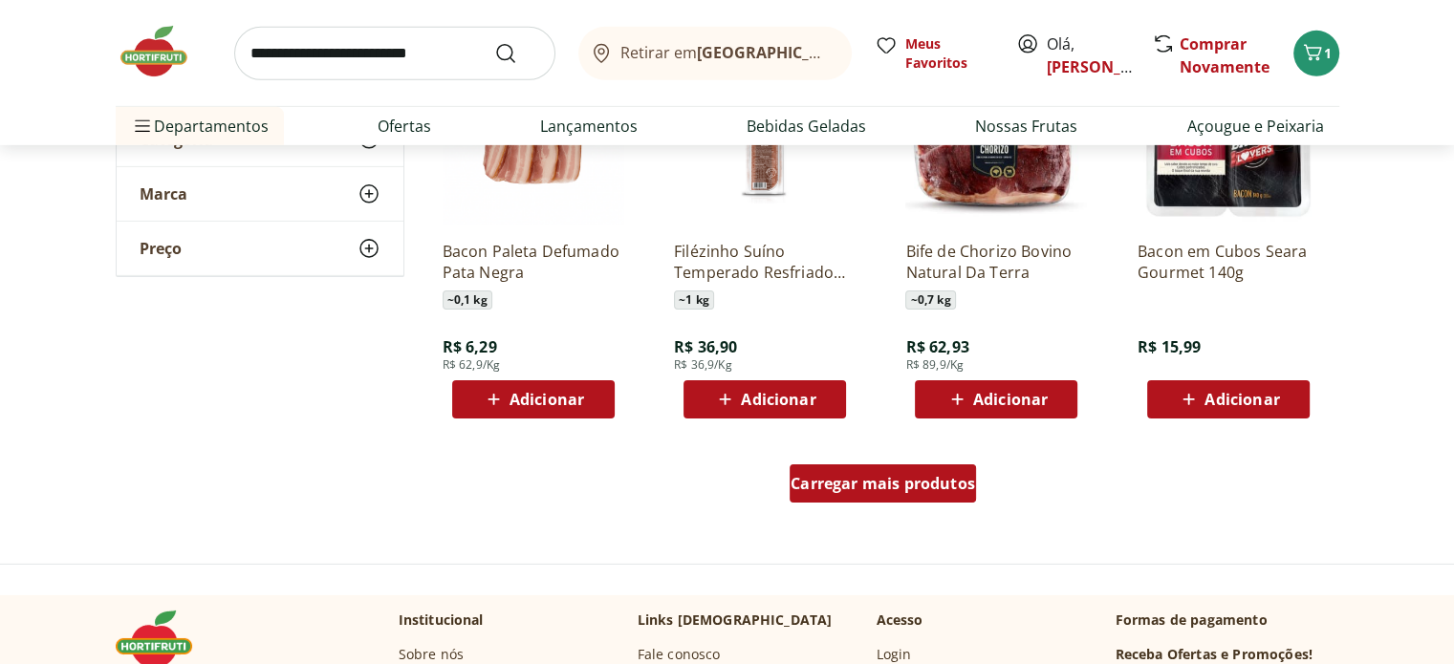
click at [863, 487] on span "Carregar mais produtos" at bounding box center [883, 483] width 184 height 15
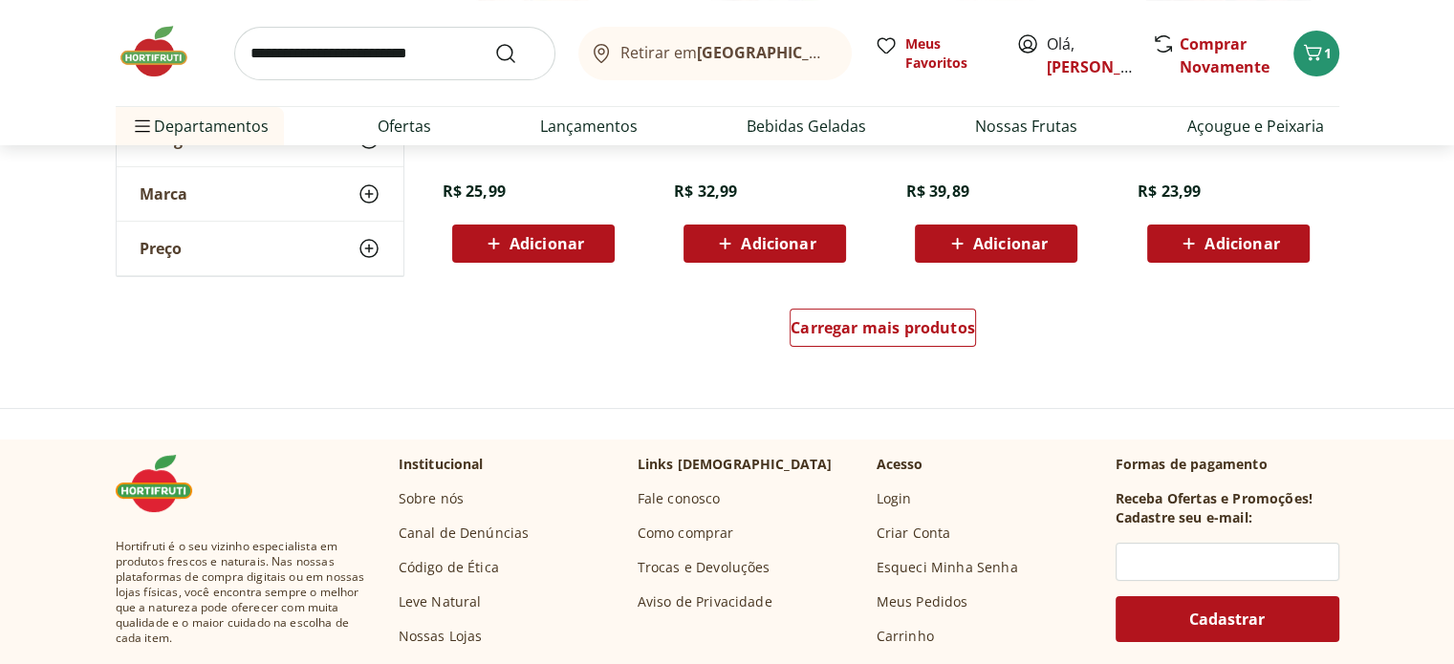
scroll to position [7552, 0]
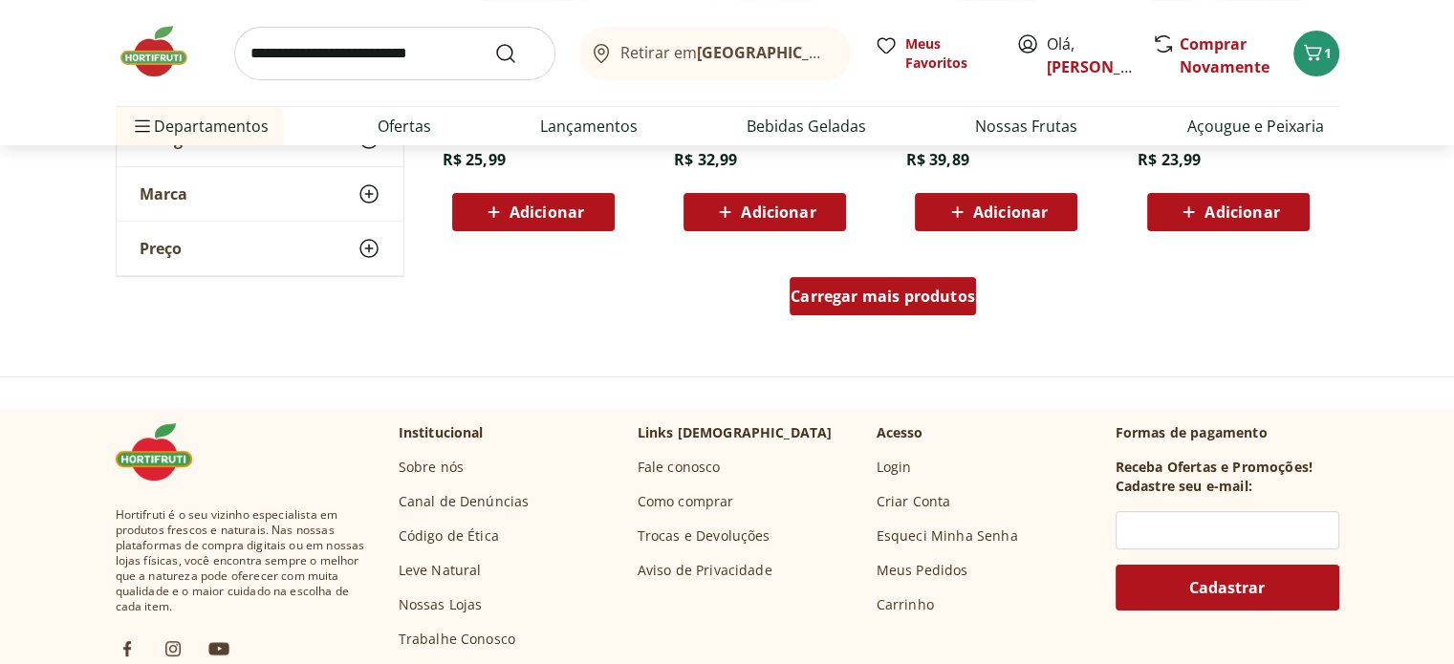
click at [791, 300] on span "Carregar mais produtos" at bounding box center [883, 296] width 184 height 15
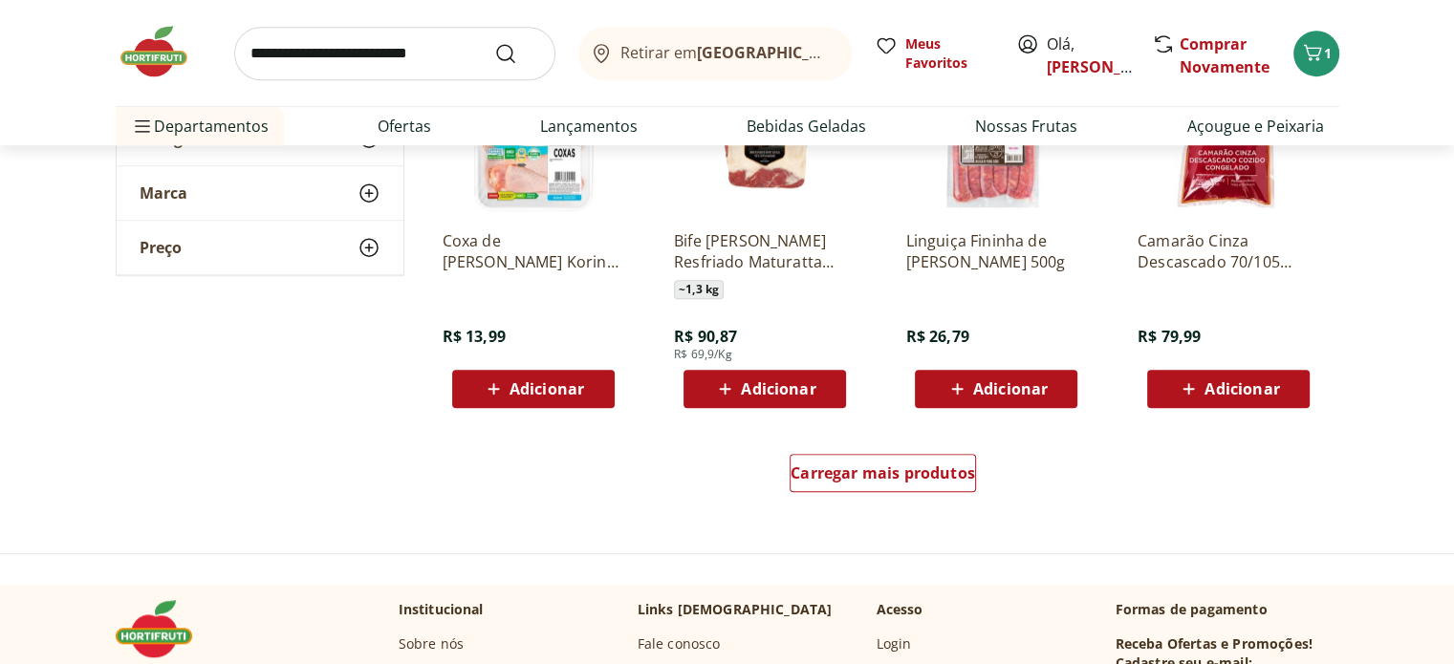
scroll to position [8699, 0]
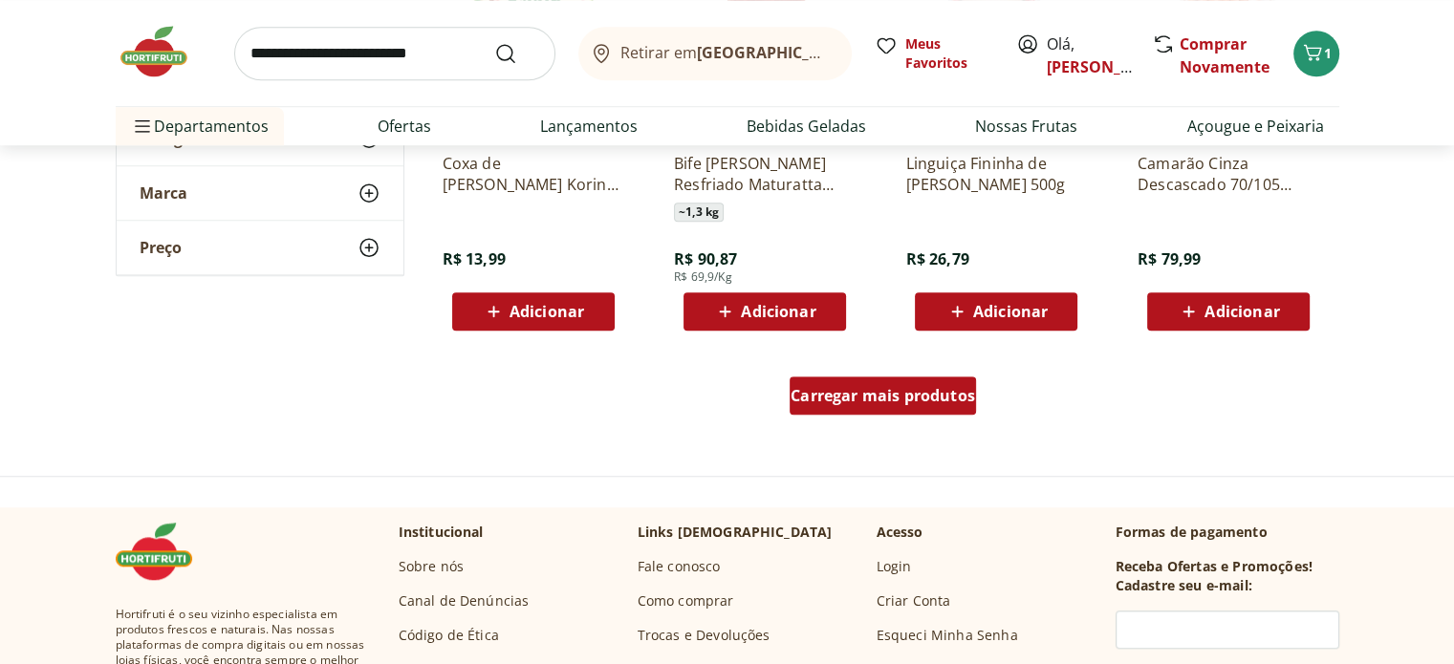
click at [862, 393] on span "Carregar mais produtos" at bounding box center [883, 395] width 184 height 15
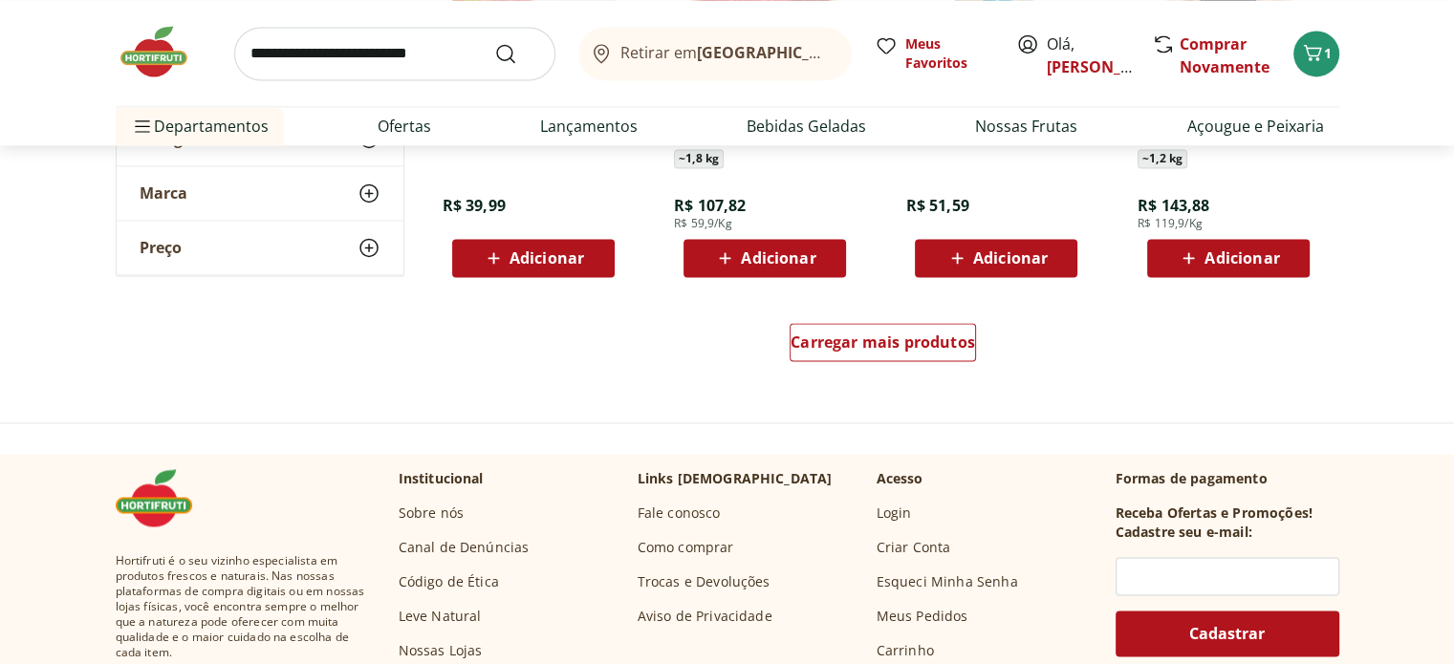
scroll to position [10037, 0]
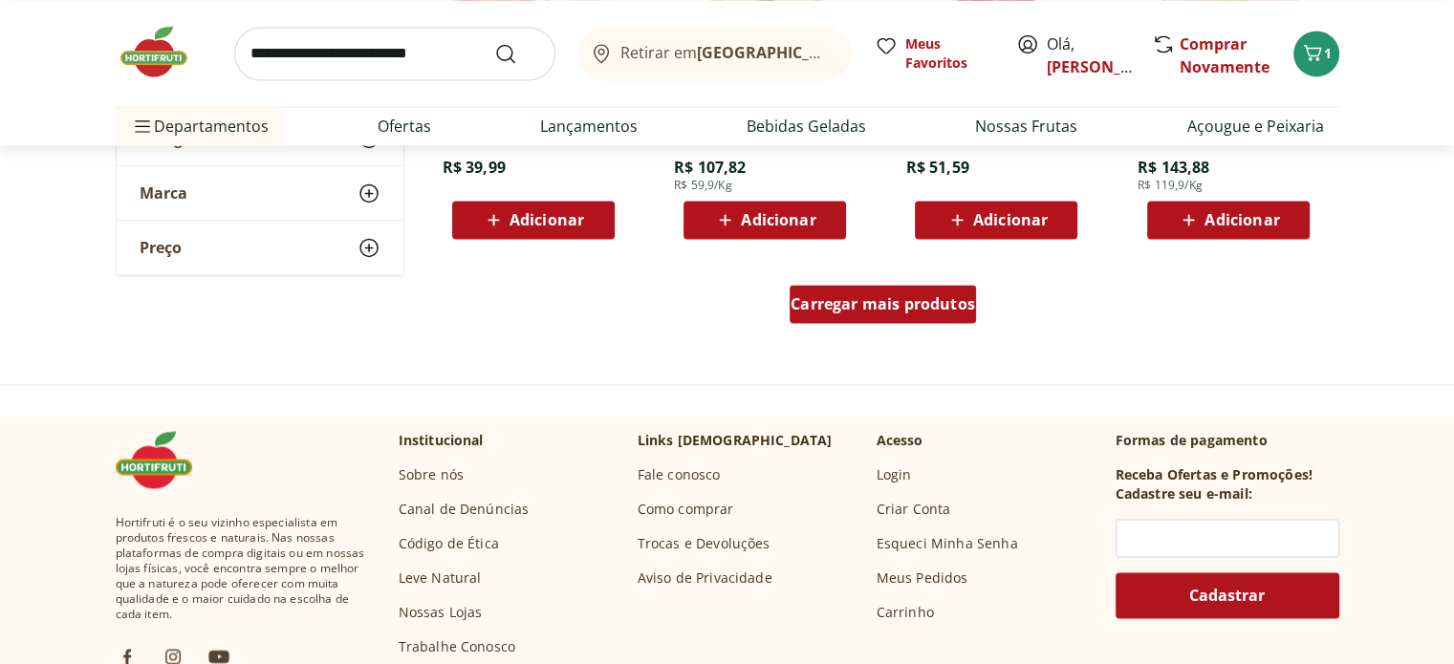
click at [891, 308] on span "Carregar mais produtos" at bounding box center [883, 303] width 184 height 15
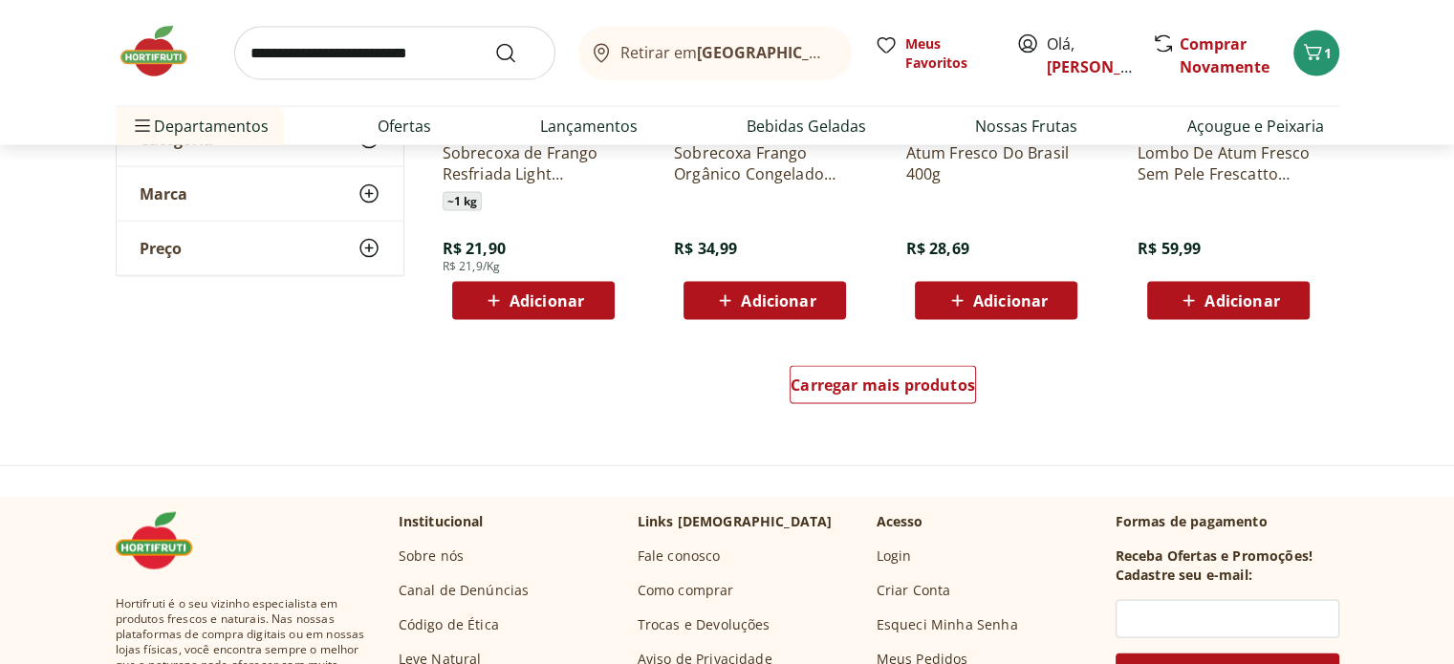
scroll to position [11280, 0]
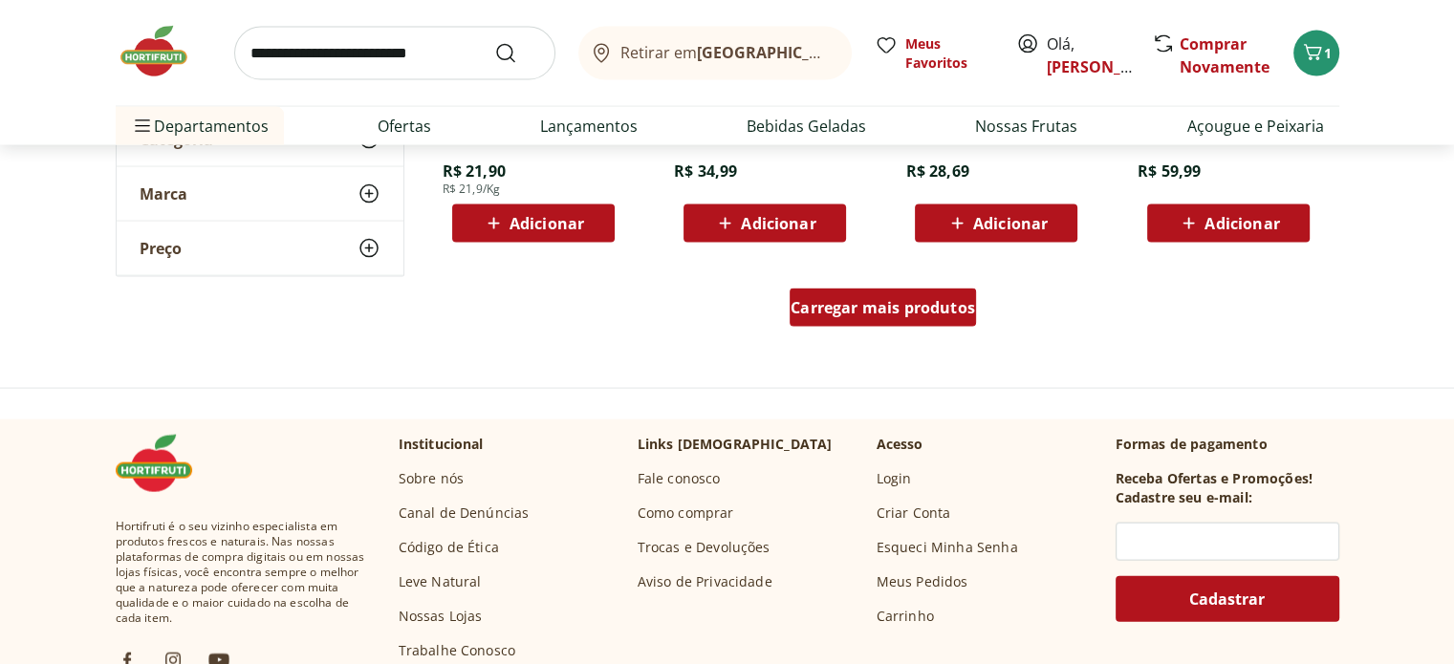
click at [888, 320] on div "Carregar mais produtos" at bounding box center [883, 308] width 186 height 38
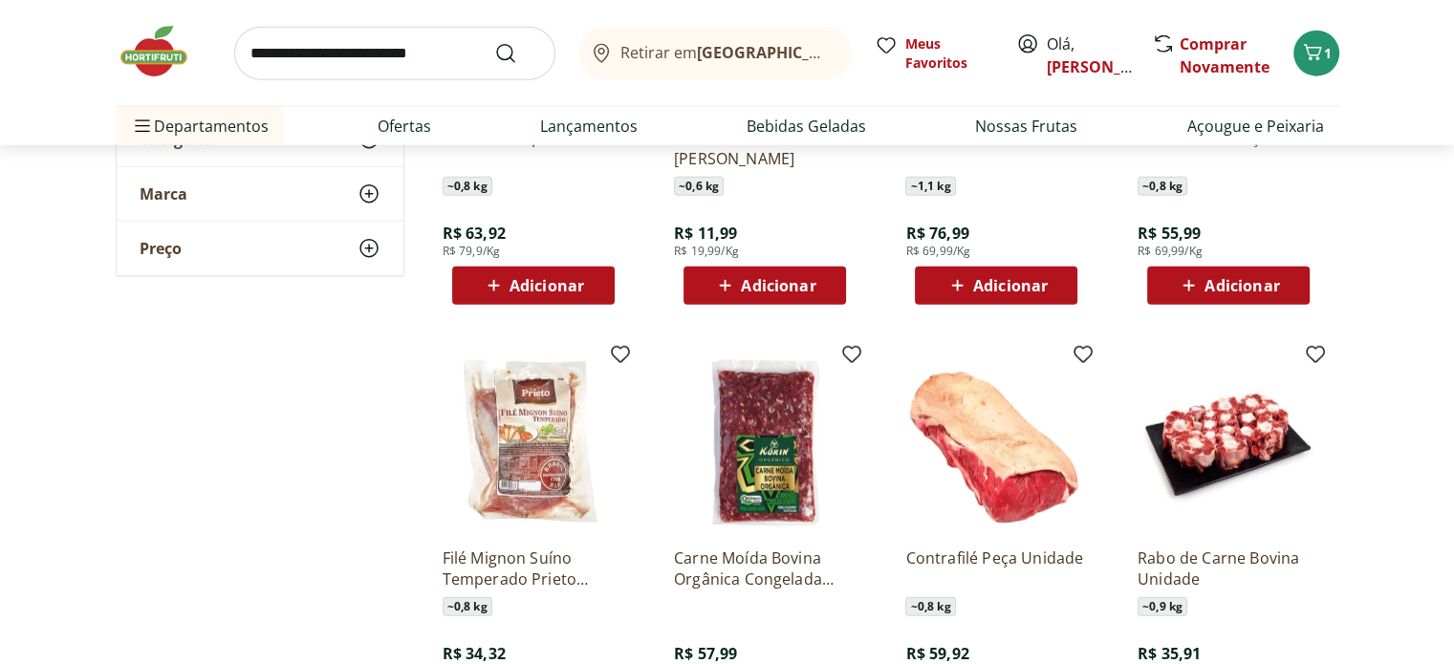
scroll to position [12045, 0]
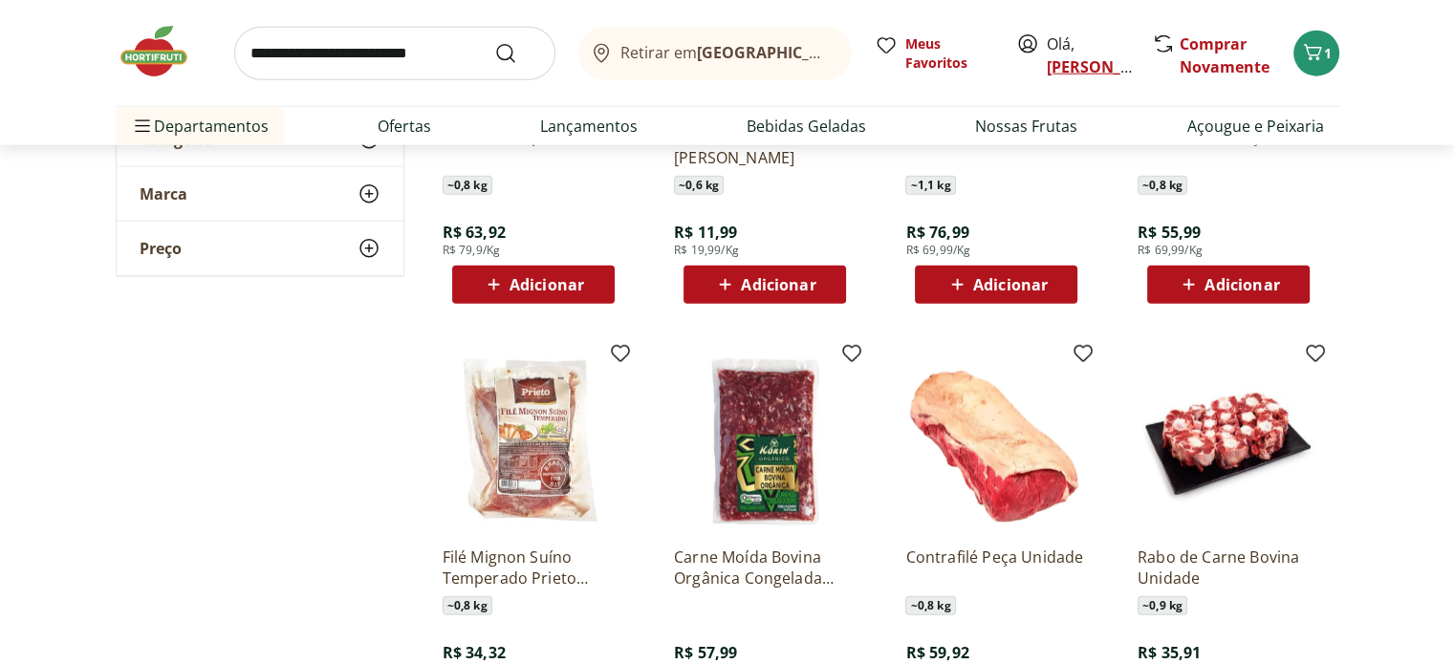
click at [1073, 68] on link "Juliana" at bounding box center [1109, 66] width 124 height 21
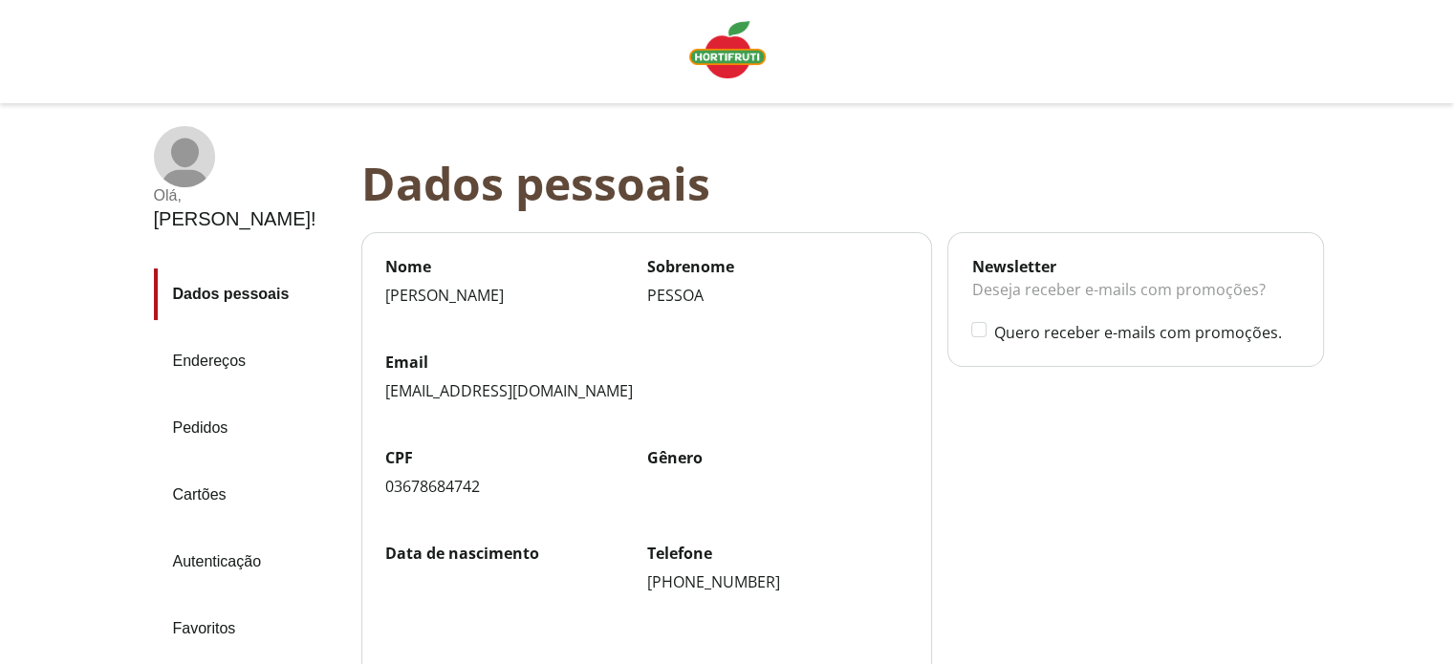
click at [216, 402] on link "Pedidos" at bounding box center [250, 428] width 192 height 52
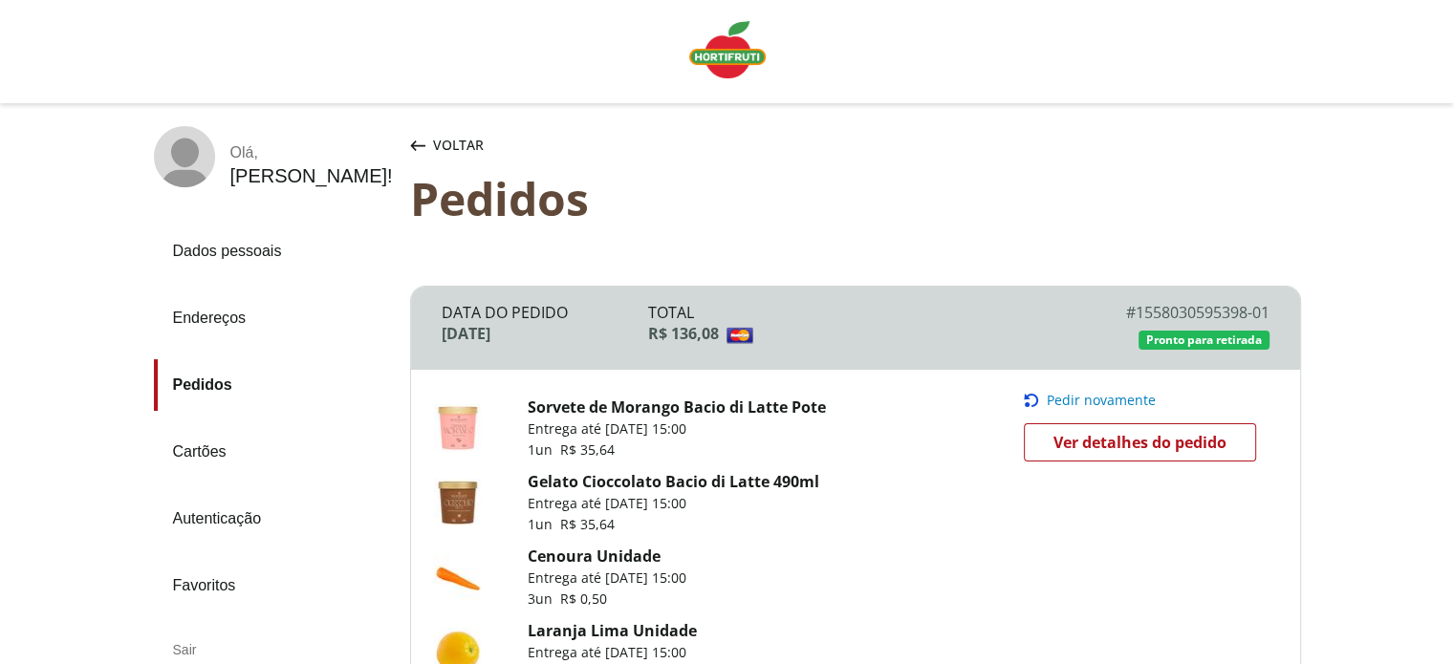
click at [1139, 448] on span "Ver detalhes do pedido" at bounding box center [1139, 442] width 173 height 29
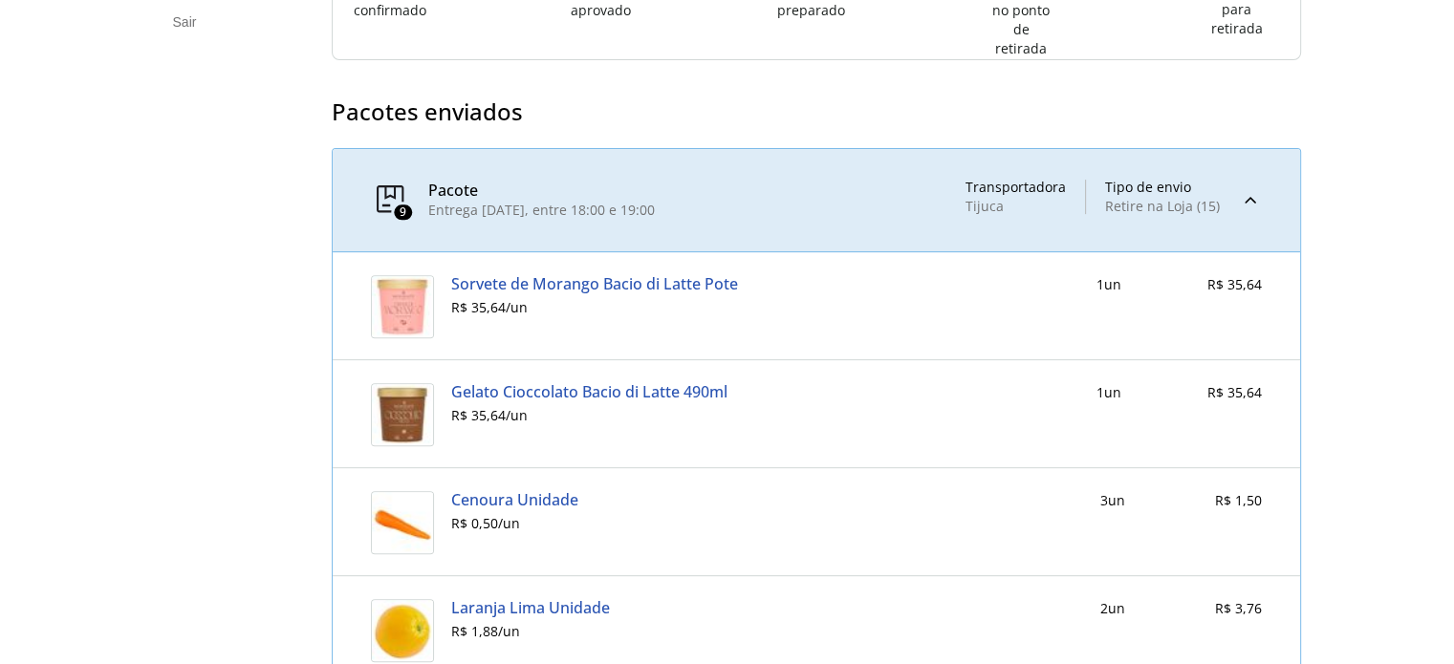
scroll to position [686, 0]
